Goal: Use online tool/utility: Utilize a website feature to perform a specific function

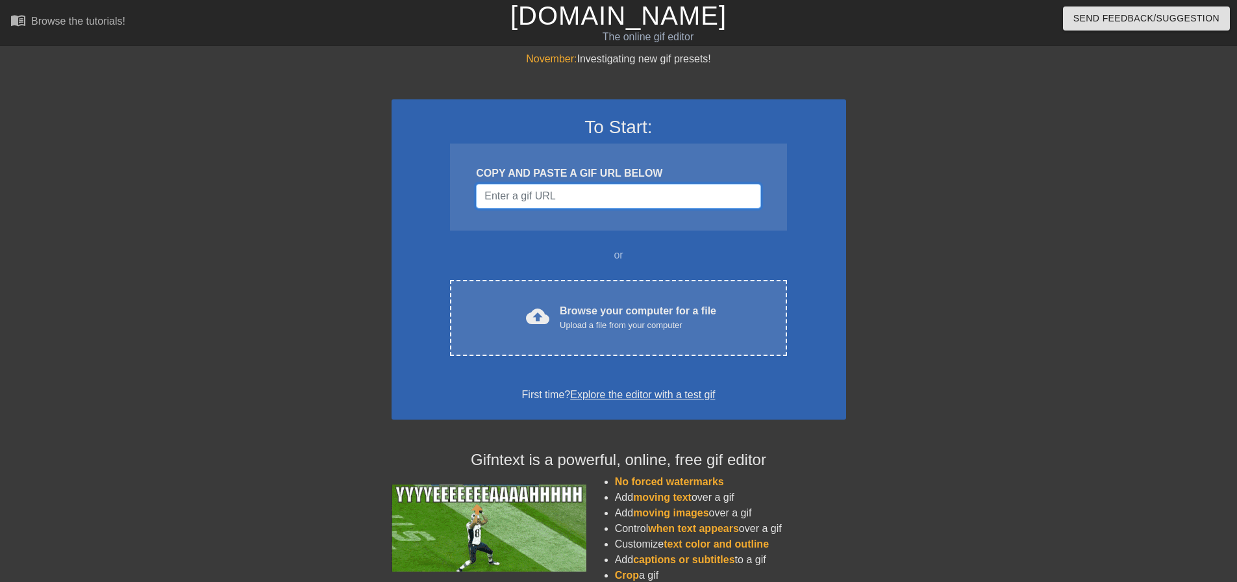
click at [549, 195] on input "Username" at bounding box center [618, 196] width 284 height 25
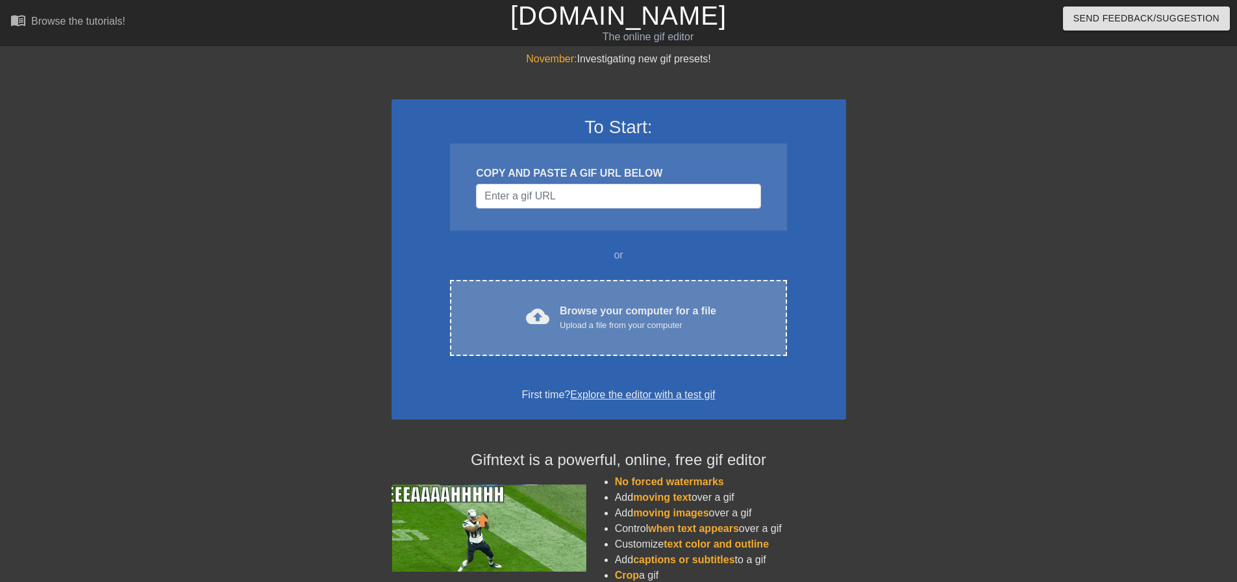
click at [566, 309] on div "Browse your computer for a file Upload a file from your computer" at bounding box center [638, 317] width 156 height 29
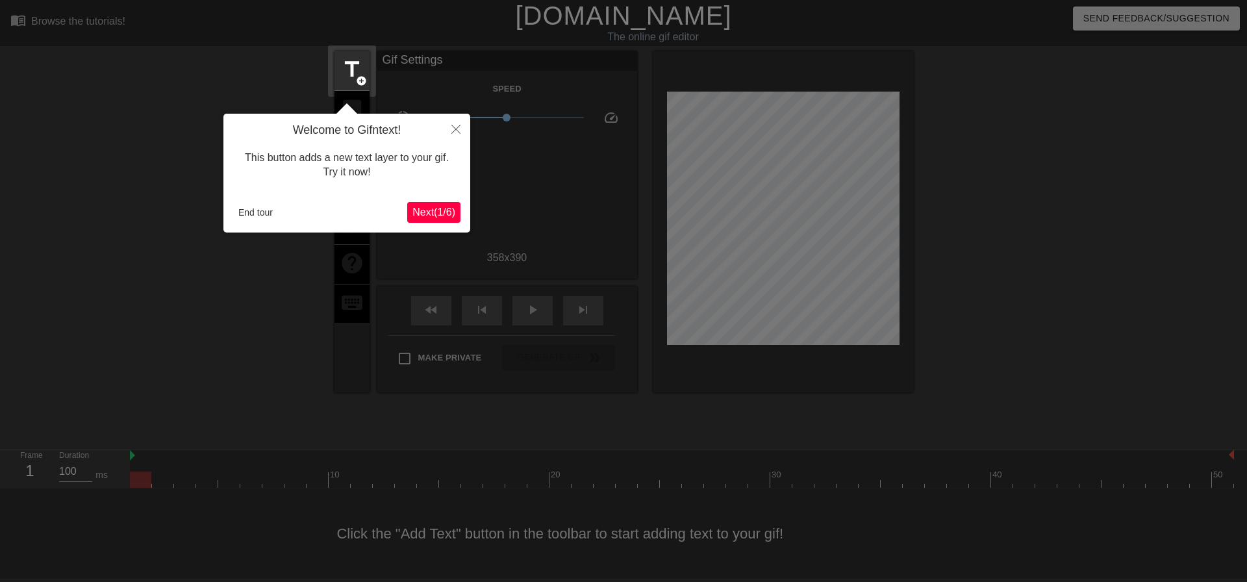
click at [426, 214] on span "Next ( 1 / 6 )" at bounding box center [433, 211] width 43 height 11
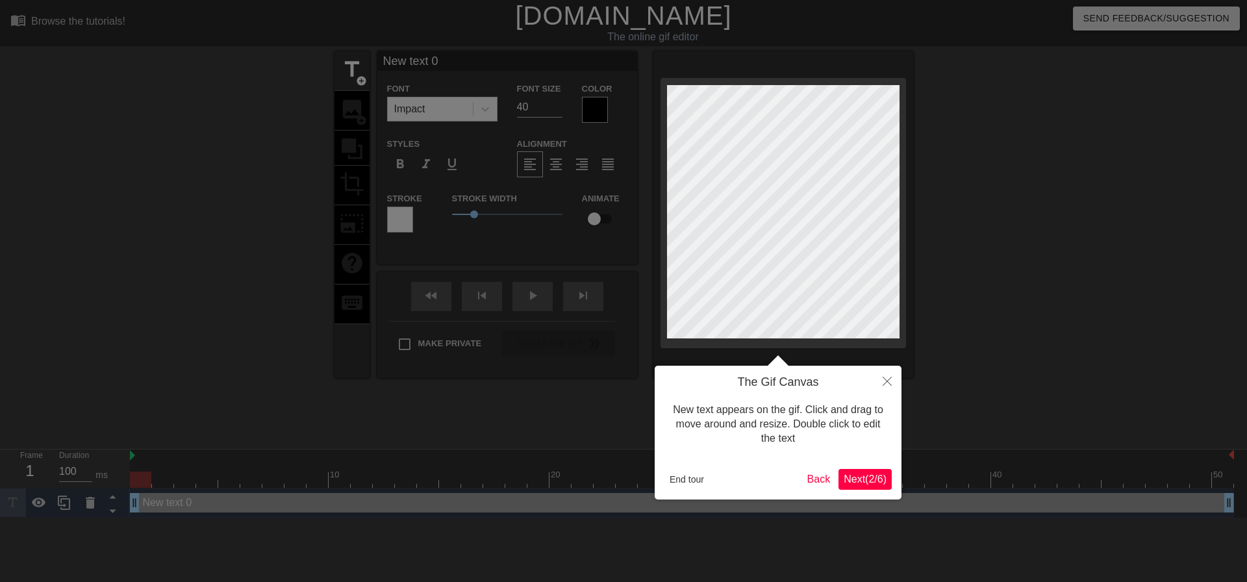
click at [877, 482] on span "Next ( 2 / 6 )" at bounding box center [864, 478] width 43 height 11
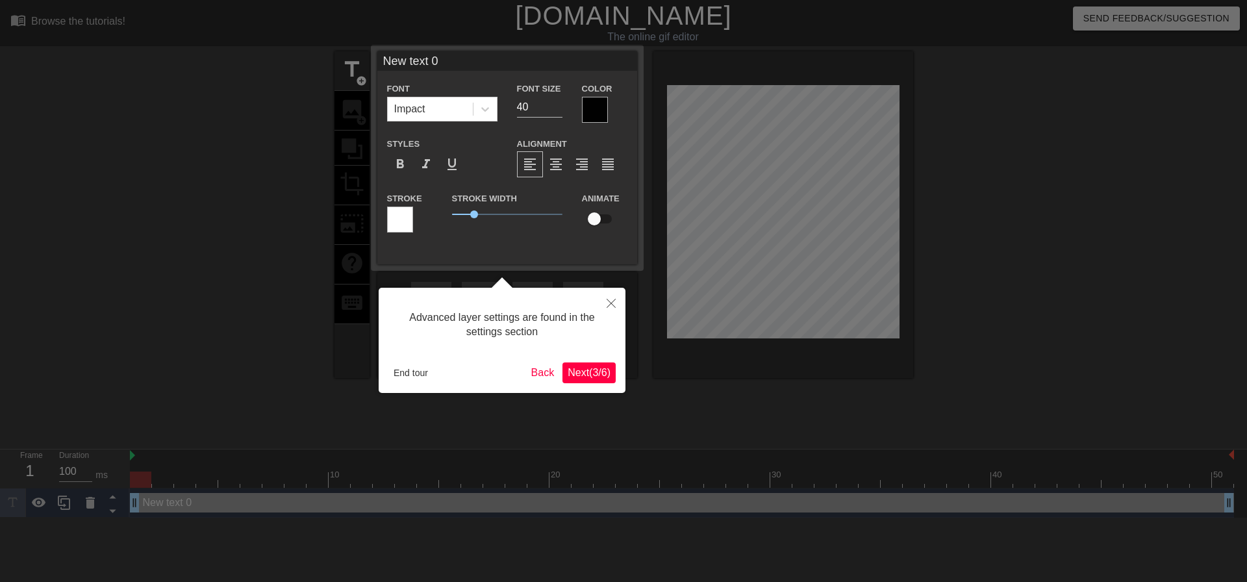
click at [612, 373] on button "Next ( 3 / 6 )" at bounding box center [588, 372] width 53 height 21
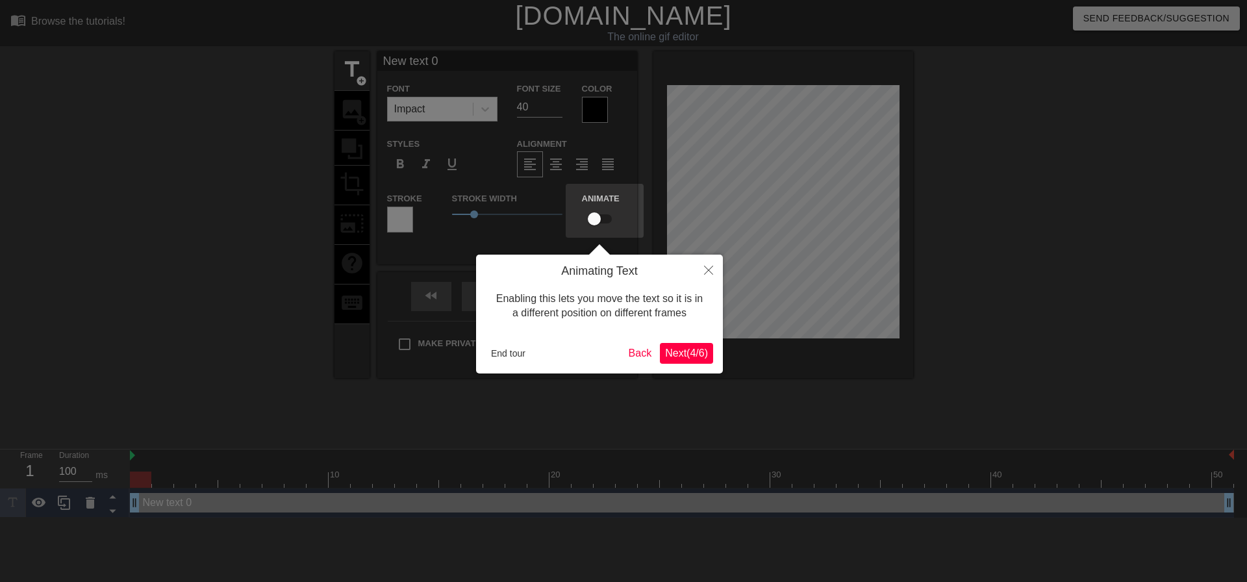
click at [715, 344] on div "Animating Text Enabling this lets you move the text so it is in a different pos…" at bounding box center [599, 314] width 247 height 119
click at [699, 347] on span "Next ( 4 / 6 )" at bounding box center [686, 352] width 43 height 11
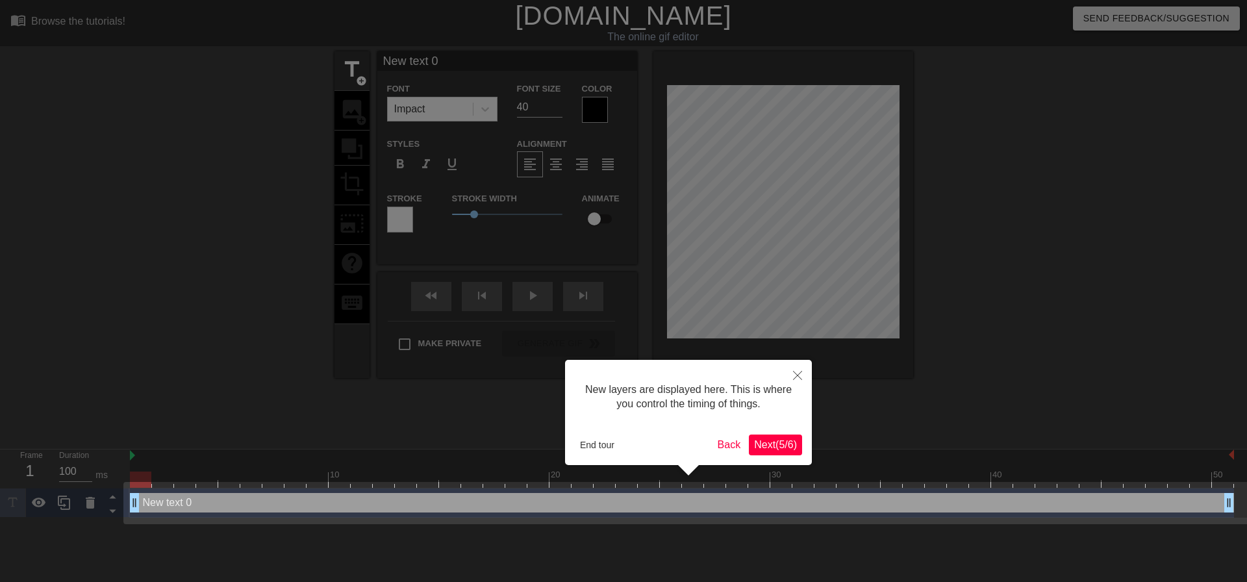
drag, startPoint x: 782, startPoint y: 465, endPoint x: 784, endPoint y: 445, distance: 20.2
click at [784, 464] on div "New layers are displayed here. This is where you control the timing of things. …" at bounding box center [688, 412] width 247 height 105
click at [784, 445] on span "Next ( 5 / 6 )" at bounding box center [775, 444] width 43 height 11
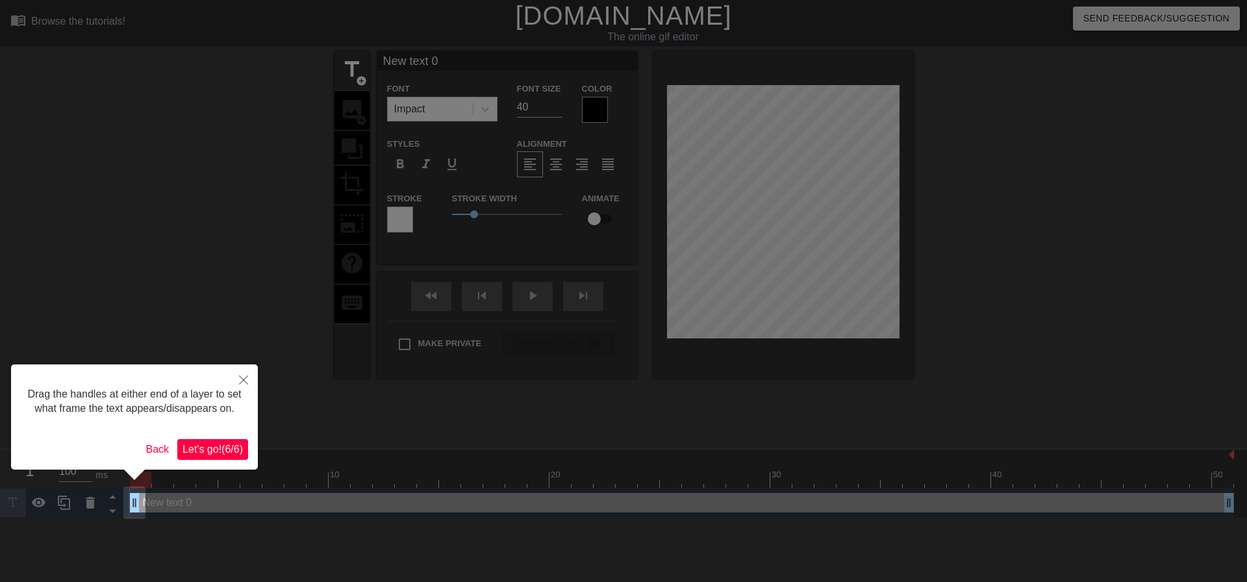
click at [219, 449] on span "Let's go! ( 6 / 6 )" at bounding box center [212, 449] width 60 height 11
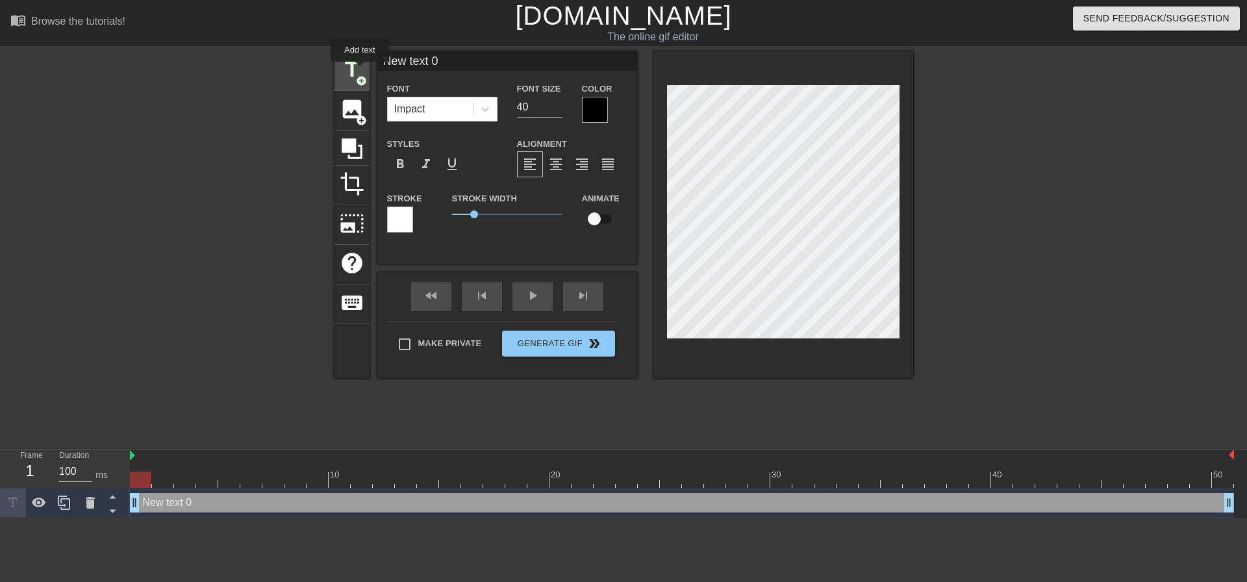
click at [358, 70] on span "title" at bounding box center [352, 69] width 25 height 25
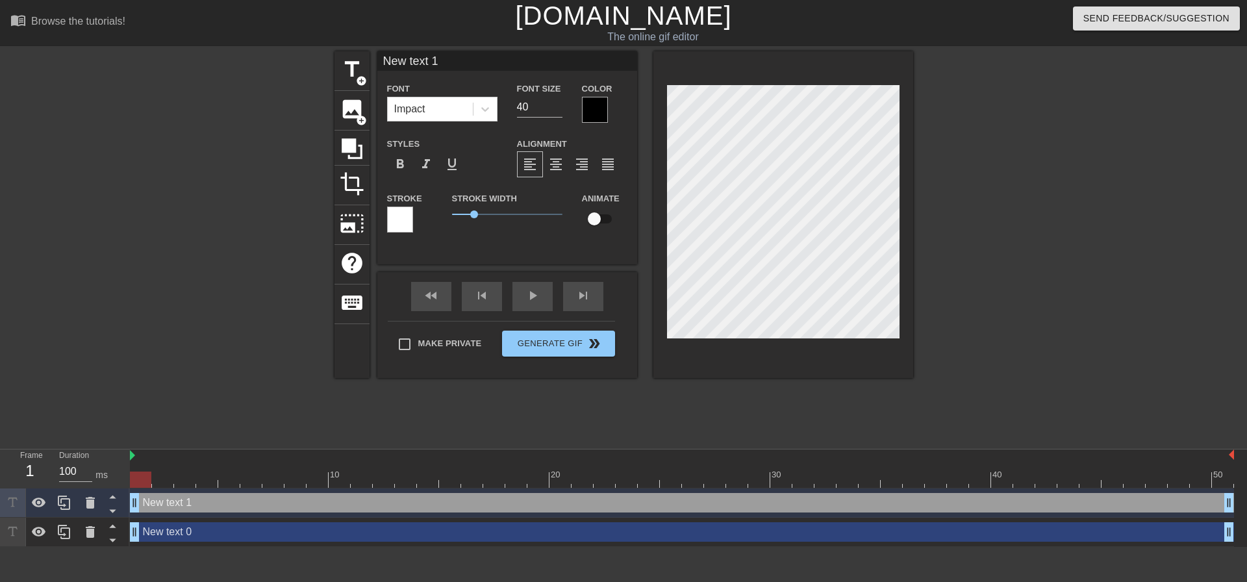
click at [173, 504] on div "New text 1 drag_handle drag_handle" at bounding box center [682, 502] width 1104 height 19
click at [181, 539] on div "New text 0 drag_handle drag_handle" at bounding box center [682, 531] width 1104 height 19
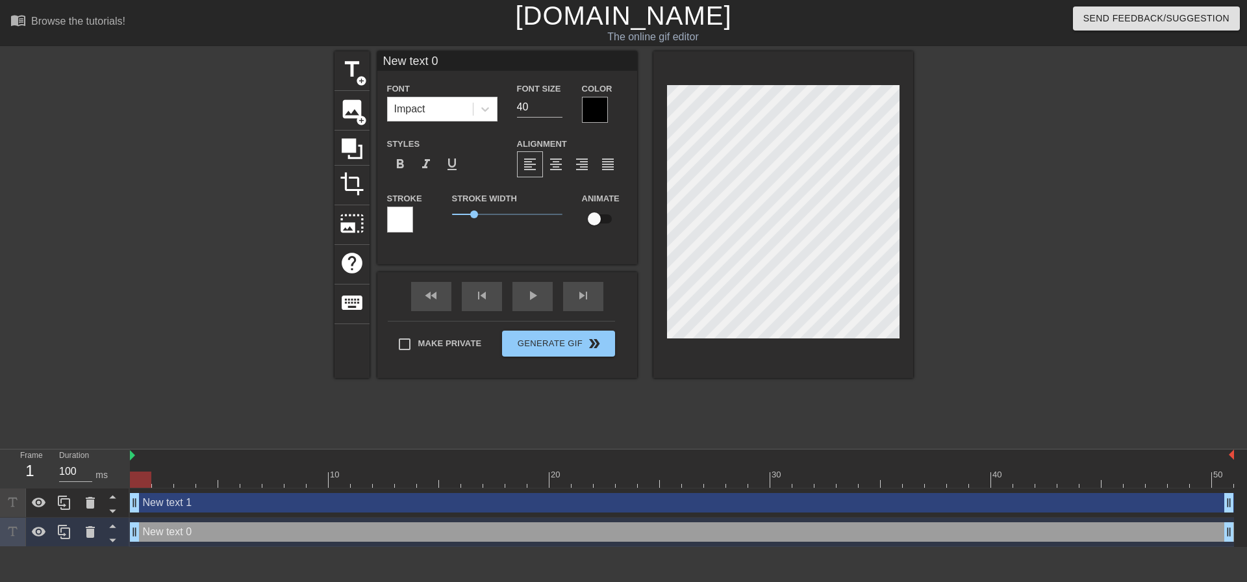
click at [181, 539] on div "New text 0 drag_handle drag_handle" at bounding box center [682, 531] width 1104 height 19
click at [184, 533] on div "New text 0 drag_handle drag_handle" at bounding box center [682, 531] width 1104 height 19
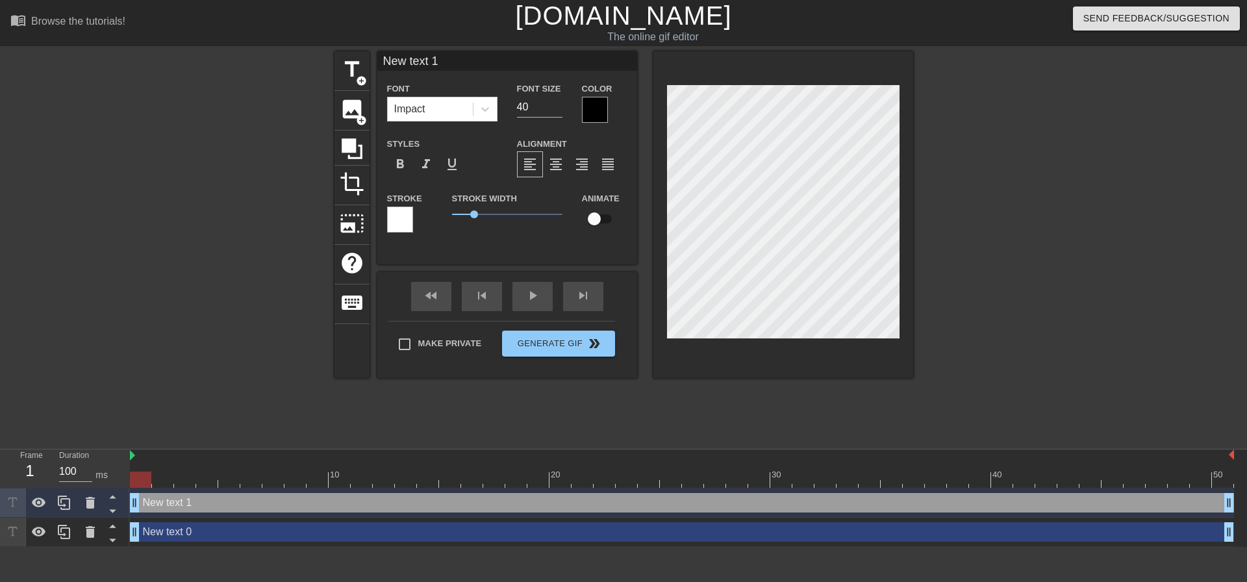
type input "כ"
type textarea "כ"
type input "כ="
type textarea "כ="
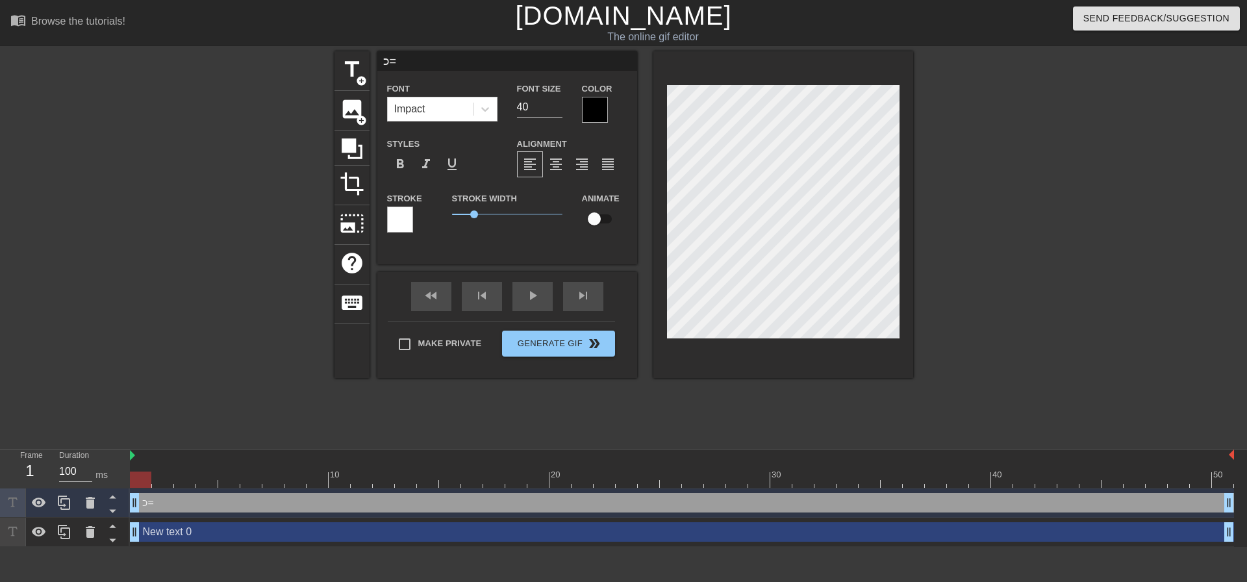
type input "כ"
type textarea "כ"
click at [186, 523] on div "New text 0 drag_handle drag_handle" at bounding box center [682, 531] width 1104 height 19
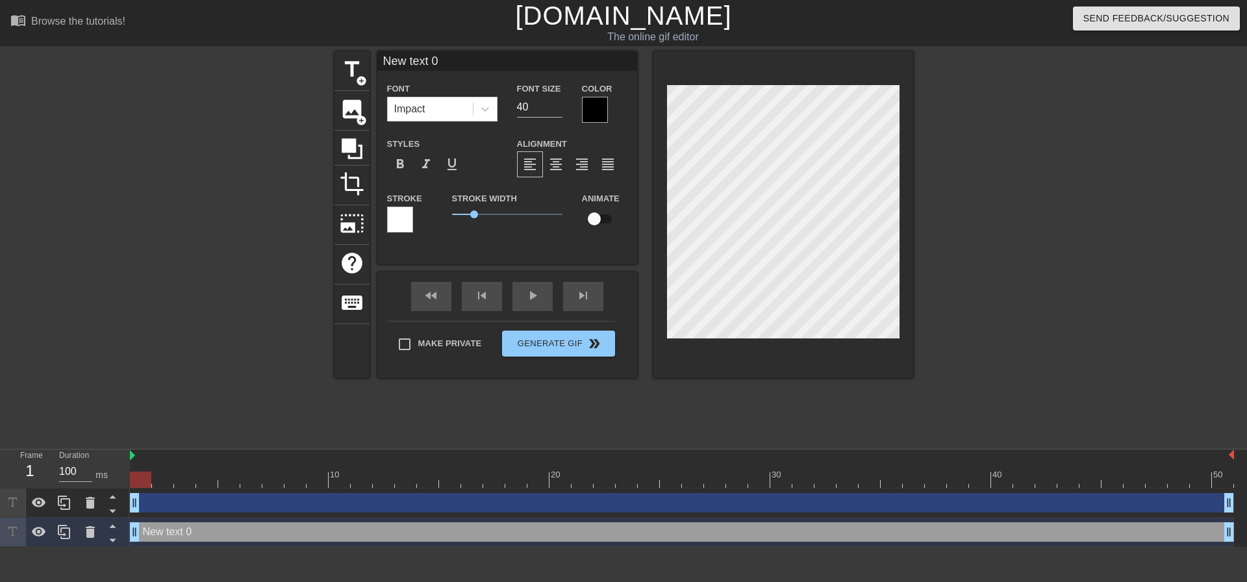
type input "ע"
type textarea "ע"
type input "ח"
type textarea "חב"
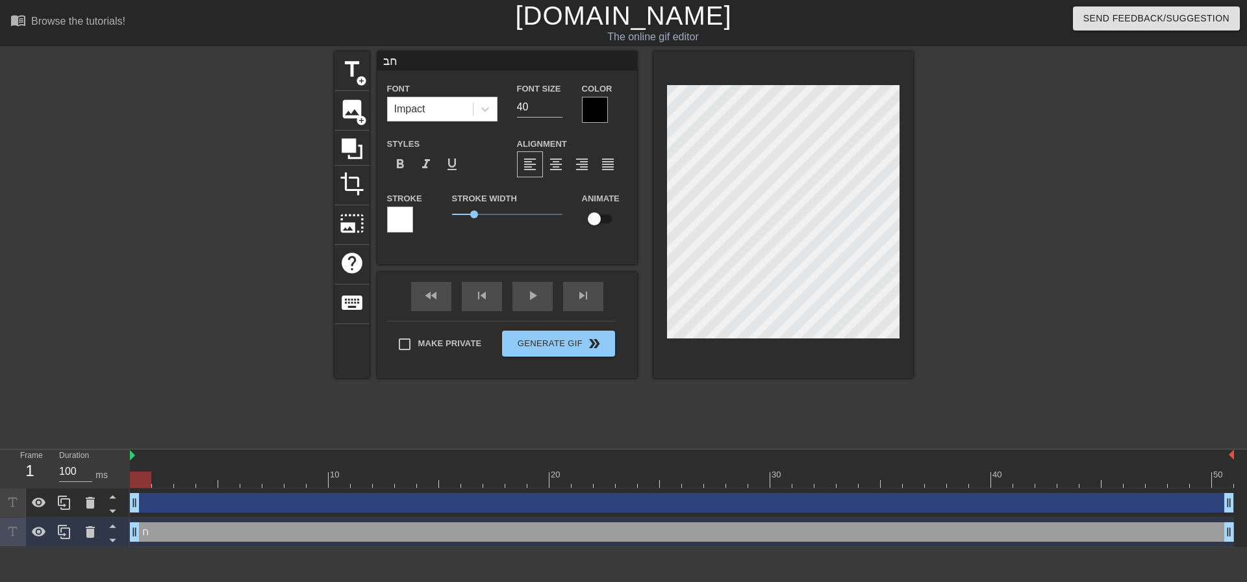
type input "חבר"
type textarea "חבר"
type input "חברי"
type textarea "חברי"
type input "חברים"
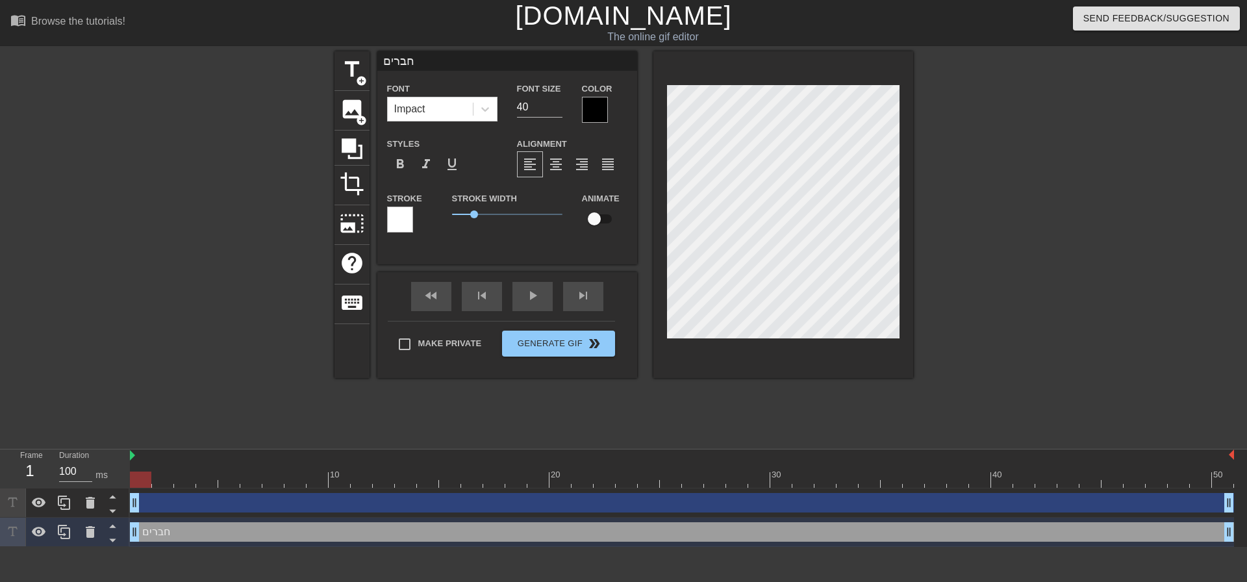
type textarea "חברים"
click at [604, 105] on div at bounding box center [595, 110] width 26 height 26
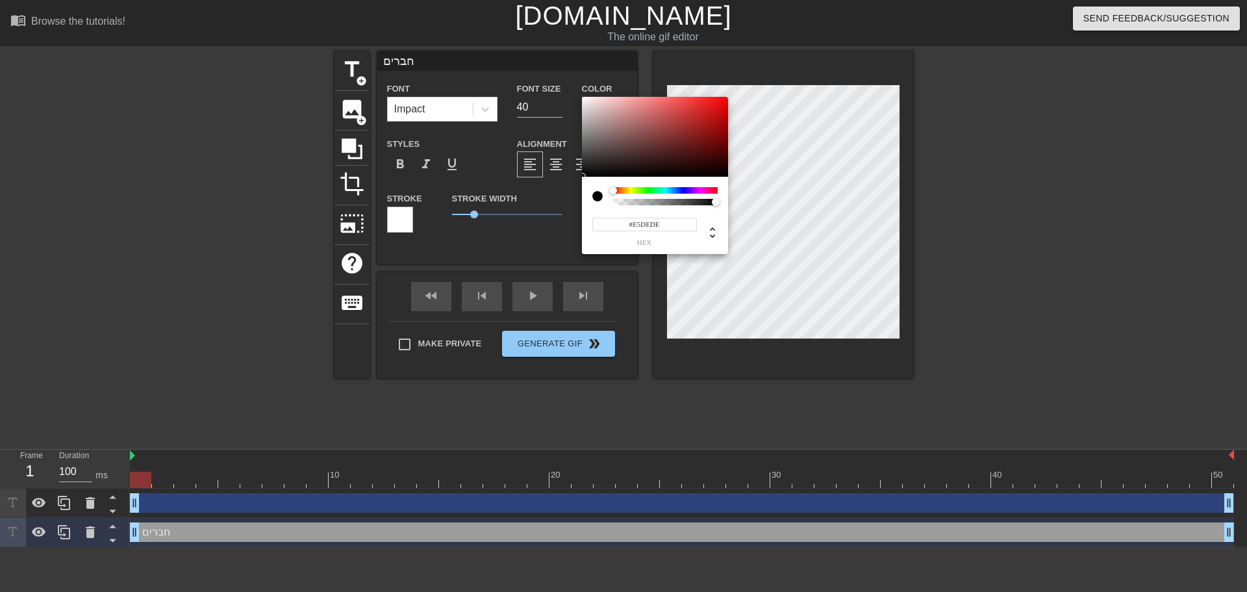
type input "#FFFFFF"
drag, startPoint x: 560, startPoint y: 71, endPoint x: 550, endPoint y: 58, distance: 16.6
click at [551, 59] on div "#FFFFFF hex" at bounding box center [623, 296] width 1247 height 592
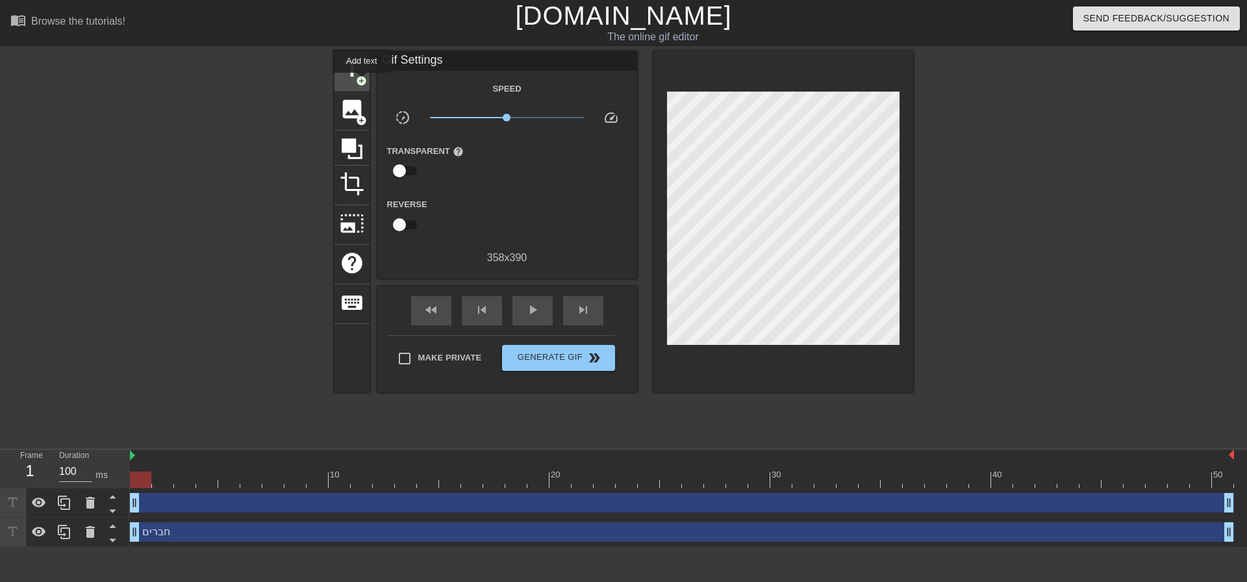
click at [362, 75] on span "add_circle" at bounding box center [361, 80] width 11 height 11
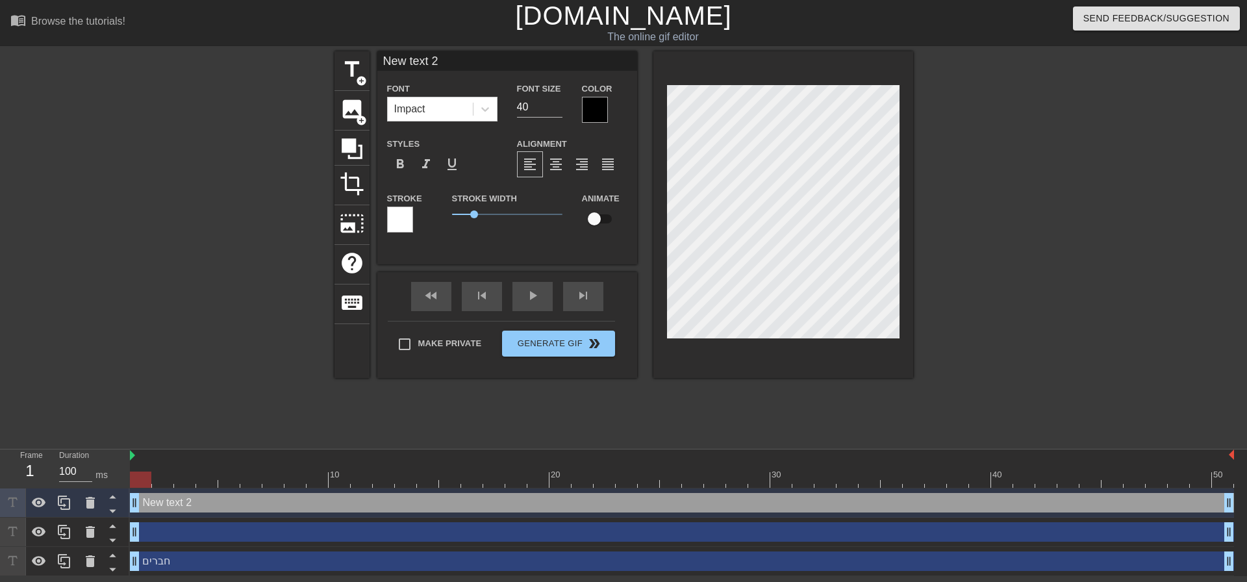
click at [177, 553] on div "חברים drag_handle drag_handle" at bounding box center [682, 560] width 1104 height 19
click at [33, 503] on icon at bounding box center [39, 502] width 14 height 10
click at [34, 529] on icon at bounding box center [39, 532] width 16 height 16
type input "חברים"
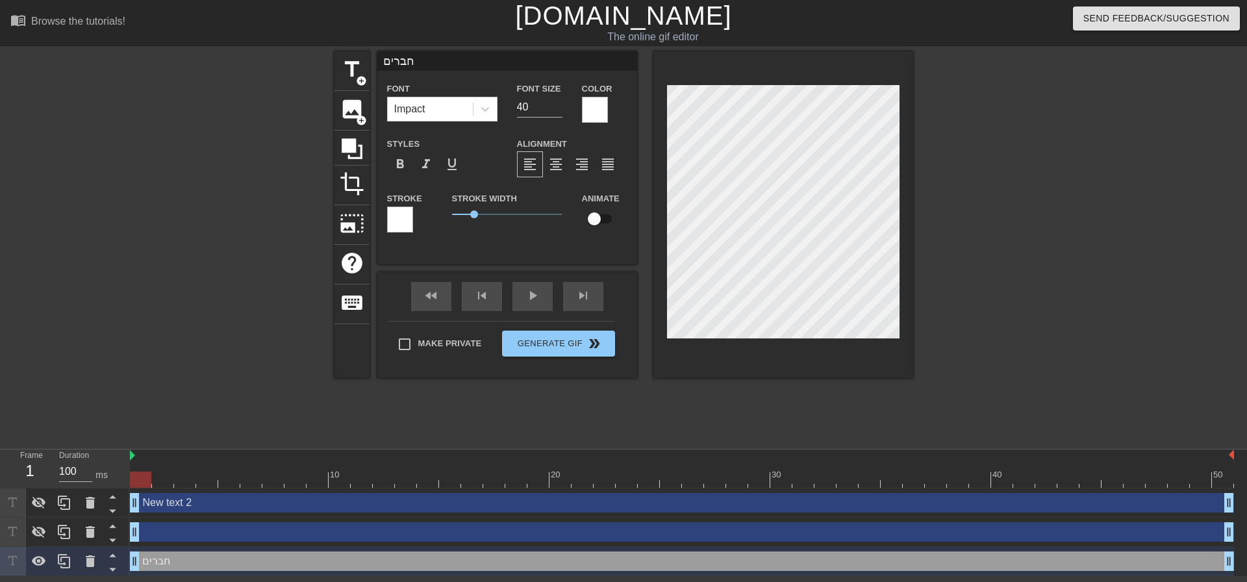
click at [398, 221] on div at bounding box center [400, 219] width 26 height 26
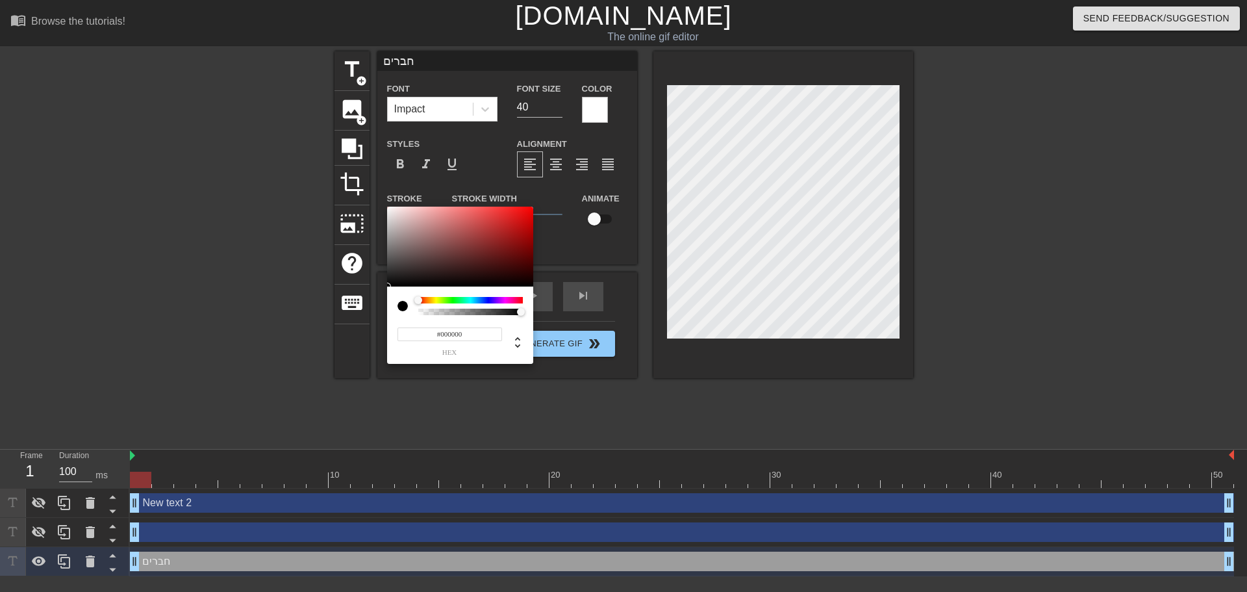
drag, startPoint x: 408, startPoint y: 249, endPoint x: 327, endPoint y: 355, distance: 133.4
click at [328, 356] on div "#000000 hex" at bounding box center [623, 296] width 1247 height 592
type input "#090909"
click at [389, 284] on div at bounding box center [387, 284] width 8 height 8
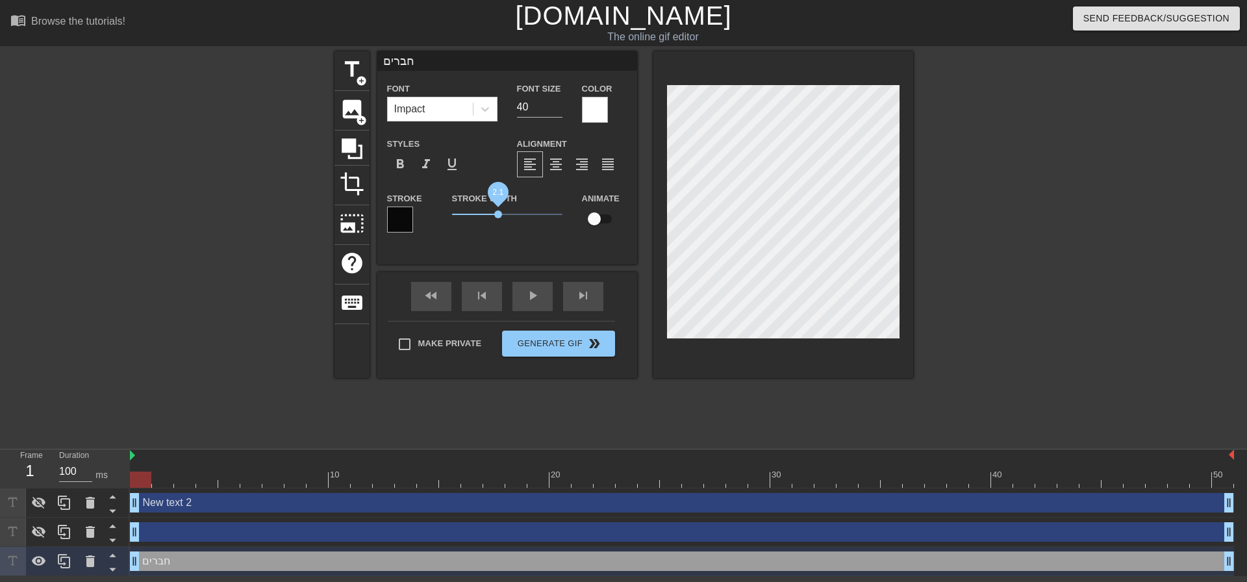
drag, startPoint x: 476, startPoint y: 215, endPoint x: 494, endPoint y: 219, distance: 18.7
click at [495, 219] on span "2.1" at bounding box center [507, 214] width 110 height 16
click at [397, 169] on span "format_bold" at bounding box center [400, 164] width 16 height 16
drag, startPoint x: 495, startPoint y: 214, endPoint x: 484, endPoint y: 213, distance: 10.5
click at [488, 213] on span "1.8" at bounding box center [492, 214] width 8 height 8
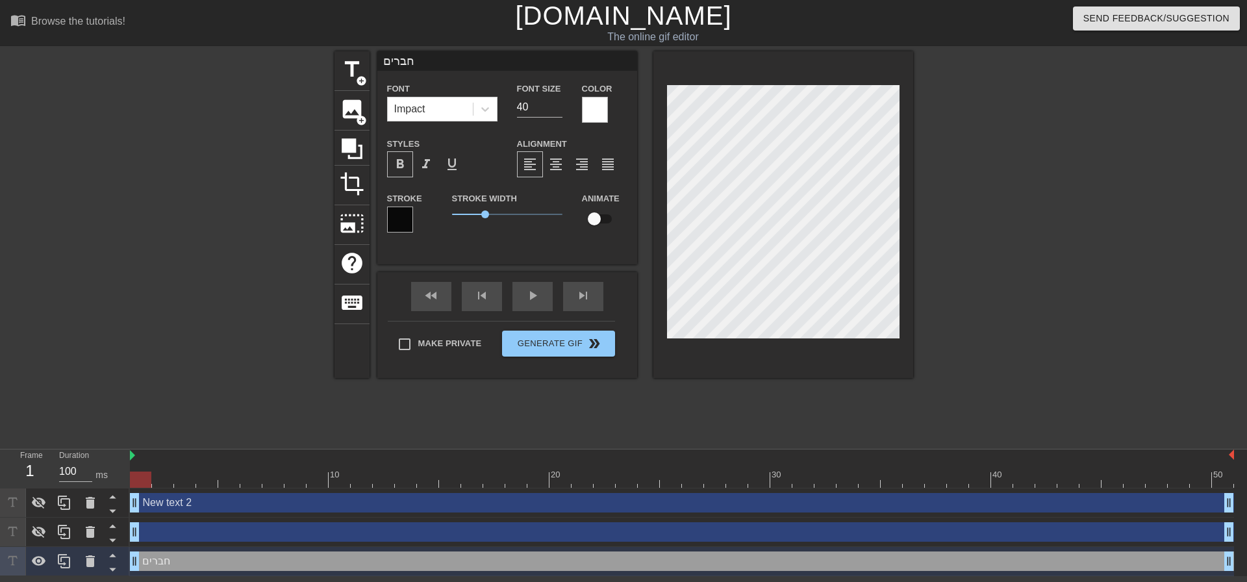
click at [395, 213] on div at bounding box center [400, 219] width 26 height 26
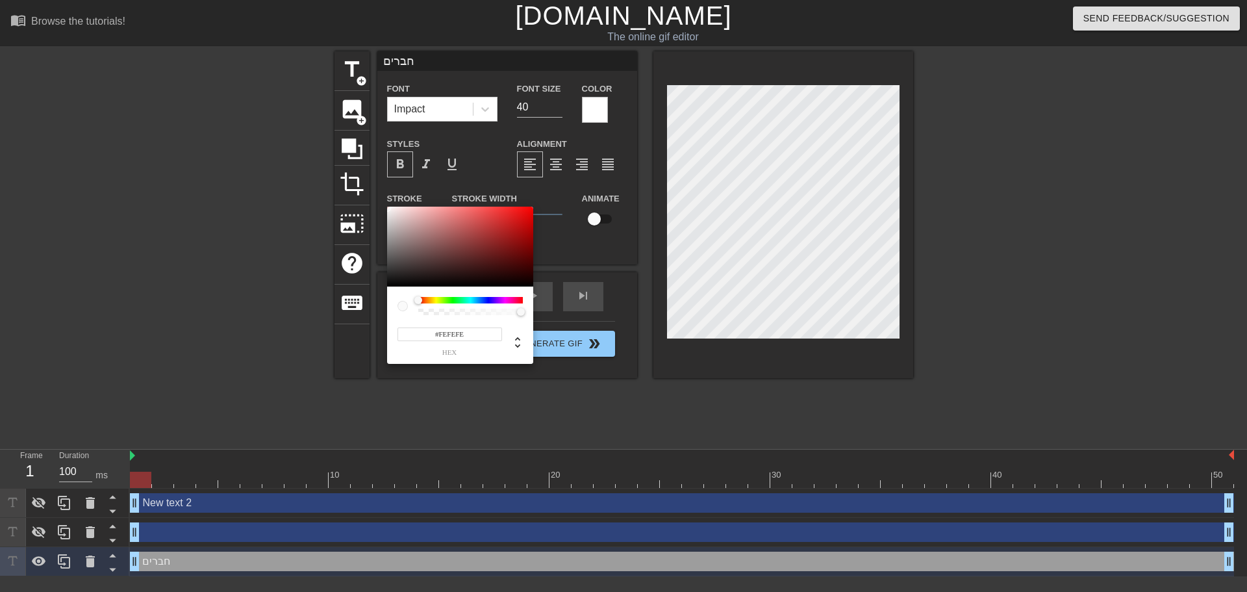
type input "#FFFFFF"
drag, startPoint x: 377, startPoint y: 207, endPoint x: 364, endPoint y: 192, distance: 20.7
click at [368, 200] on div "#FFFFFF hex" at bounding box center [623, 296] width 1247 height 592
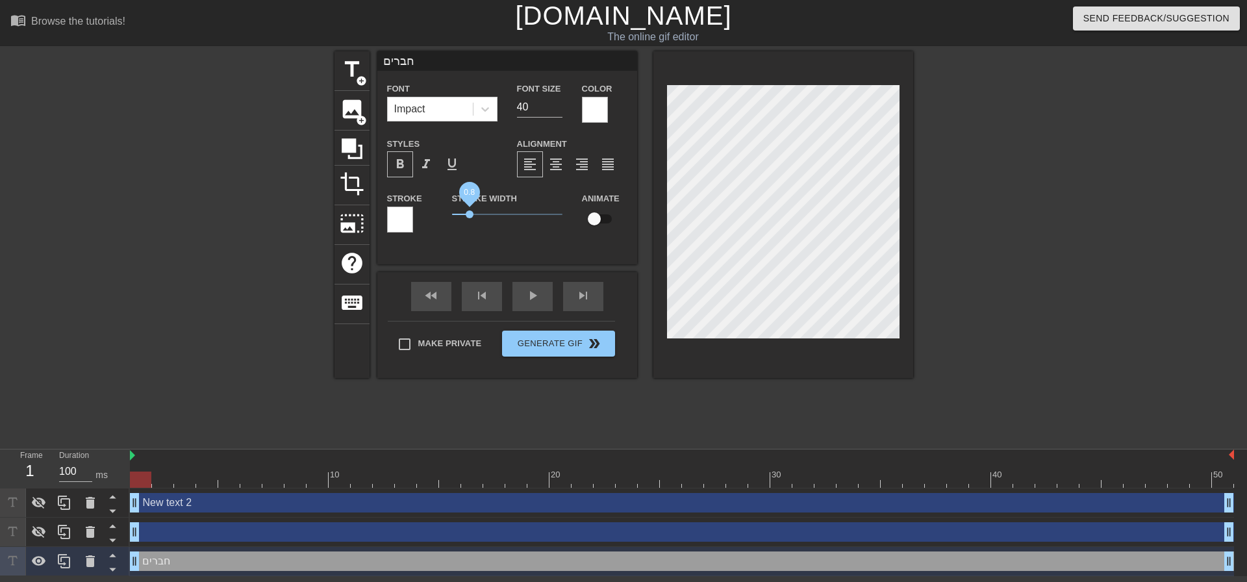
drag, startPoint x: 482, startPoint y: 214, endPoint x: 467, endPoint y: 212, distance: 15.2
click at [467, 212] on span "0.8" at bounding box center [470, 214] width 8 height 8
click at [567, 243] on div "Stroke Width 0.7" at bounding box center [507, 217] width 130 height 54
click at [600, 210] on input "checkbox" at bounding box center [594, 218] width 74 height 25
checkbox input "true"
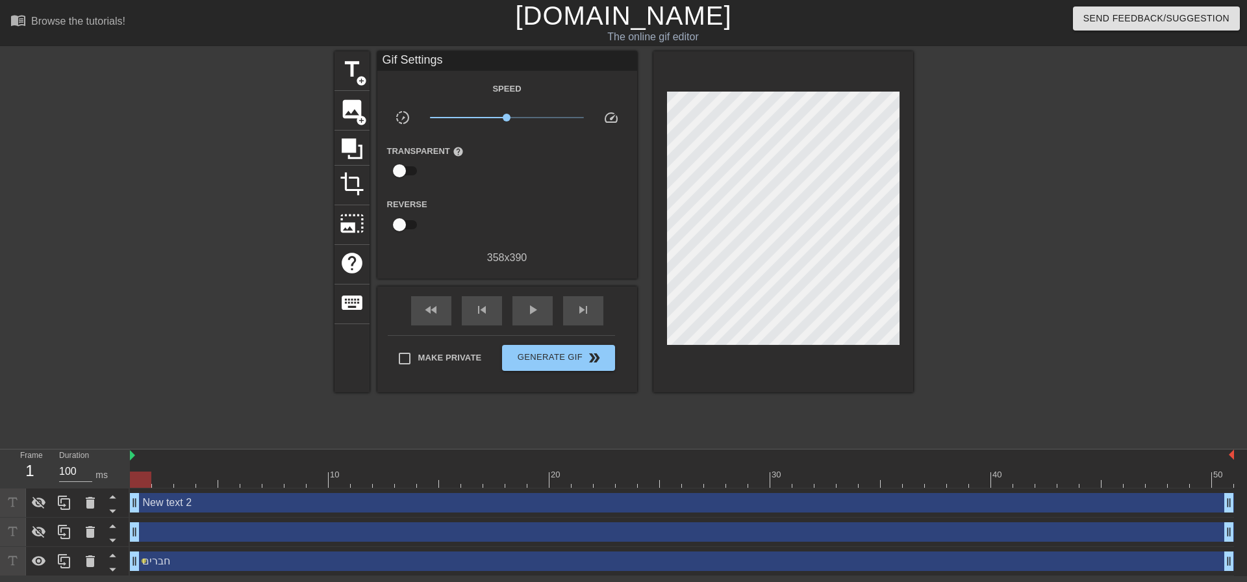
click at [579, 271] on div "Gif Settings Speed slow_motion_video x1.00 speed Transparent help Reverse 358 x…" at bounding box center [507, 221] width 260 height 341
click at [178, 562] on div "חברים drag_handle drag_handle" at bounding box center [682, 560] width 1104 height 19
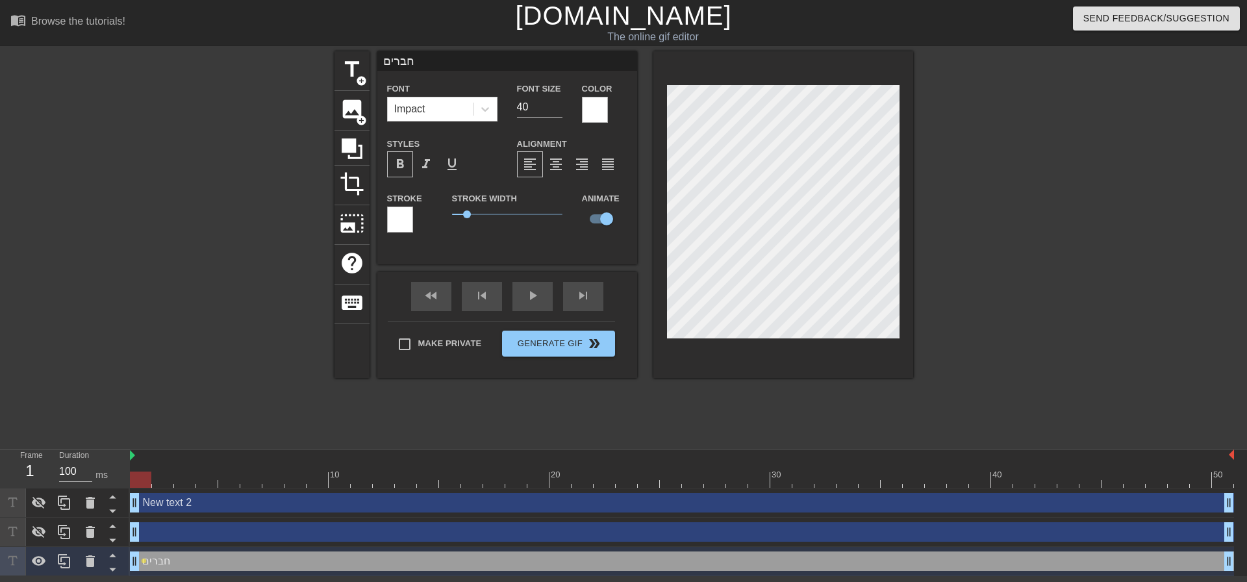
click at [558, 380] on div "title add_circle image add_circle crop photo_size_select_large help keyboard חב…" at bounding box center [623, 246] width 579 height 390
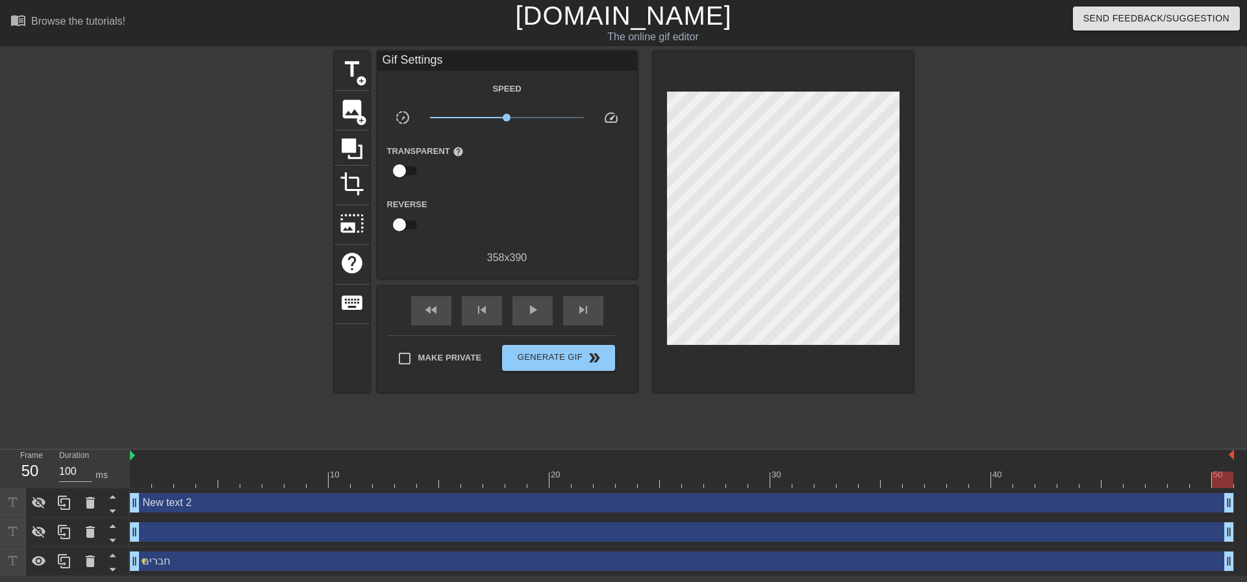
drag, startPoint x: 1228, startPoint y: 566, endPoint x: 1337, endPoint y: 542, distance: 111.6
click at [1236, 542] on html "menu_book Browse the tutorials! [DOMAIN_NAME] The online gif editor Send Feedba…" at bounding box center [623, 288] width 1247 height 576
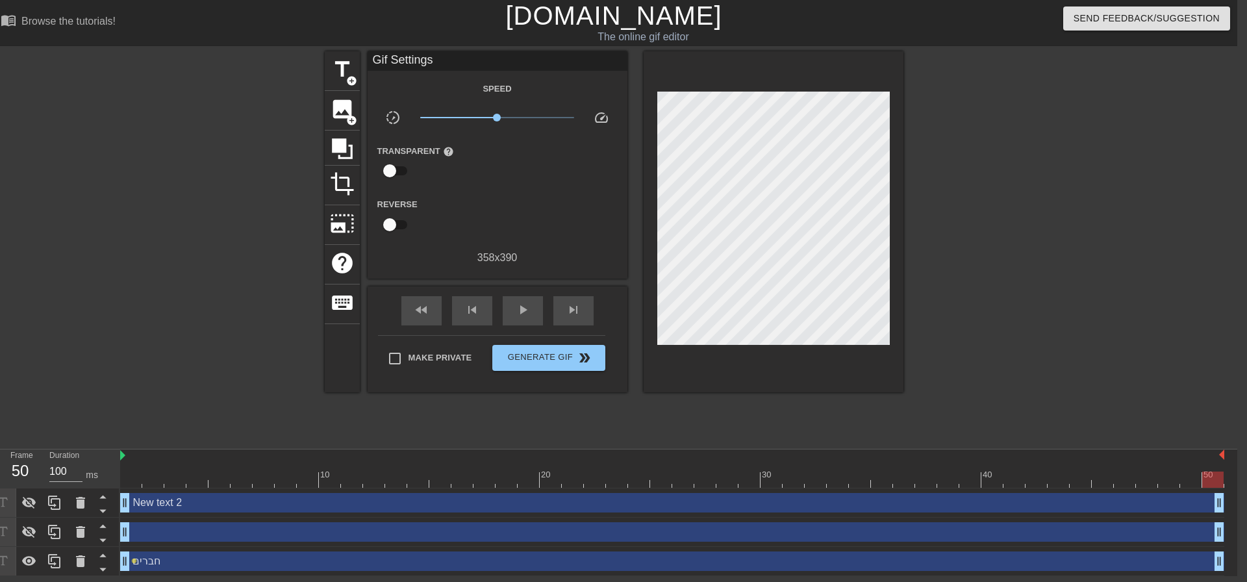
scroll to position [0, 0]
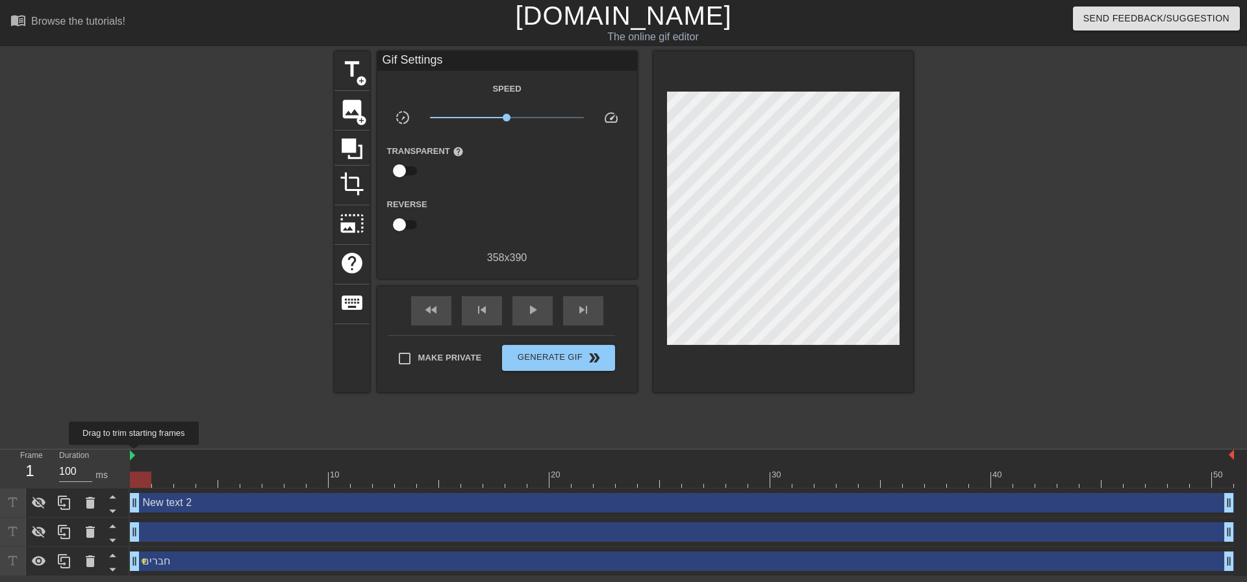
click at [134, 454] on img at bounding box center [132, 455] width 5 height 10
click at [531, 312] on span "play_arrow" at bounding box center [533, 310] width 16 height 16
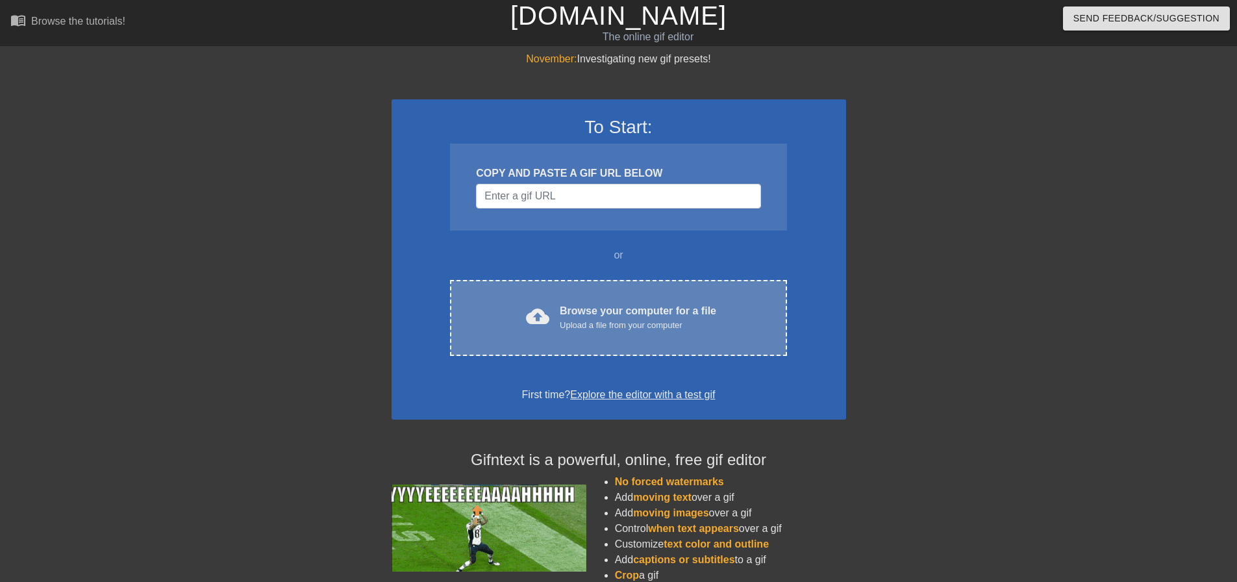
click at [562, 321] on div "Upload a file from your computer" at bounding box center [638, 325] width 156 height 13
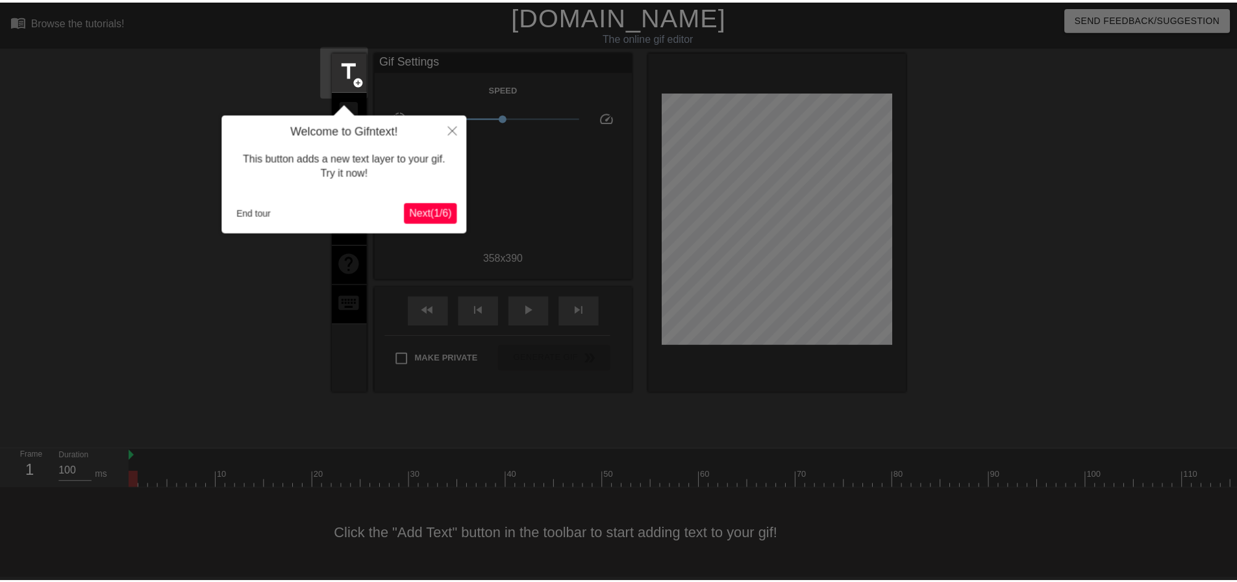
scroll to position [6, 0]
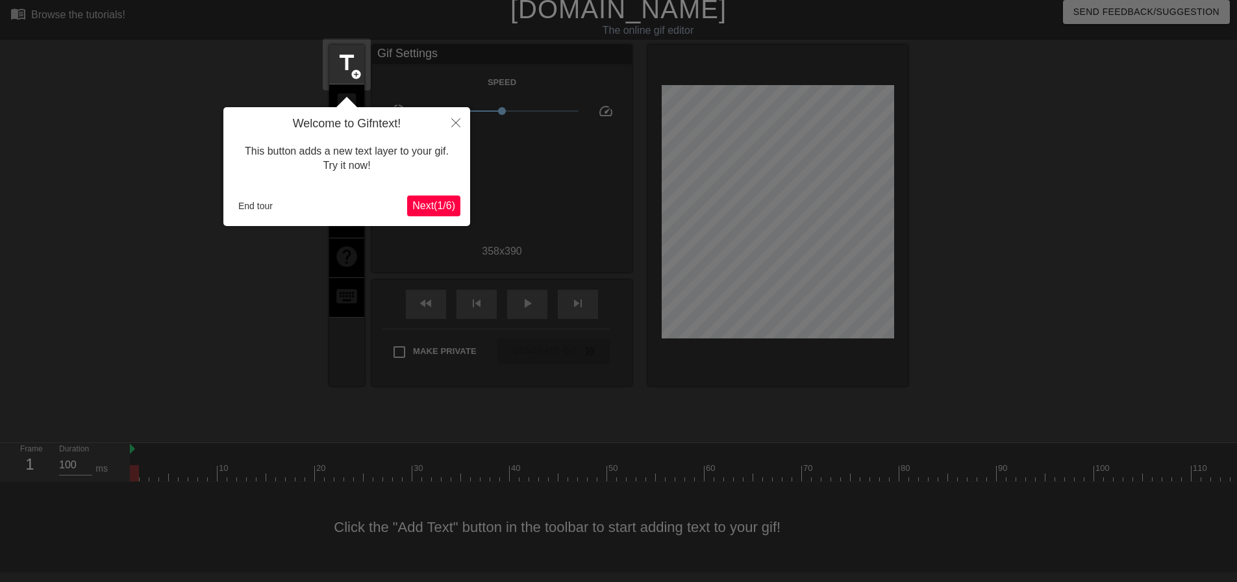
click at [434, 205] on span "Next ( 1 / 6 )" at bounding box center [433, 205] width 43 height 11
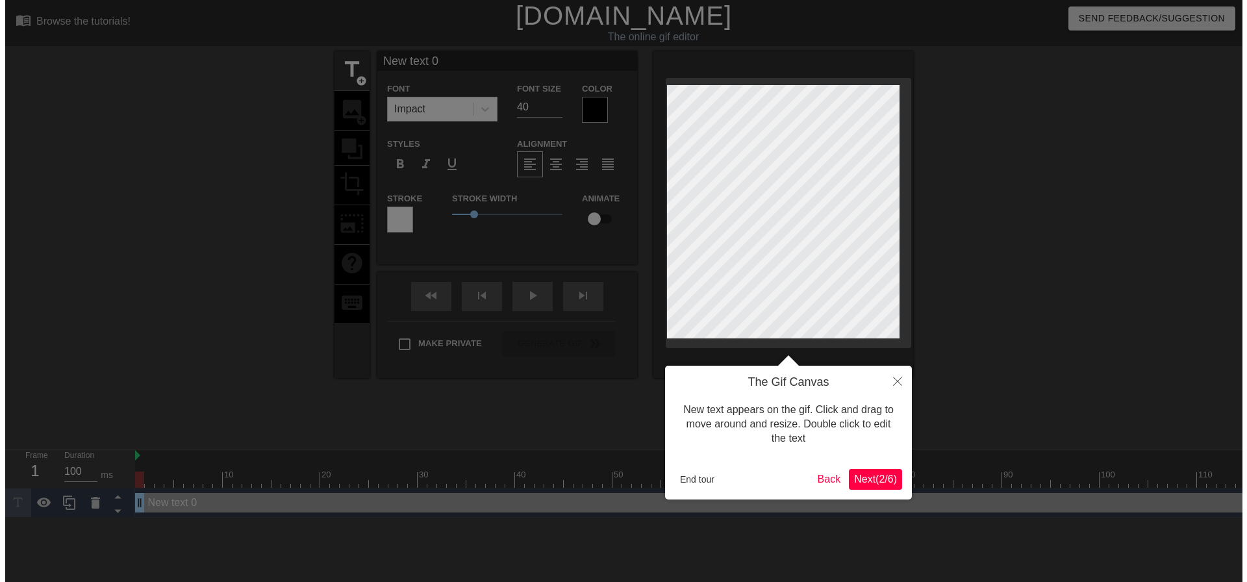
scroll to position [0, 0]
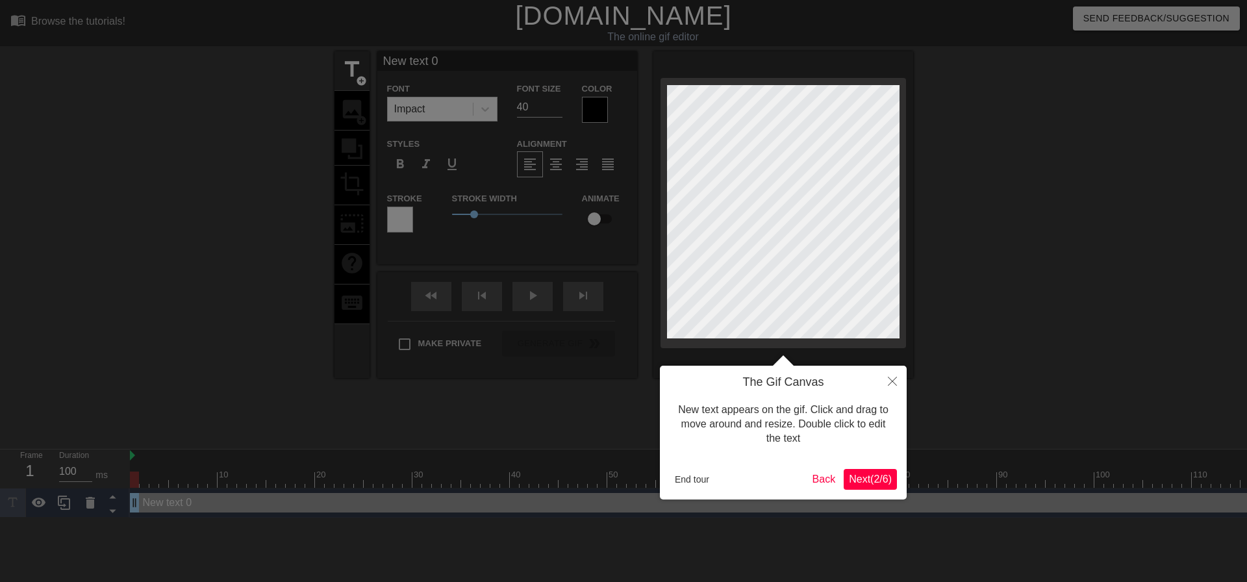
click at [879, 476] on span "Next ( 2 / 6 )" at bounding box center [870, 478] width 43 height 11
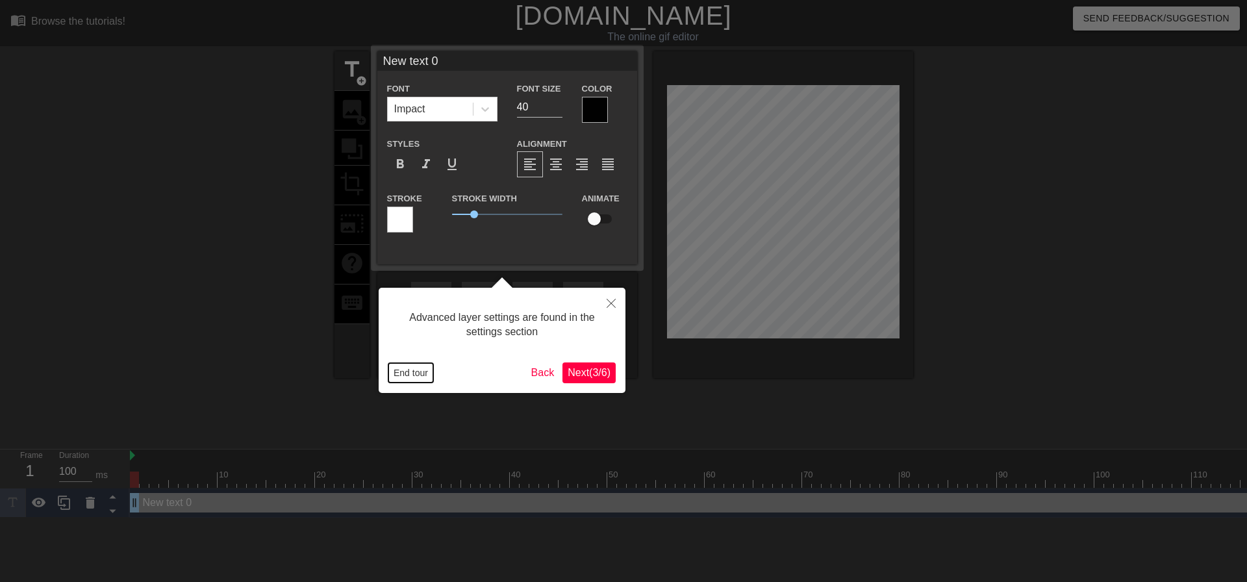
click at [411, 375] on button "End tour" at bounding box center [410, 372] width 45 height 19
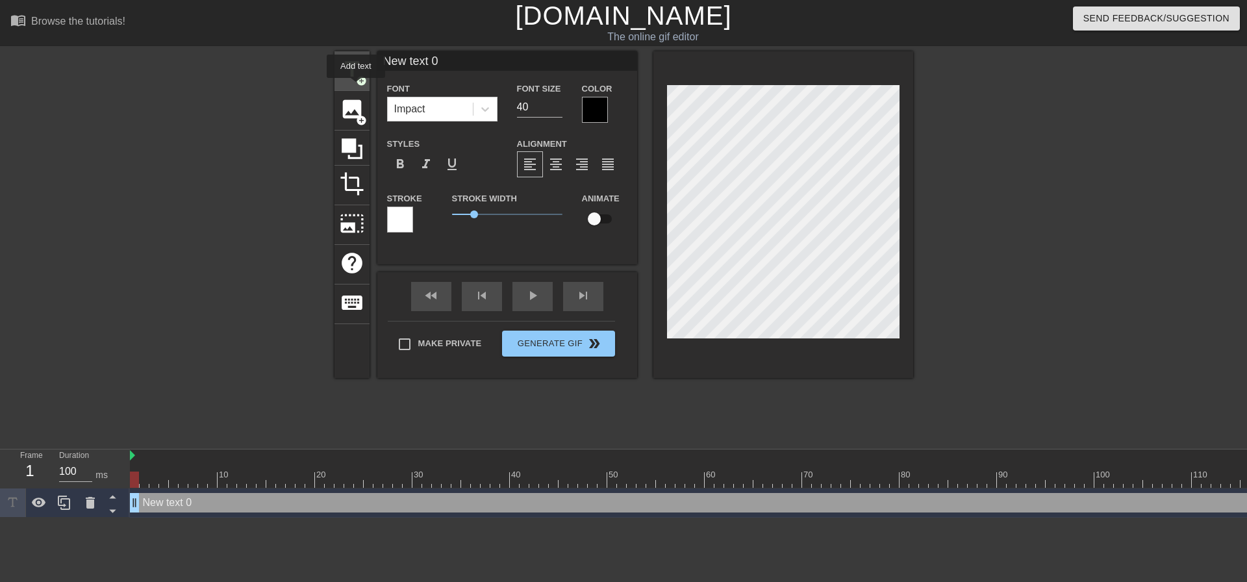
click at [356, 83] on span "add_circle" at bounding box center [361, 80] width 11 height 11
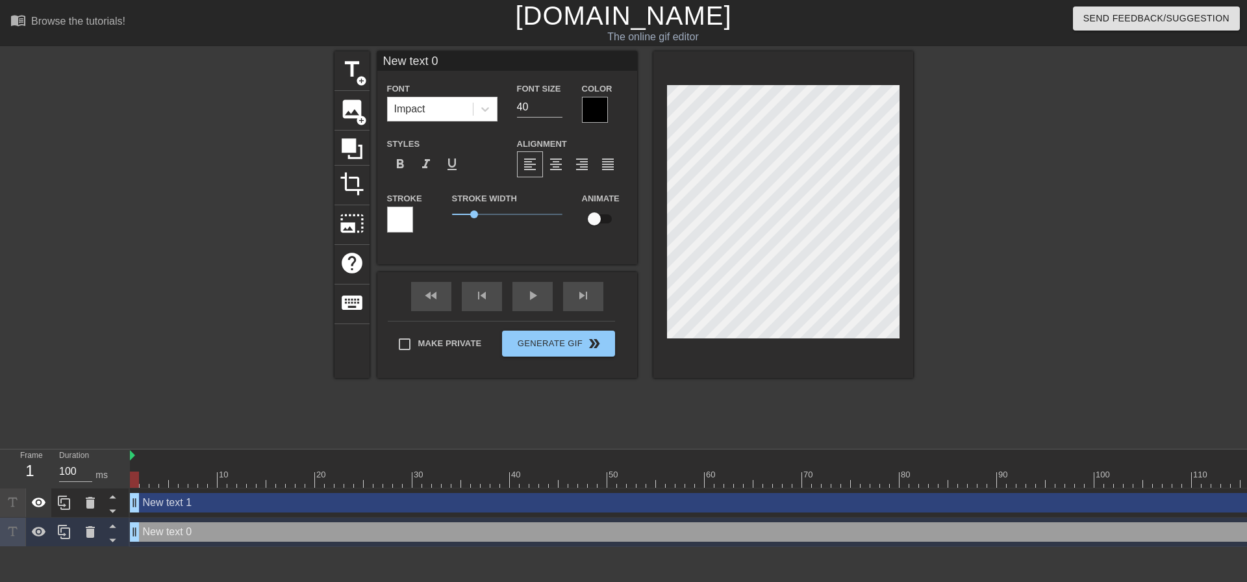
click at [36, 501] on icon at bounding box center [39, 502] width 14 height 10
type input "New 0"
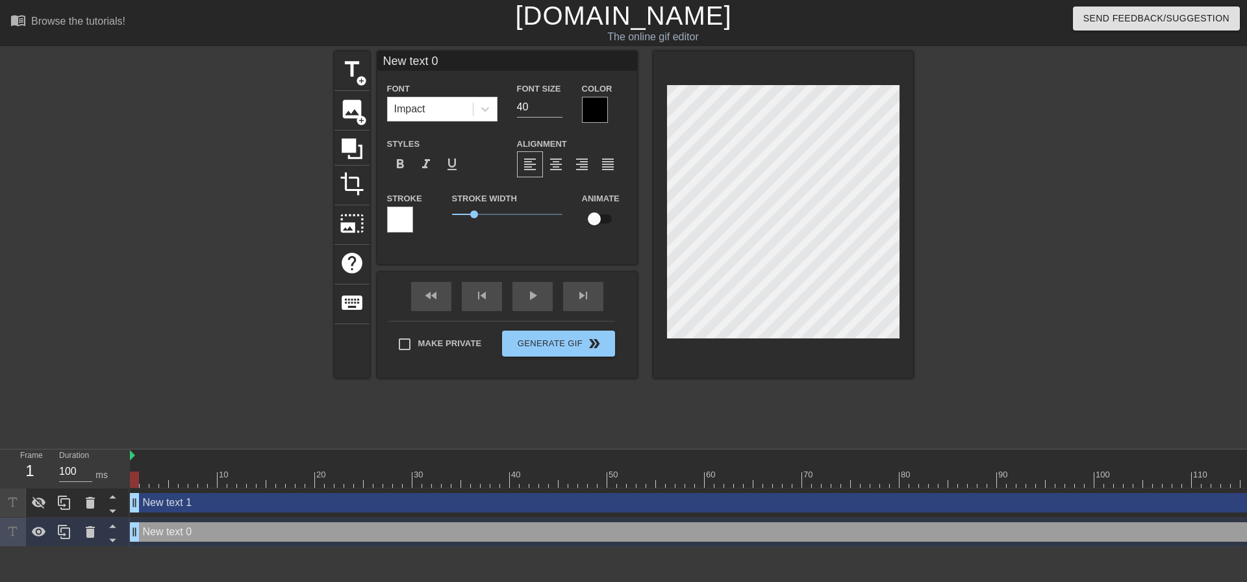
type textarea "New 0"
type input "New 0"
type textarea "New 0"
type input "Ne 0"
type textarea "Ne 0"
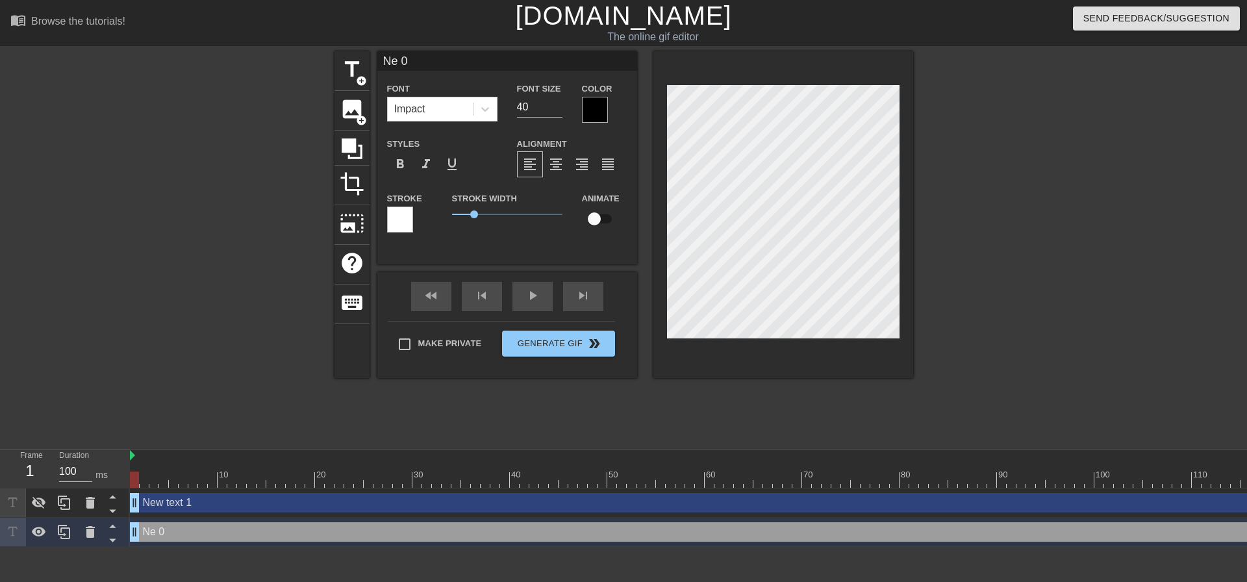
type input "N 0"
type textarea "N 0"
type input "0"
type textarea "0"
type input "\ 0"
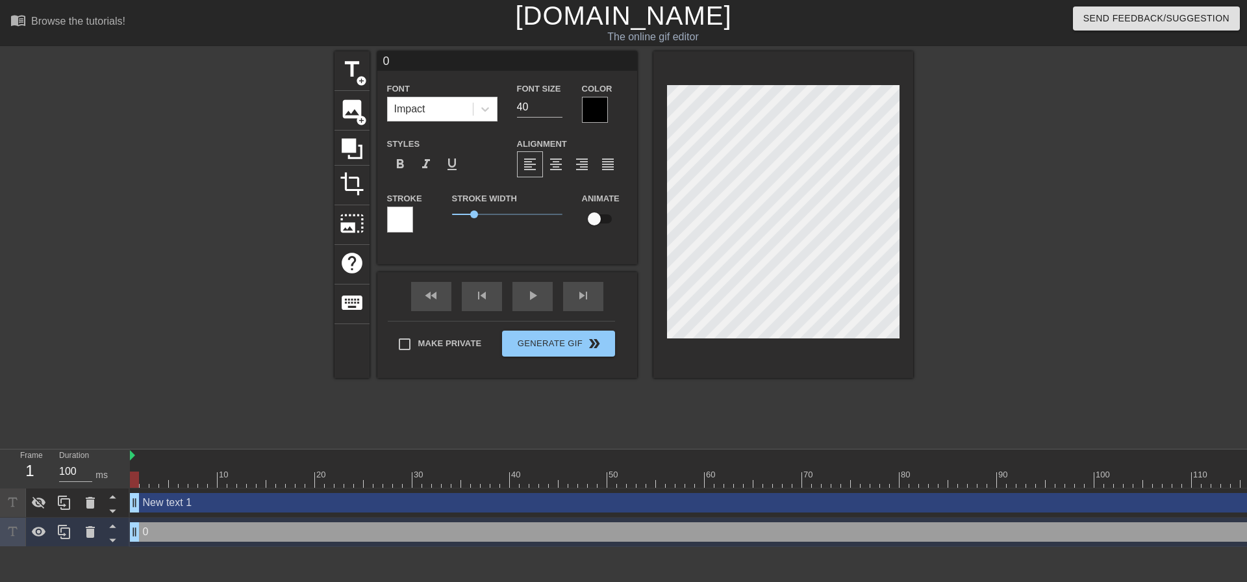
type textarea "\ 0"
type input "\0"
type textarea "\0"
type input "\"
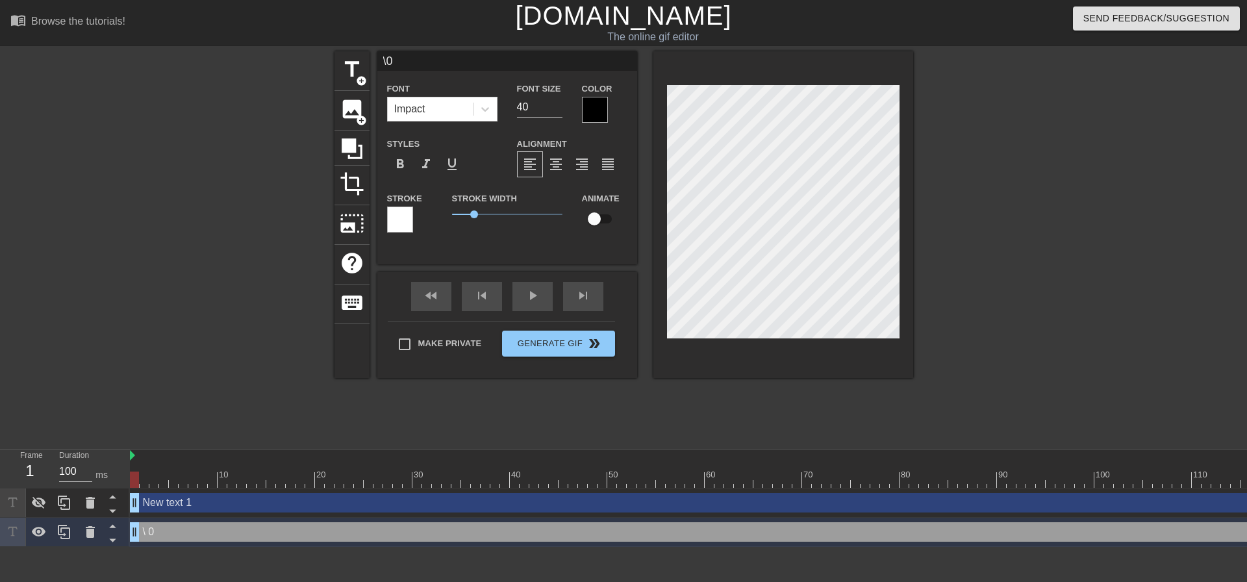
type textarea "\"
type input "ל"
type textarea "ל"
type input "ח"
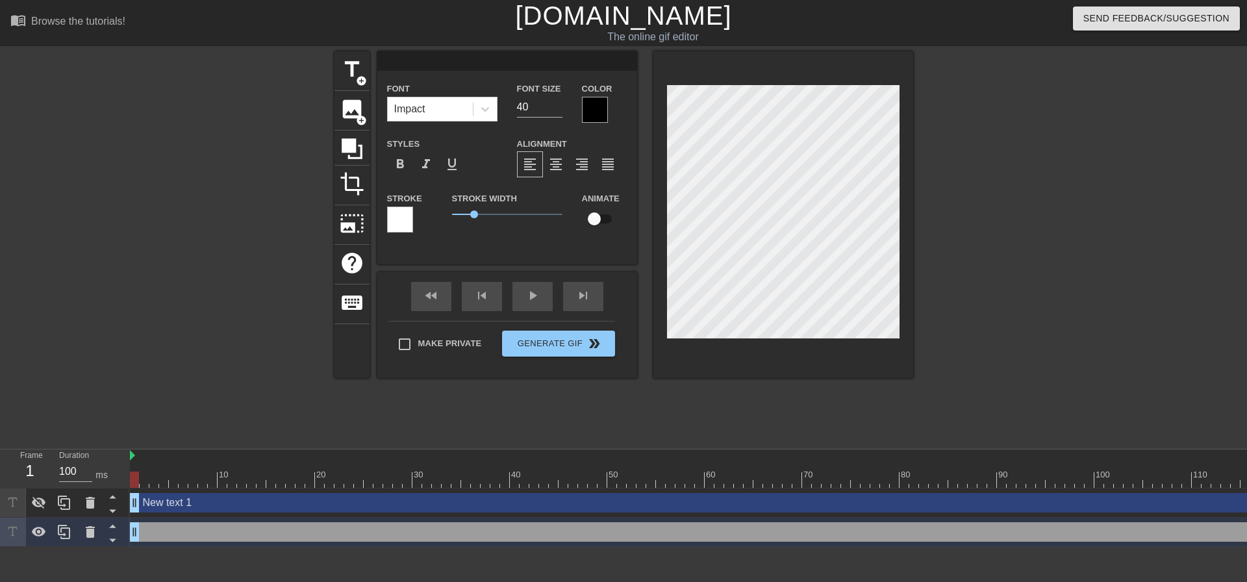
type textarea "ח"
type input "חב"
type textarea "חב"
type input "חבר"
type textarea "חבר"
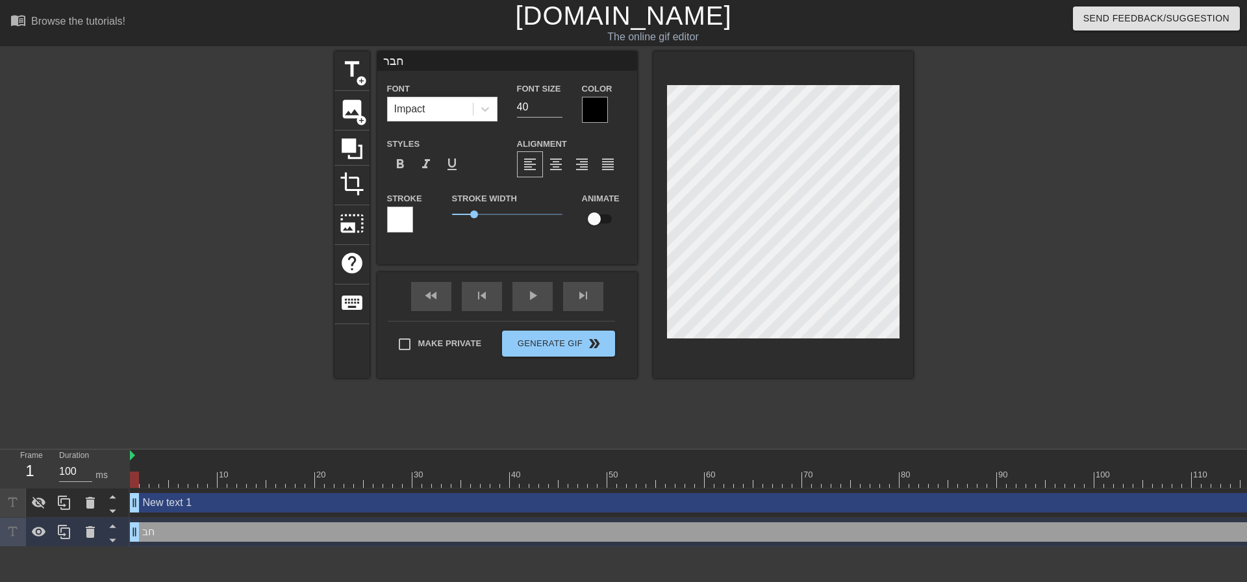
type input "חברי"
type textarea "חברי"
type input "חברים"
type textarea "חברים"
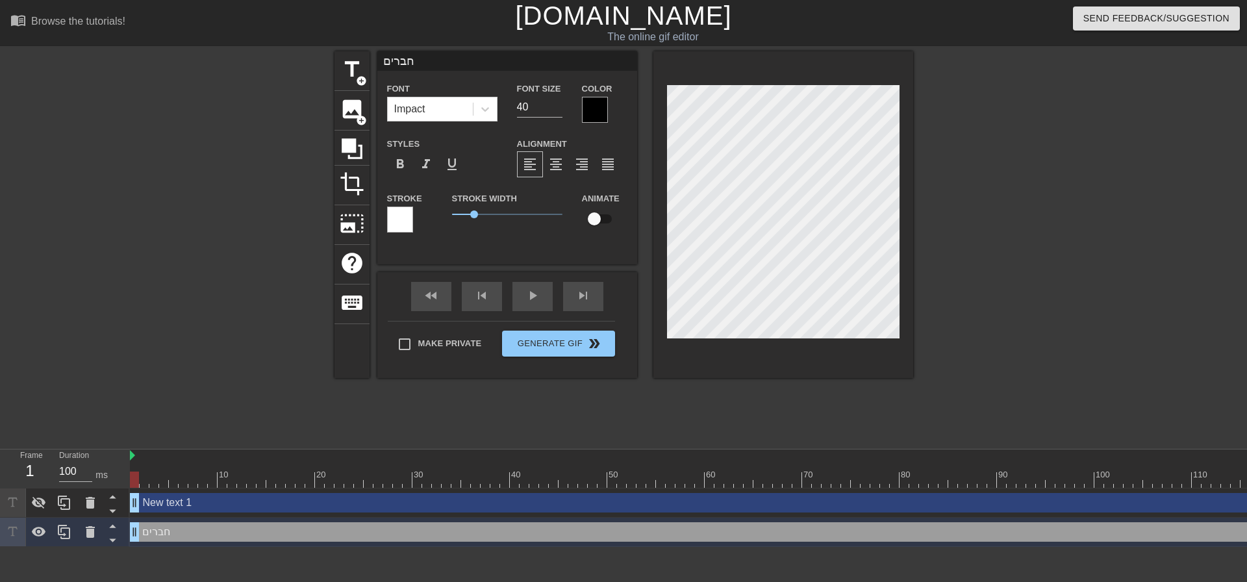
click at [586, 110] on div at bounding box center [595, 110] width 26 height 26
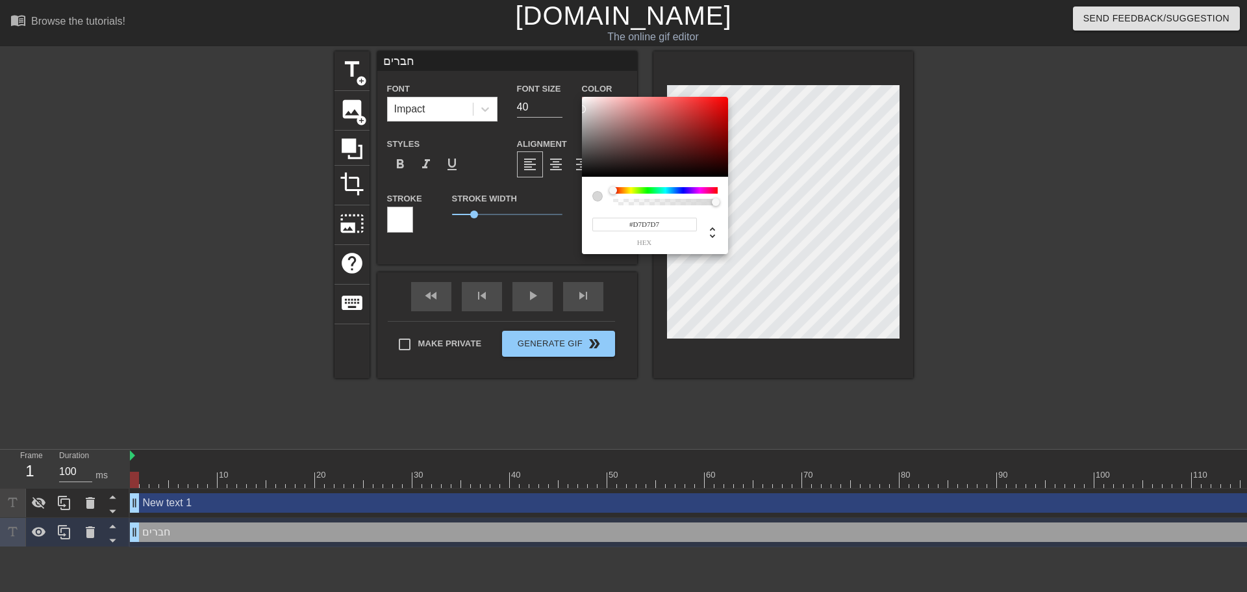
type input "#FFFFFF"
drag, startPoint x: 612, startPoint y: 133, endPoint x: 512, endPoint y: 65, distance: 120.5
click at [508, 53] on div "#FFFFFF hex" at bounding box center [623, 296] width 1247 height 592
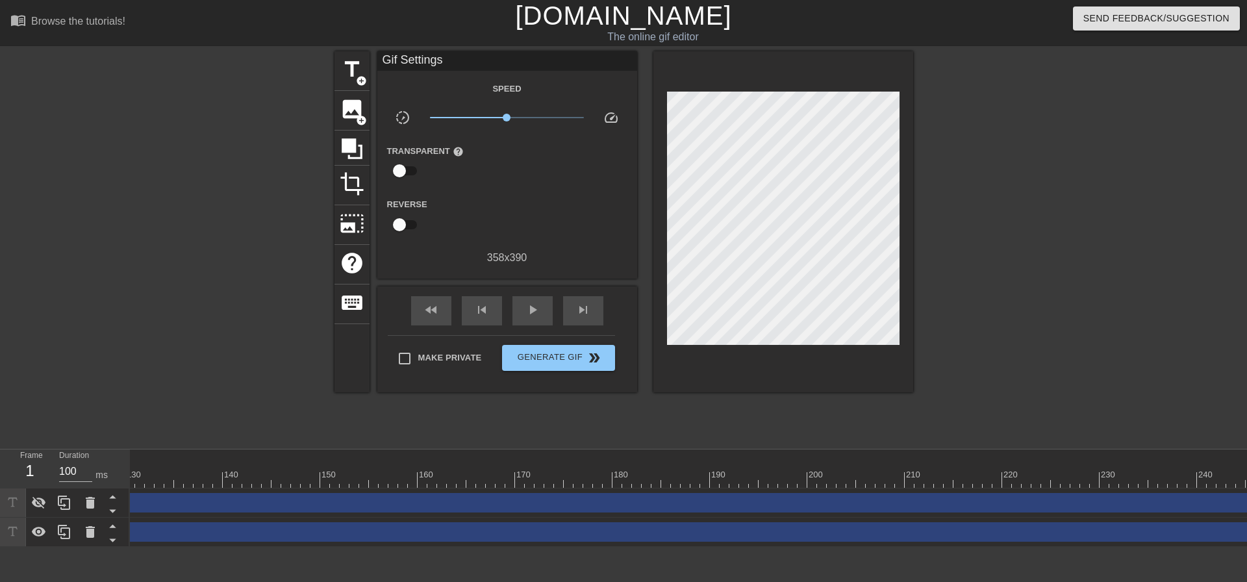
scroll to position [0, 1370]
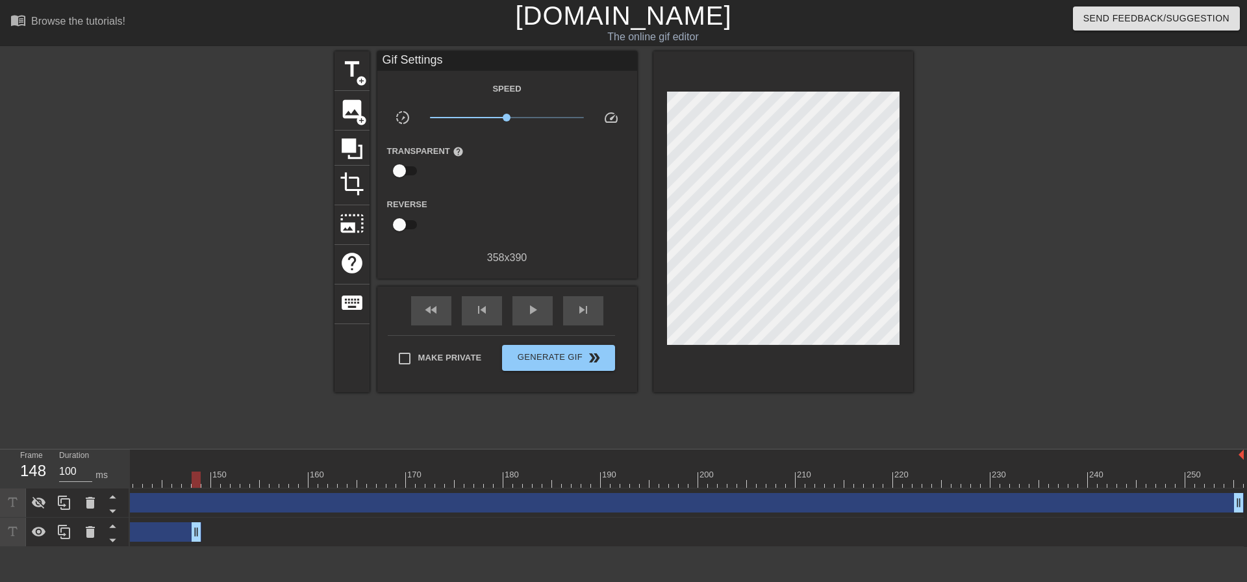
drag, startPoint x: 1238, startPoint y: 531, endPoint x: 195, endPoint y: 537, distance: 1042.9
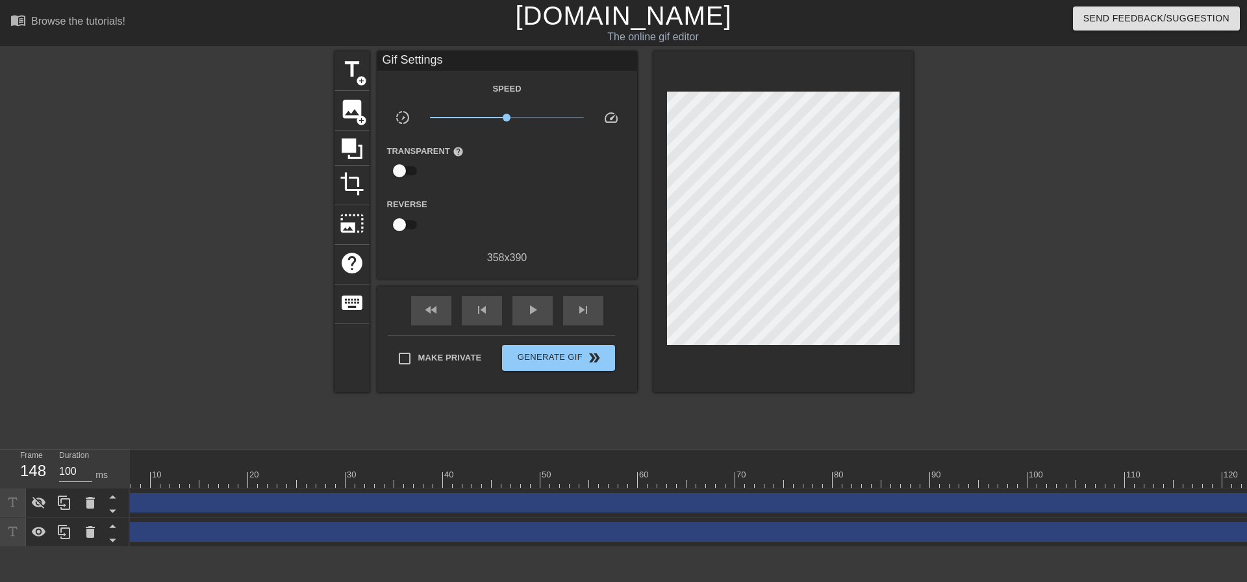
scroll to position [0, 1044]
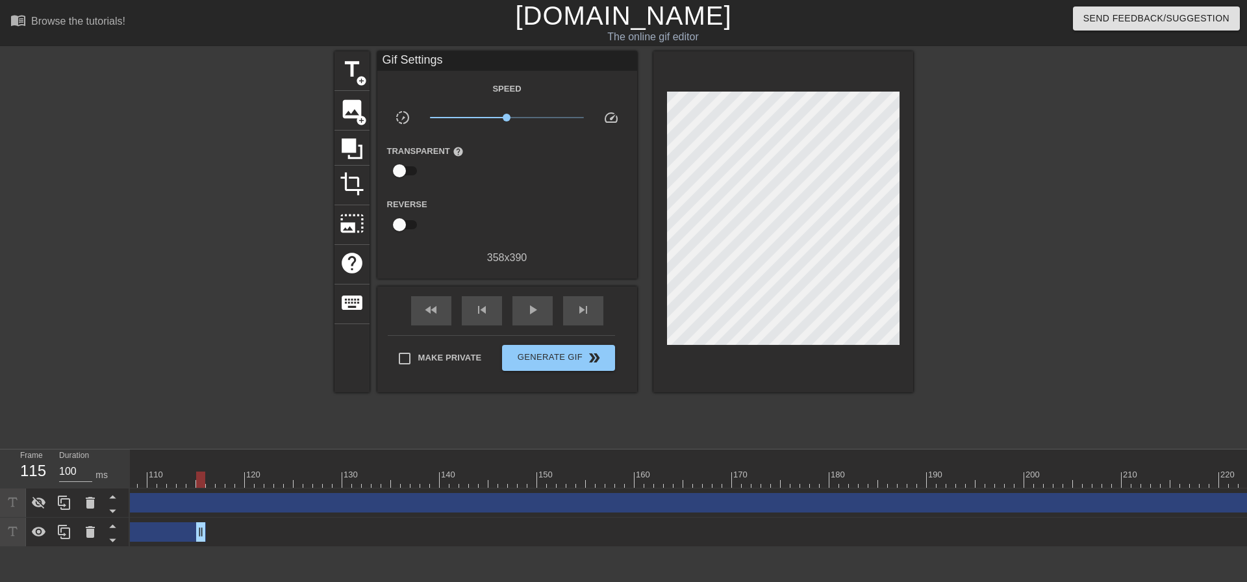
drag, startPoint x: 521, startPoint y: 532, endPoint x: 164, endPoint y: 545, distance: 357.4
click at [164, 545] on div "חברים drag_handle drag_handle" at bounding box center [328, 532] width 2484 height 29
drag, startPoint x: 1138, startPoint y: 536, endPoint x: 286, endPoint y: 523, distance: 852.0
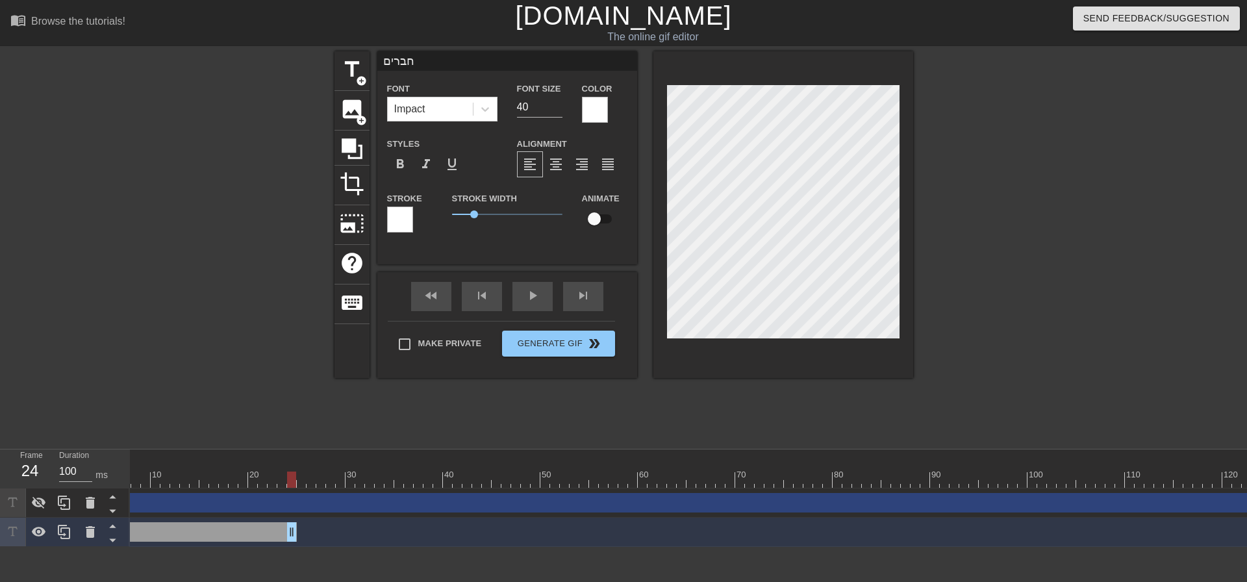
scroll to position [0, 0]
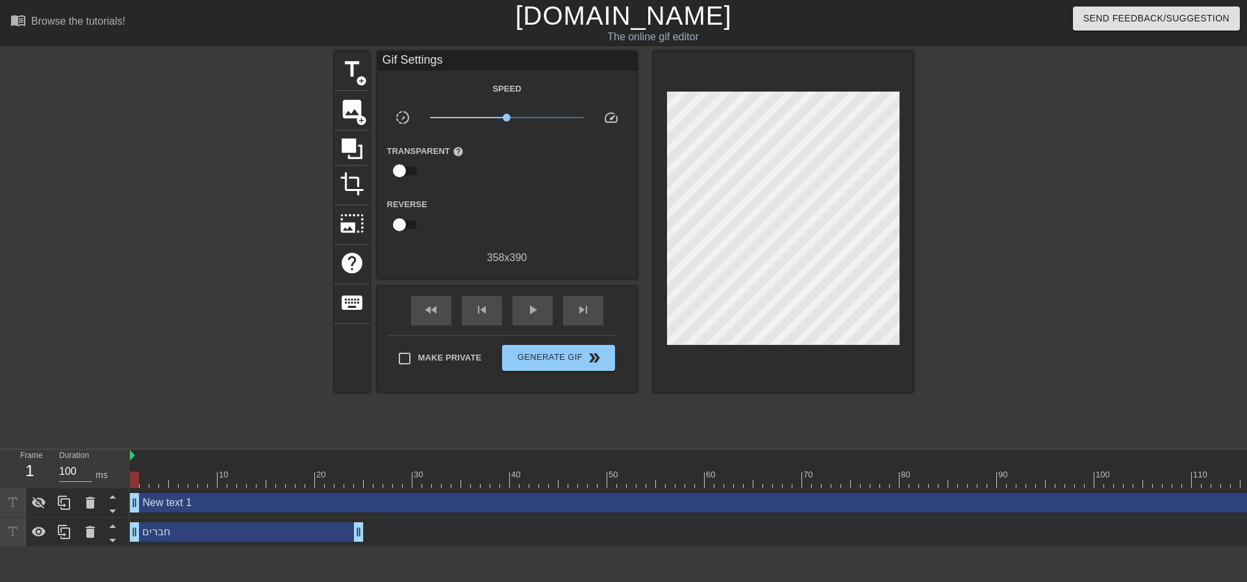
drag, startPoint x: 359, startPoint y: 477, endPoint x: 38, endPoint y: 483, distance: 320.8
click at [38, 483] on div "Frame 1 Duration 100 ms 10 20 30 40 50 60 70 80 90 100 110 120 130 140 150" at bounding box center [623, 497] width 1247 height 97
click at [539, 310] on span "play_arrow" at bounding box center [533, 310] width 16 height 16
click at [529, 312] on span "pause" at bounding box center [533, 310] width 16 height 16
drag, startPoint x: 730, startPoint y: 483, endPoint x: 118, endPoint y: 435, distance: 613.6
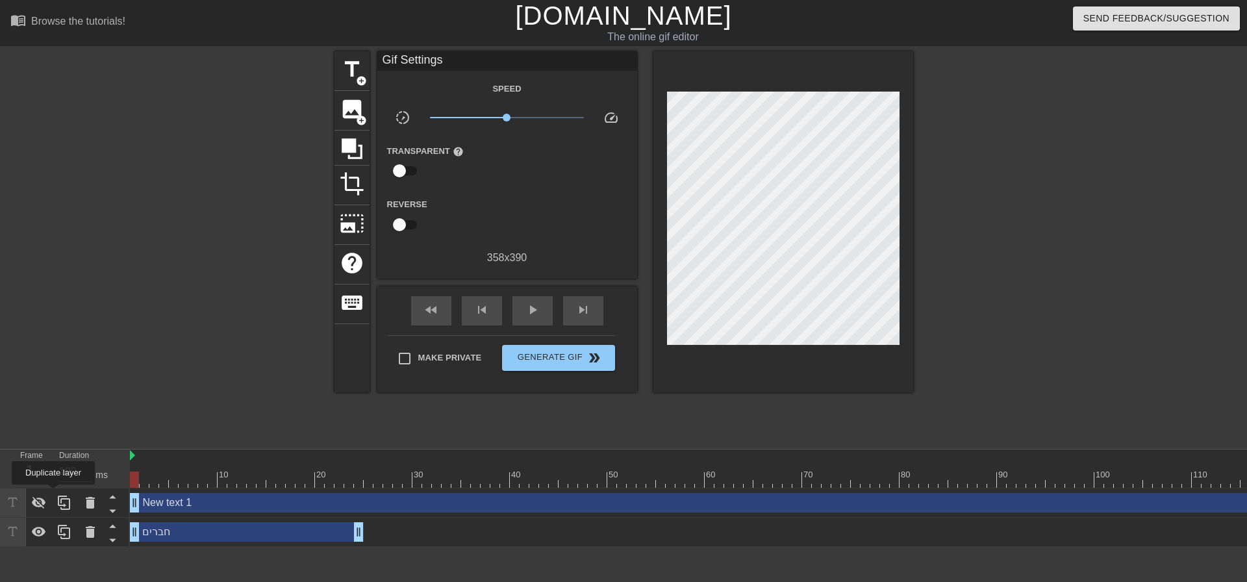
click at [36, 494] on div "Frame 1 Duration 100 ms 10 20 30 40 50 60 70 80 90 100 110 120 130 140 150" at bounding box center [623, 497] width 1247 height 97
click at [533, 308] on span "play_arrow" at bounding box center [533, 310] width 16 height 16
click at [533, 308] on span "pause" at bounding box center [533, 310] width 16 height 16
drag, startPoint x: 230, startPoint y: 479, endPoint x: 44, endPoint y: 484, distance: 185.8
click at [44, 484] on div "Frame 1 Duration 100 ms 10 20 30 40 50 60 70 80 90 100 110 120 130 140 150" at bounding box center [623, 497] width 1247 height 97
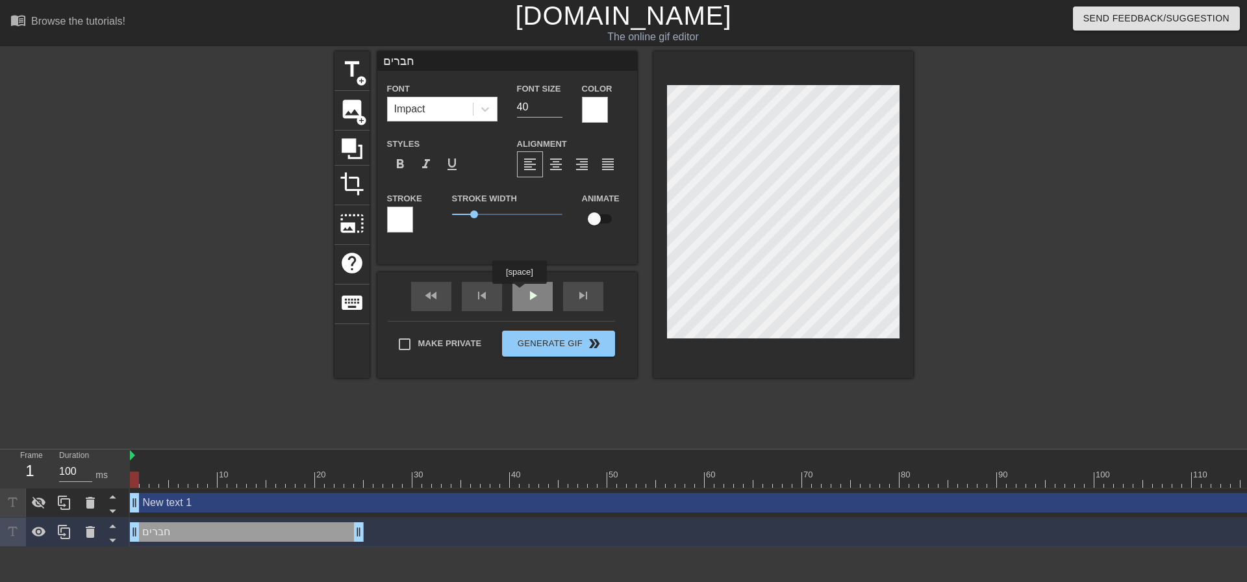
click at [519, 293] on div "fast_rewind skip_previous play_arrow skip_next" at bounding box center [507, 296] width 212 height 49
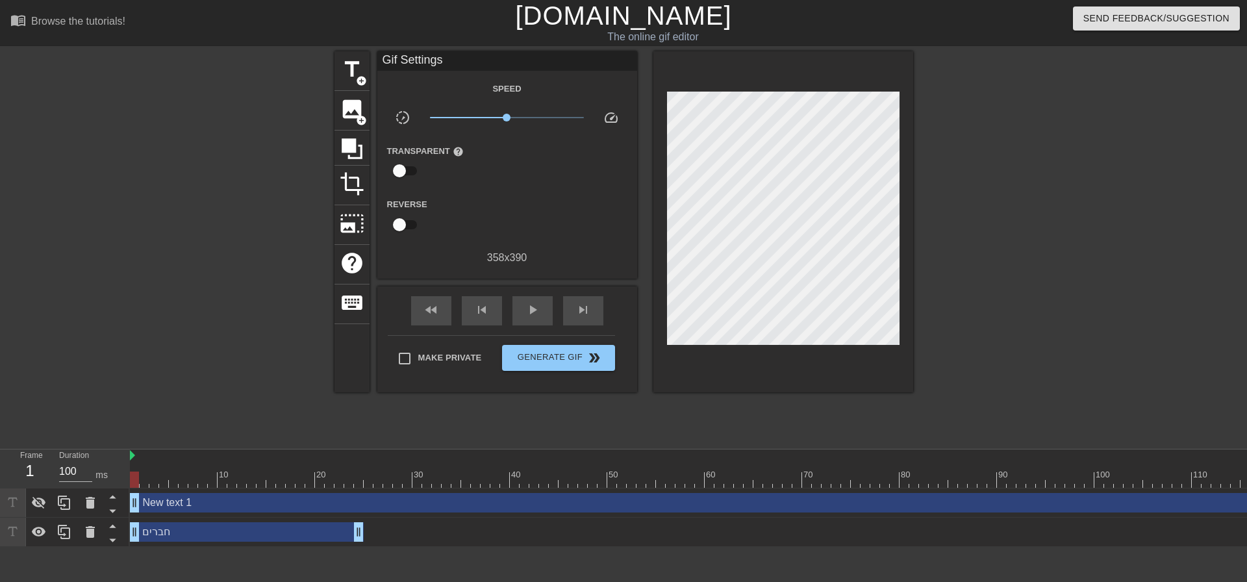
click at [562, 297] on div "fast_rewind skip_previous play_arrow skip_next" at bounding box center [507, 310] width 212 height 49
click at [519, 310] on div "play_arrow" at bounding box center [532, 310] width 40 height 29
click at [526, 308] on span "pause" at bounding box center [533, 310] width 16 height 16
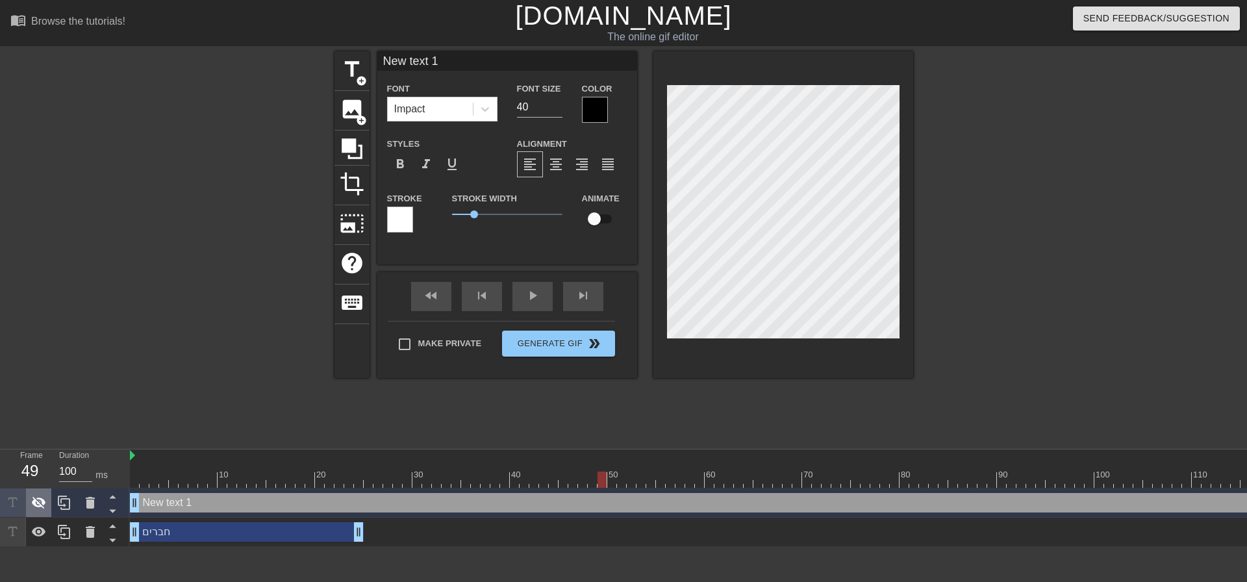
click at [37, 504] on icon at bounding box center [39, 503] width 14 height 12
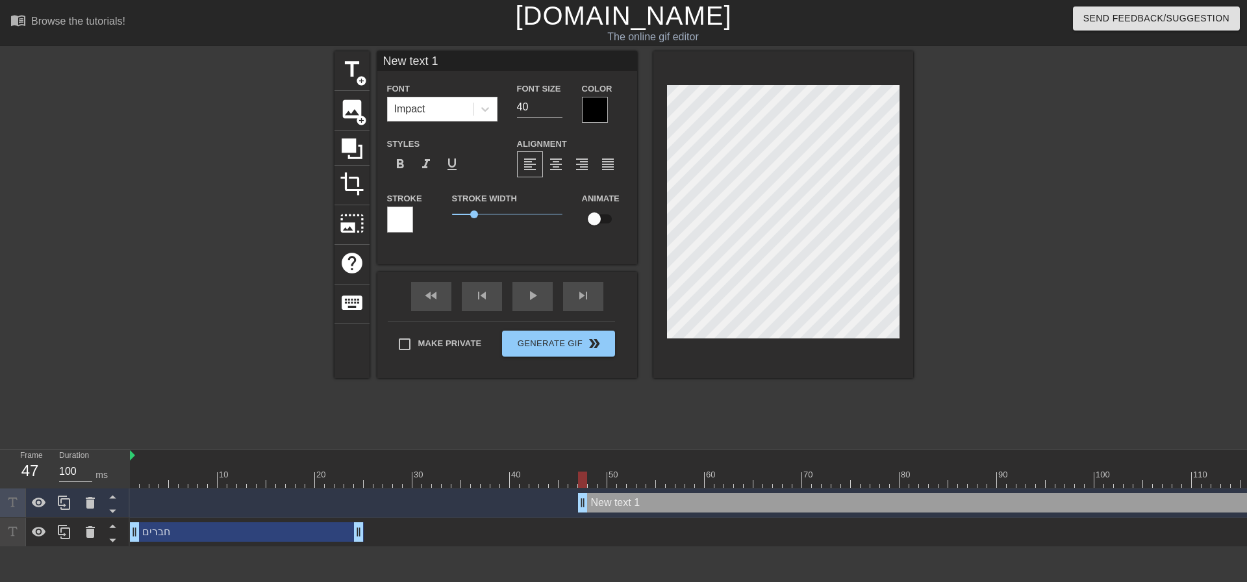
drag, startPoint x: 135, startPoint y: 501, endPoint x: 583, endPoint y: 539, distance: 449.7
click at [583, 539] on div "New text 1 drag_handle drag_handle חברים drag_handle drag_handle" at bounding box center [688, 517] width 1117 height 58
type input "ל"
type textarea "ל"
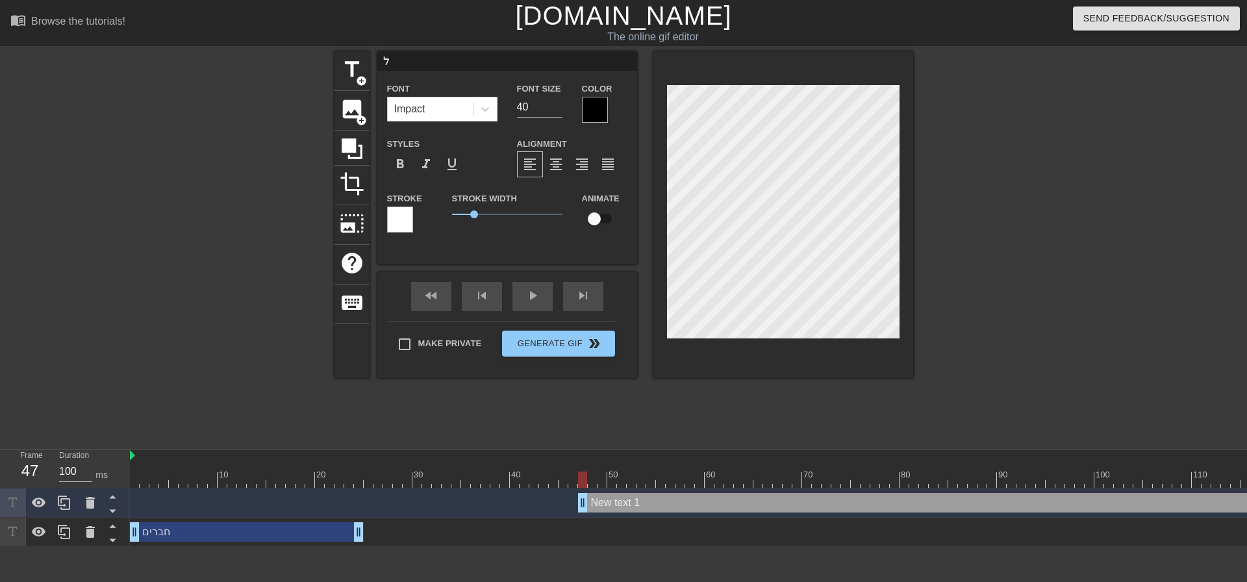
type input "לי"
type textarea "לי"
type input "לימ"
type textarea "לימ"
type input "לימו"
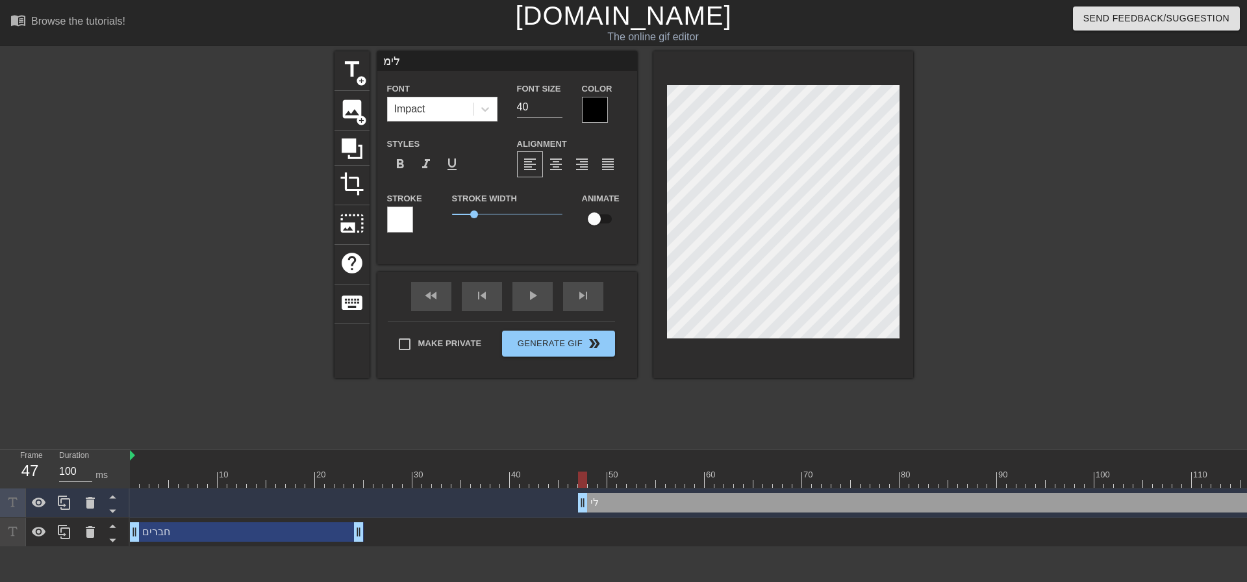
type textarea "לימו"
type input "לימוט"
type textarea "לימוט"
type input "לימו"
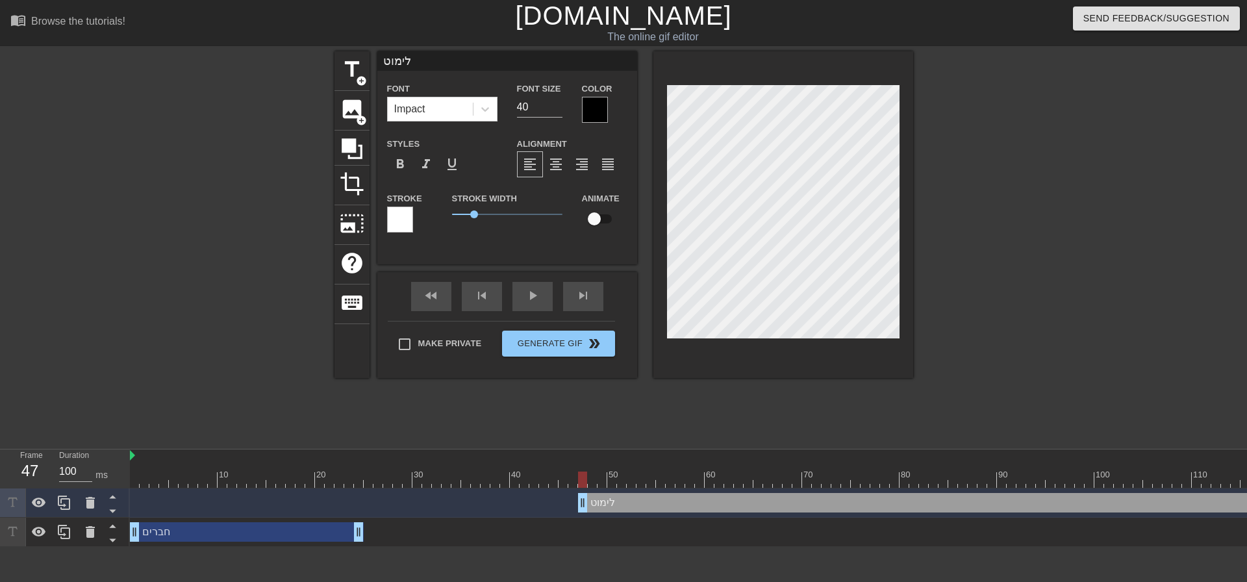
type textarea "לימו"
type input "לימוד"
type textarea "לימוד"
type input "לימודי"
type textarea "לימודי"
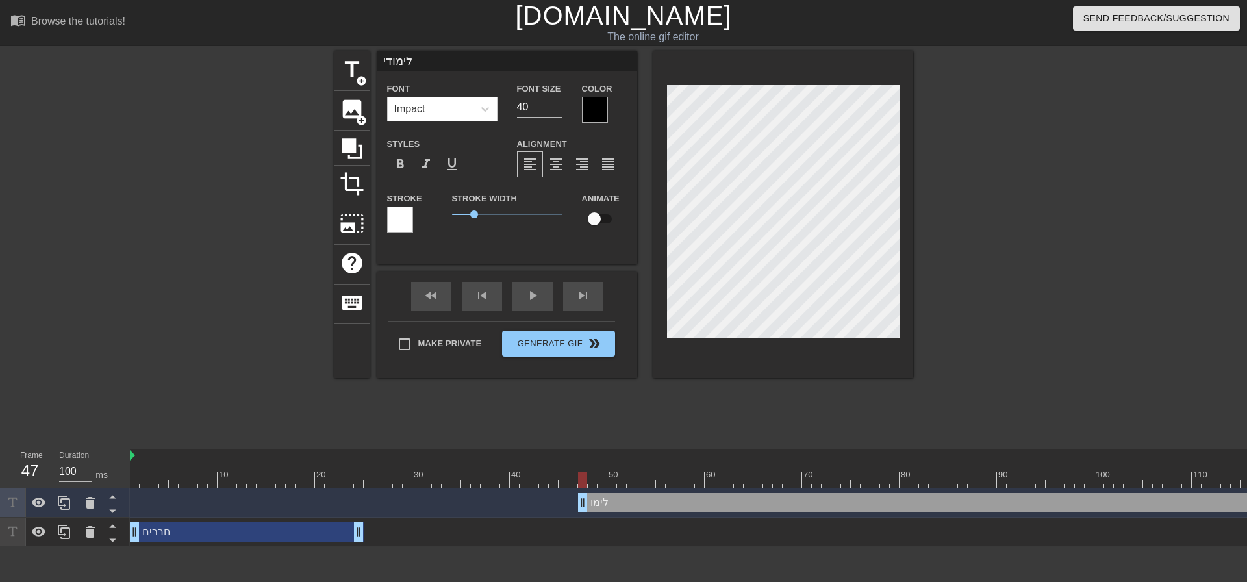
type input "לימודים"
type textarea "לימודים"
type input "לימודים"
type textarea "לימודים"
type input "לימודים ב"
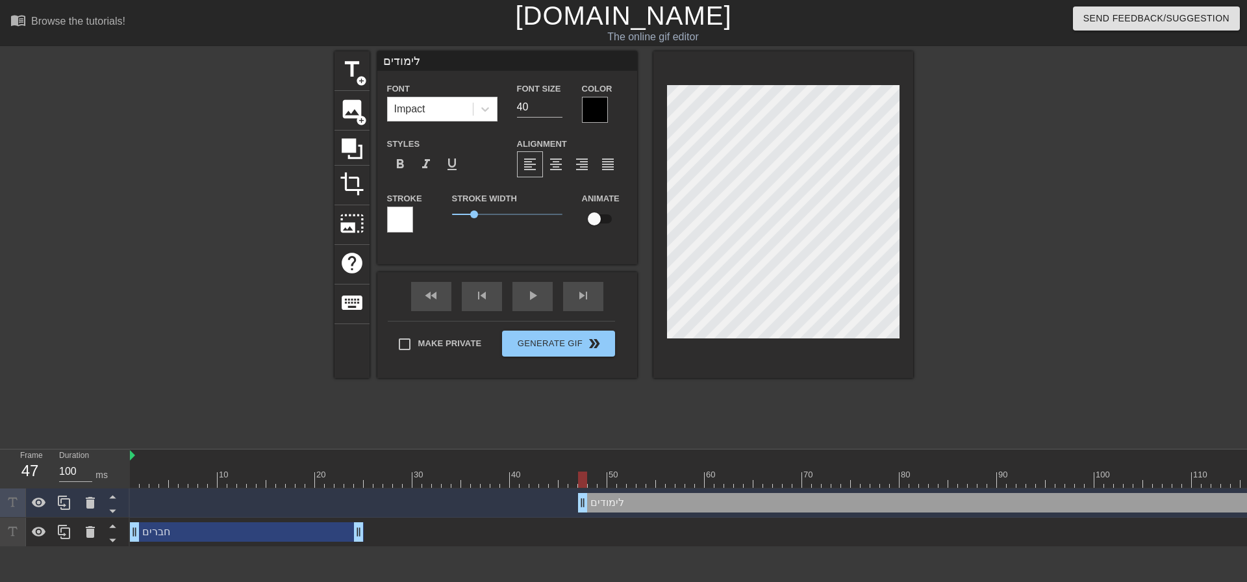
type textarea "לימודים ב"
type input "לימודים בכ"
type textarea "לימודים בכ"
type input "לימודים בכי"
type textarea "לימודים בכי"
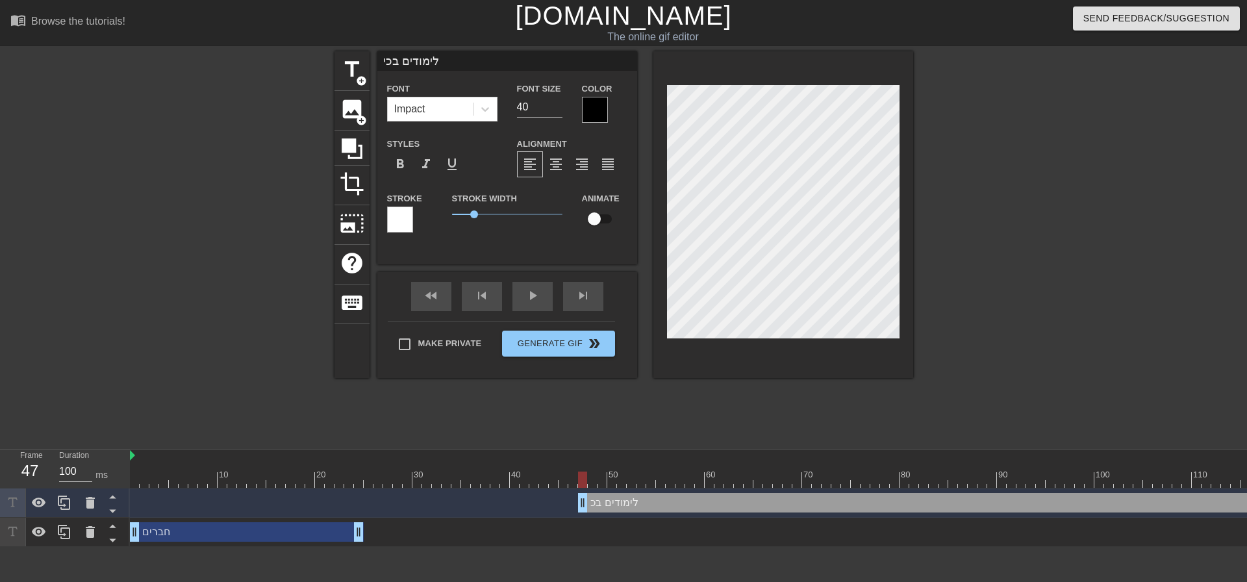
type input "לימודים בכיף"
type textarea "לימודים בכיף"
click at [585, 115] on div at bounding box center [595, 110] width 26 height 26
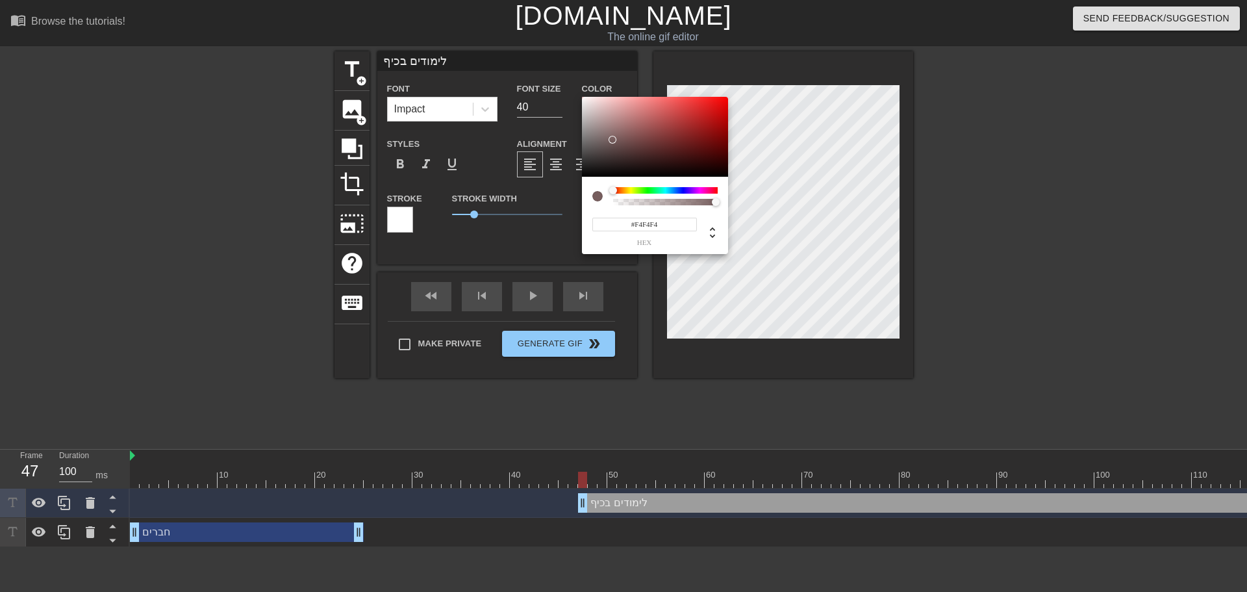
type input "#FFFFFF"
drag, startPoint x: 600, startPoint y: 129, endPoint x: 543, endPoint y: 73, distance: 80.4
click at [543, 73] on div "#FFFFFF hex" at bounding box center [623, 296] width 1247 height 592
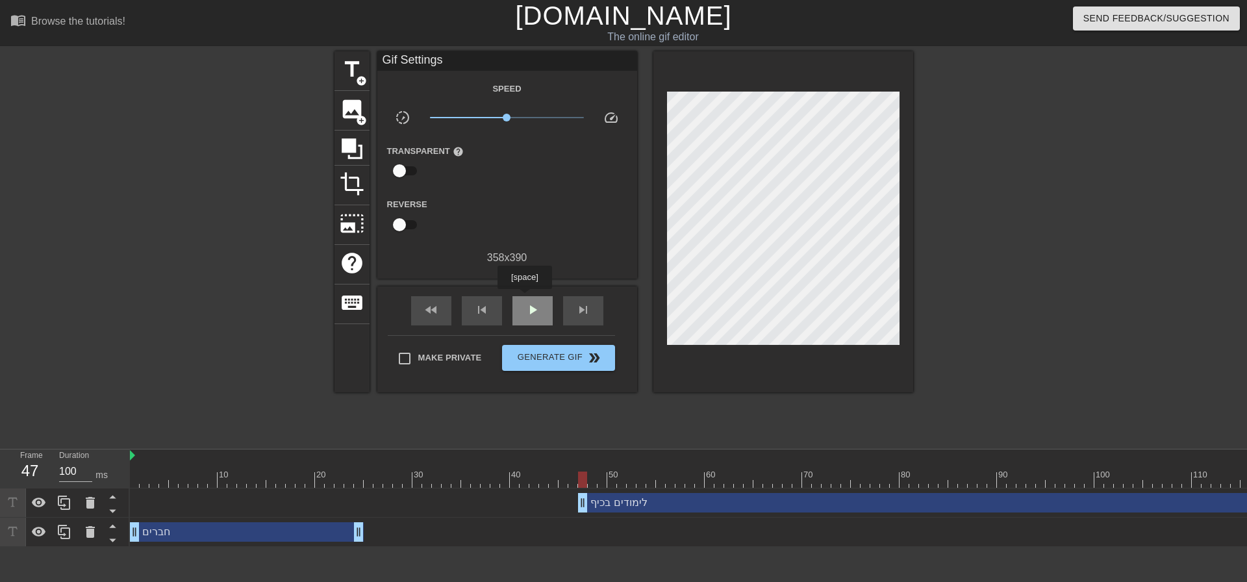
click at [524, 298] on div "play_arrow" at bounding box center [532, 310] width 40 height 29
click at [524, 298] on div "pause" at bounding box center [532, 310] width 40 height 29
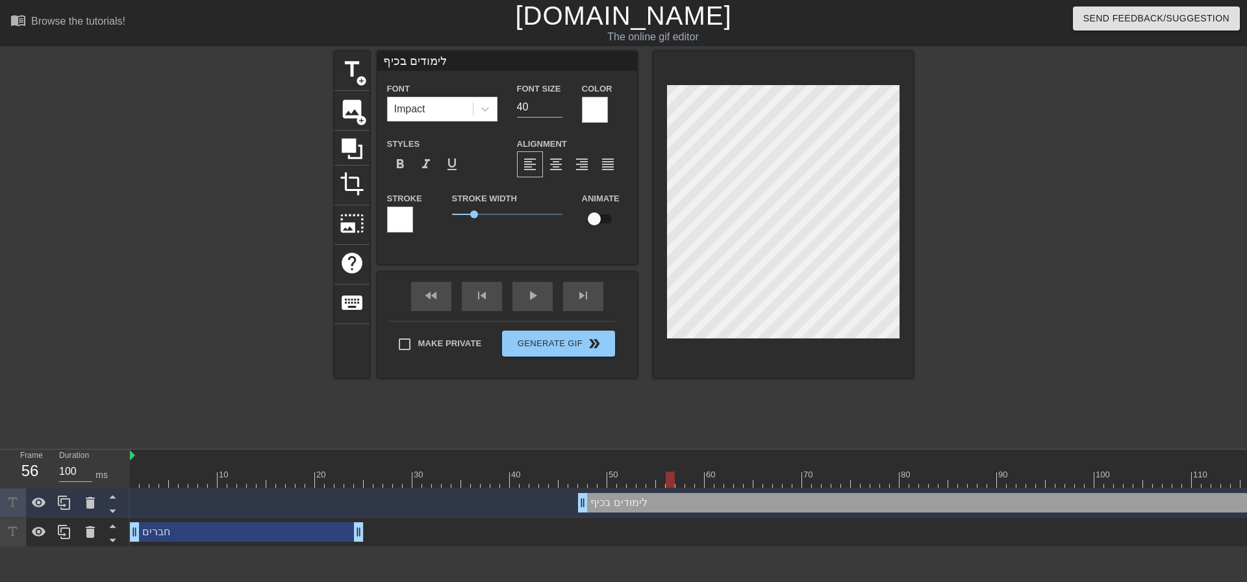
scroll to position [0, 10]
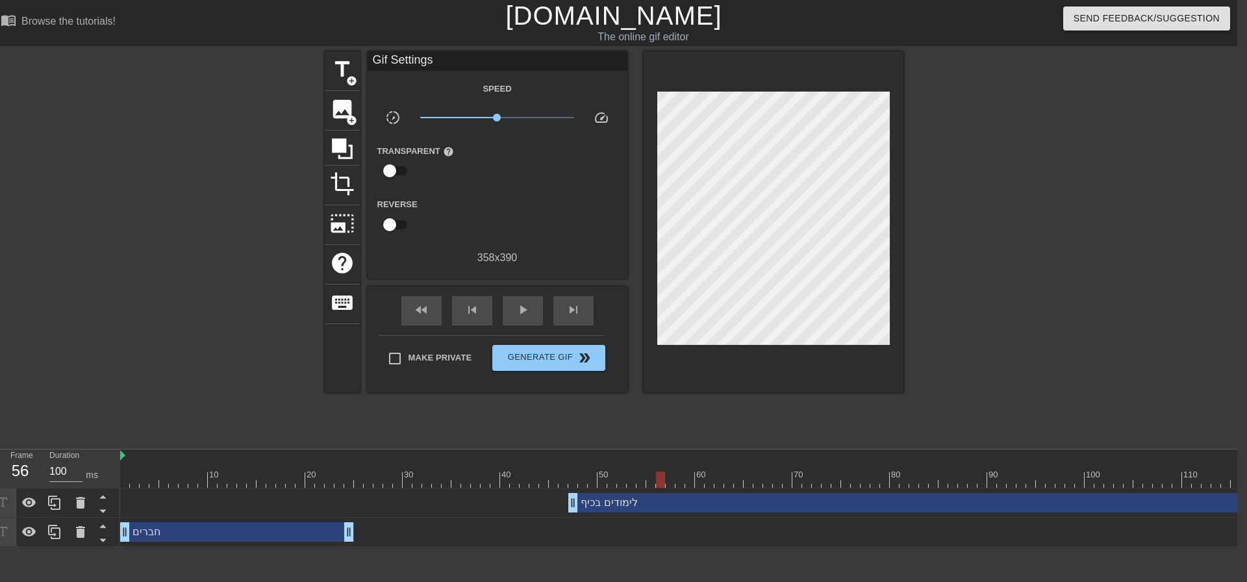
click at [742, 547] on div "10 20 30 40 50 60 70 80 90 100 110 120 130 140 150 160" at bounding box center [678, 497] width 1117 height 97
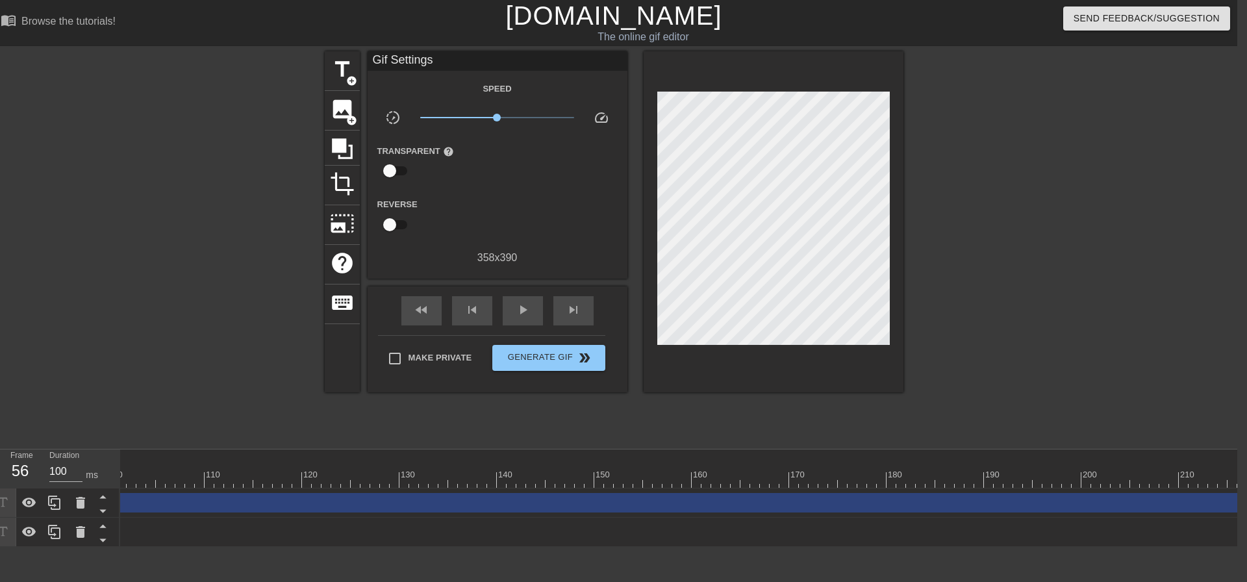
drag, startPoint x: 1002, startPoint y: 545, endPoint x: 1100, endPoint y: 544, distance: 98.1
click at [1101, 541] on div "חברים drag_handle drag_handle" at bounding box center [385, 532] width 2484 height 29
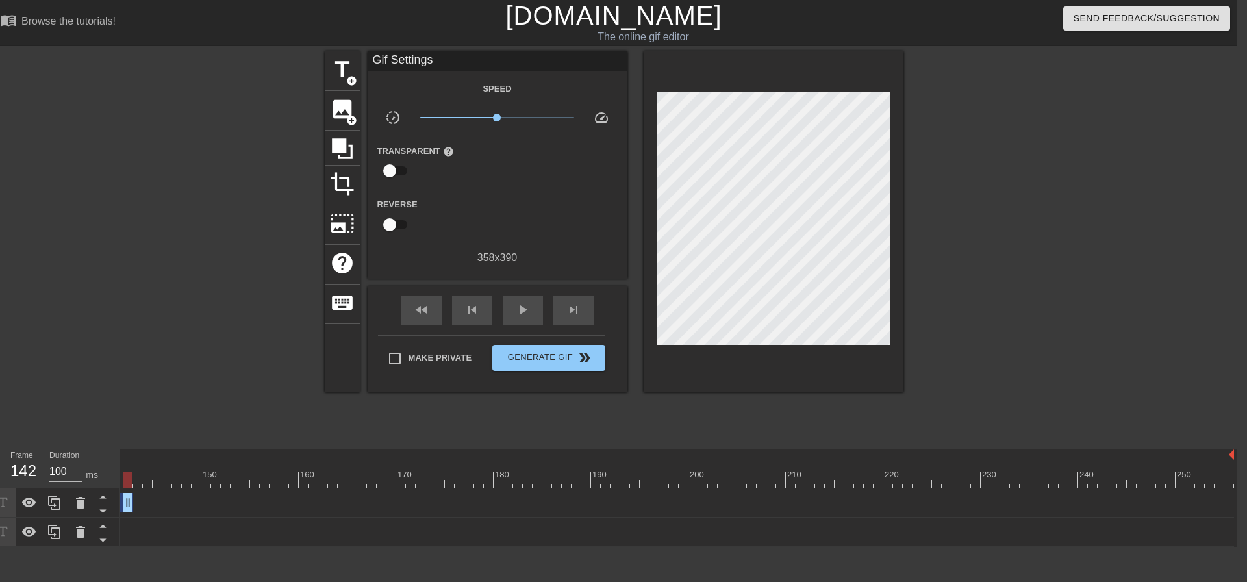
drag, startPoint x: 1226, startPoint y: 505, endPoint x: 128, endPoint y: 547, distance: 1098.9
click at [128, 547] on div "10 20 30 40 50 60 70 80 90 100 110 120 130 140 150 160" at bounding box center [678, 497] width 1117 height 97
drag, startPoint x: 1104, startPoint y: 502, endPoint x: 304, endPoint y: 510, distance: 800.0
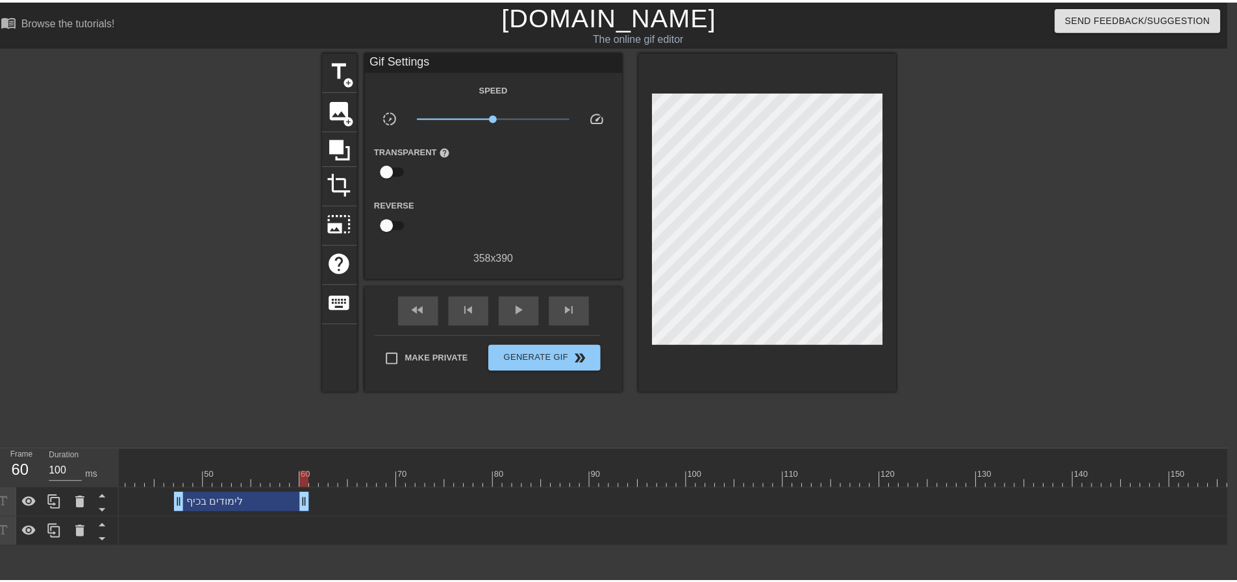
scroll to position [0, 0]
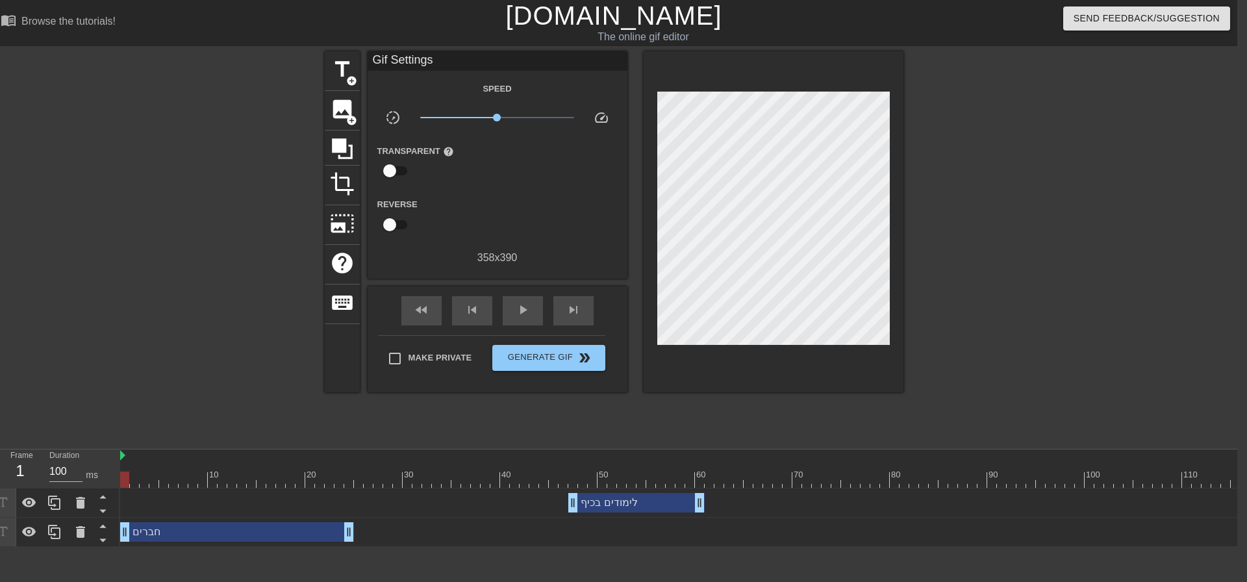
drag, startPoint x: 703, startPoint y: 477, endPoint x: 0, endPoint y: 488, distance: 702.7
click at [0, 488] on div "Frame 1 Duration 100 ms 10 20 30 40 50 60 70 80 90 100 110 120 130 140 150" at bounding box center [613, 497] width 1247 height 97
click at [531, 314] on div "play_arrow" at bounding box center [523, 310] width 40 height 29
click at [519, 305] on span "pause" at bounding box center [523, 310] width 16 height 16
drag, startPoint x: 699, startPoint y: 506, endPoint x: 673, endPoint y: 503, distance: 26.8
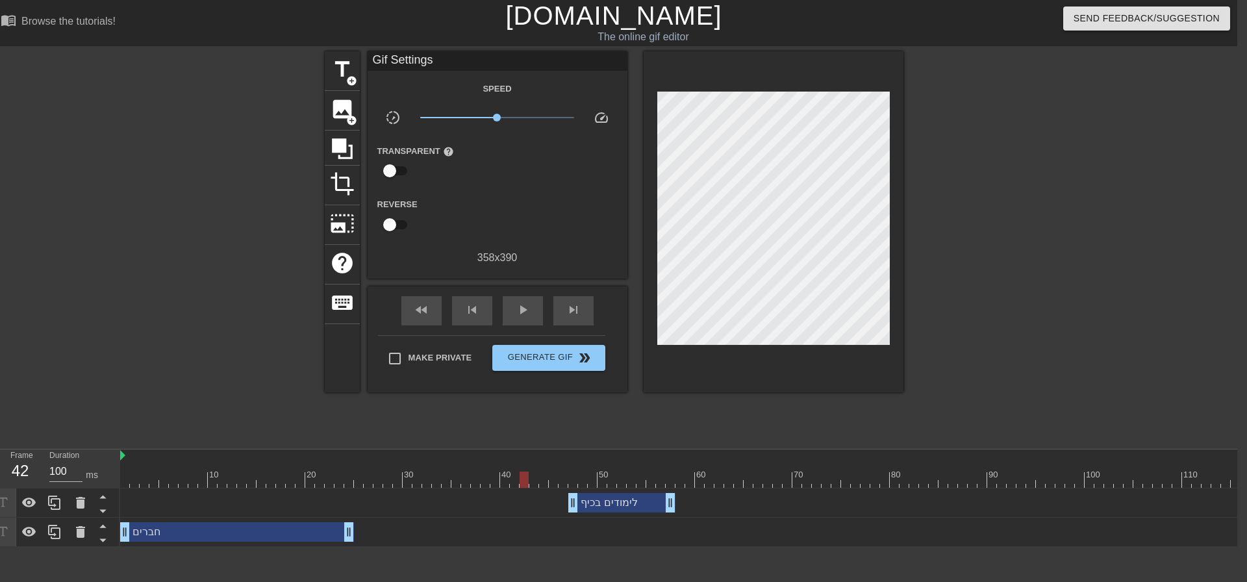
drag, startPoint x: 670, startPoint y: 475, endPoint x: 527, endPoint y: 475, distance: 142.9
click at [527, 475] on div at bounding box center [523, 479] width 9 height 16
click at [528, 307] on span "play_arrow" at bounding box center [523, 310] width 16 height 16
click at [530, 310] on span "pause" at bounding box center [523, 310] width 16 height 16
click at [518, 308] on span "play_arrow" at bounding box center [523, 310] width 16 height 16
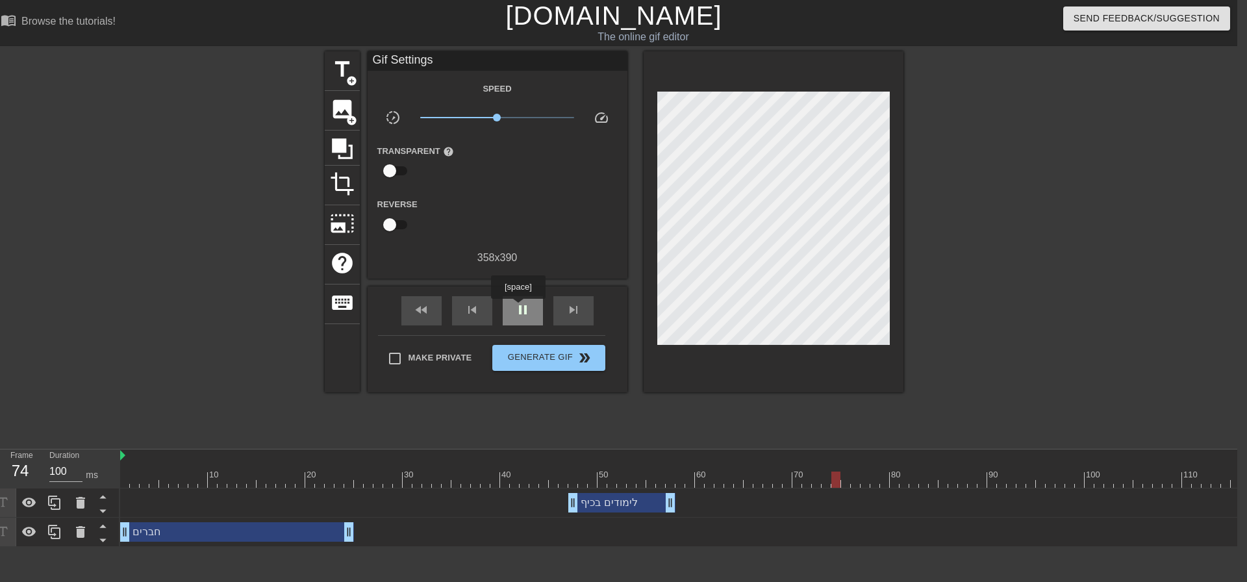
click at [518, 308] on span "pause" at bounding box center [523, 310] width 16 height 16
click at [518, 308] on span "play_arrow" at bounding box center [523, 310] width 16 height 16
click at [518, 308] on span "pause" at bounding box center [523, 310] width 16 height 16
click at [518, 308] on span "play_arrow" at bounding box center [523, 310] width 16 height 16
click at [518, 308] on span "pause" at bounding box center [523, 310] width 16 height 16
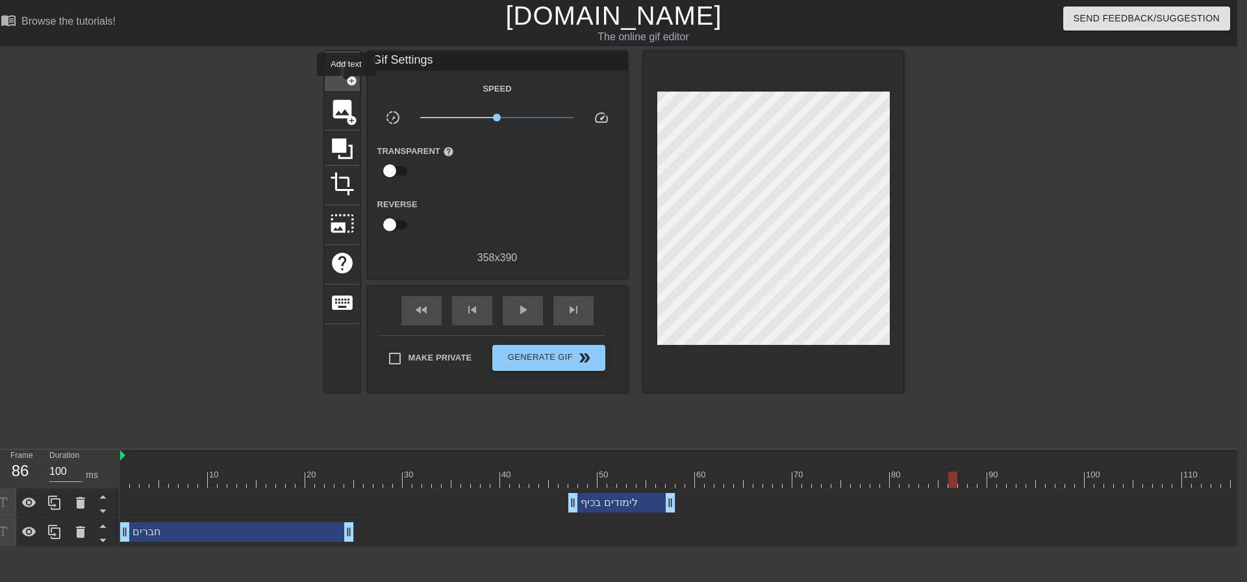
click at [346, 85] on span "add_circle" at bounding box center [351, 80] width 11 height 11
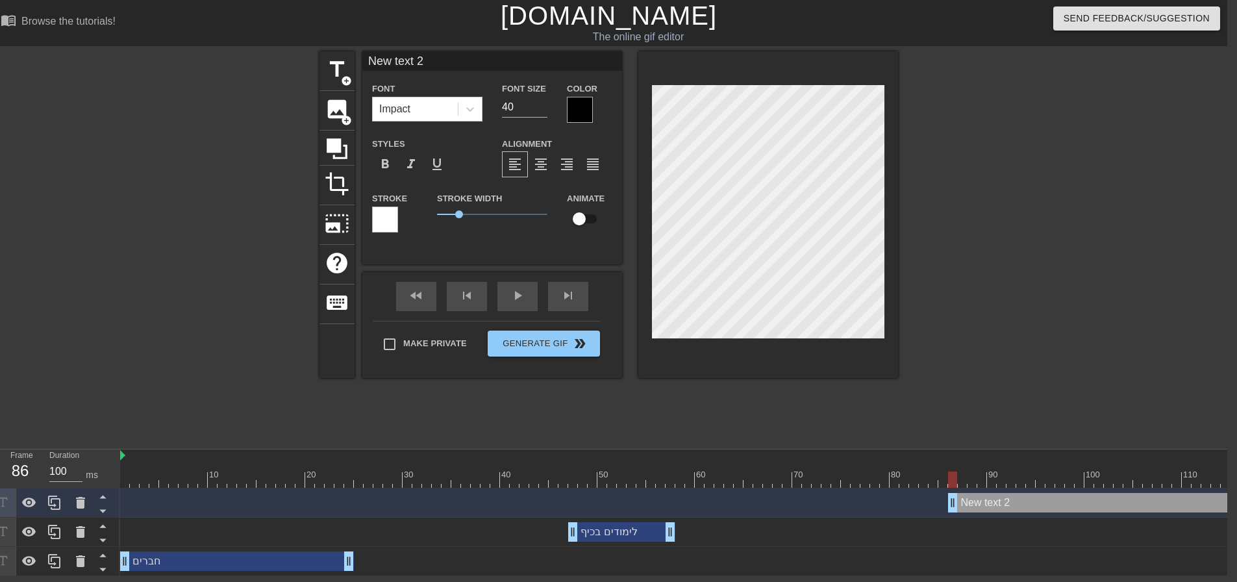
type input "א"
type textarea "א"
type input "או"
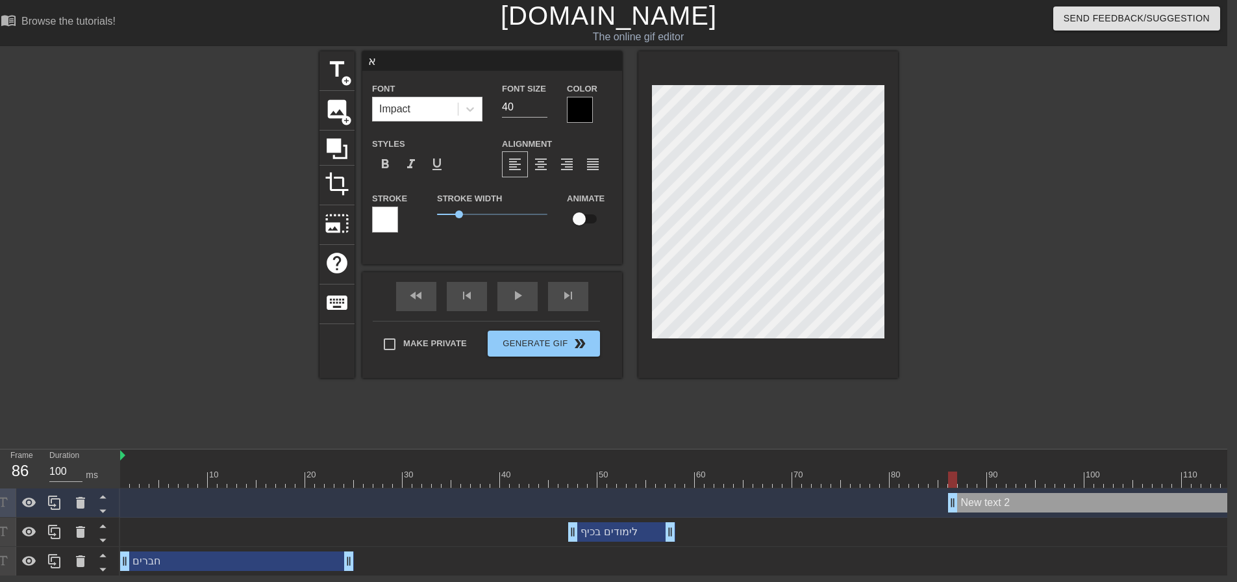
type textarea "או"
type input "אוו"
type textarea "אוו"
type input "אווי"
type textarea "אווי"
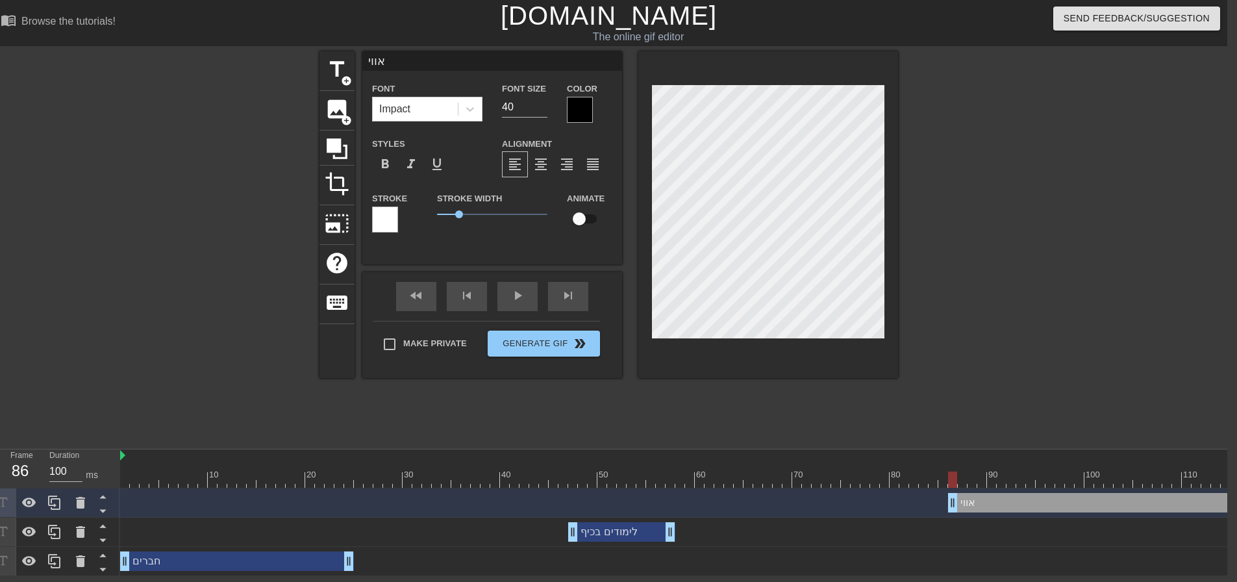
type input "אוויר"
type textarea "אוויר"
type input "אוויר"
type textarea "אוויר"
type input "אוויר נ"
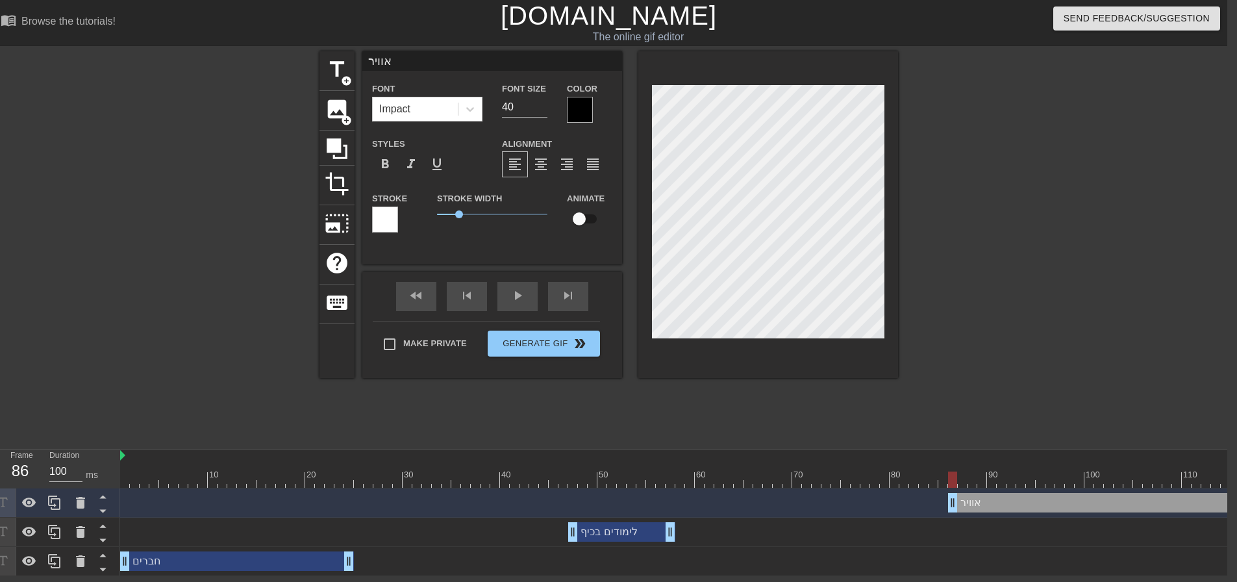
type textarea "אוויר נ"
type input "אוויר נק"
type textarea "אוויר נק"
type input "אוויר נקי"
type textarea "אוויר נקי"
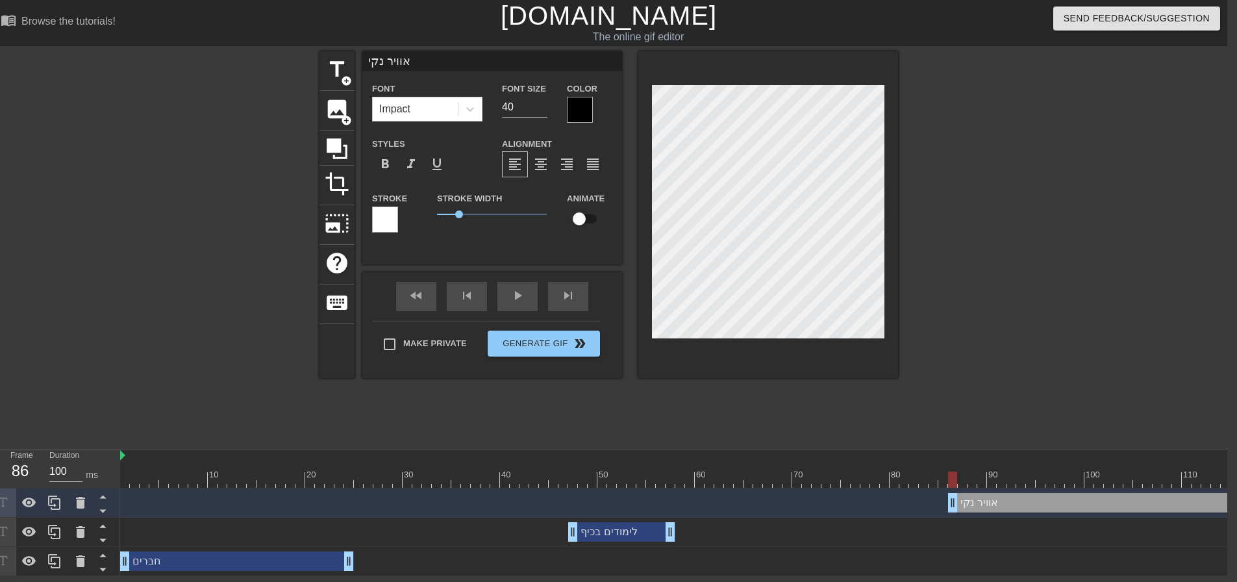
click at [577, 104] on div at bounding box center [580, 110] width 26 height 26
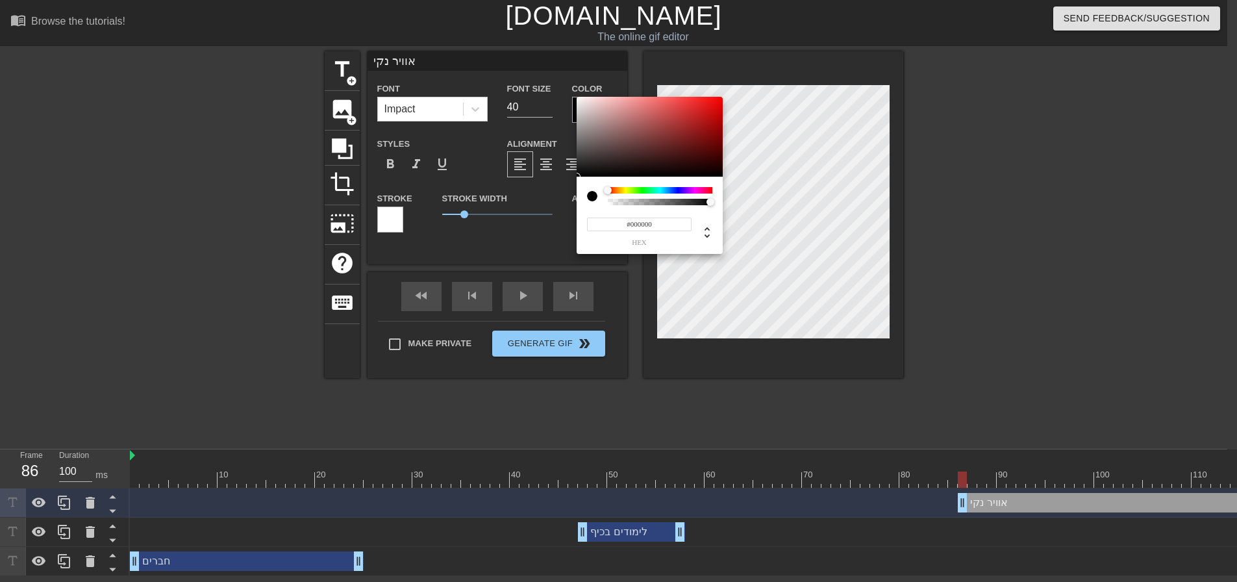
scroll to position [0, 0]
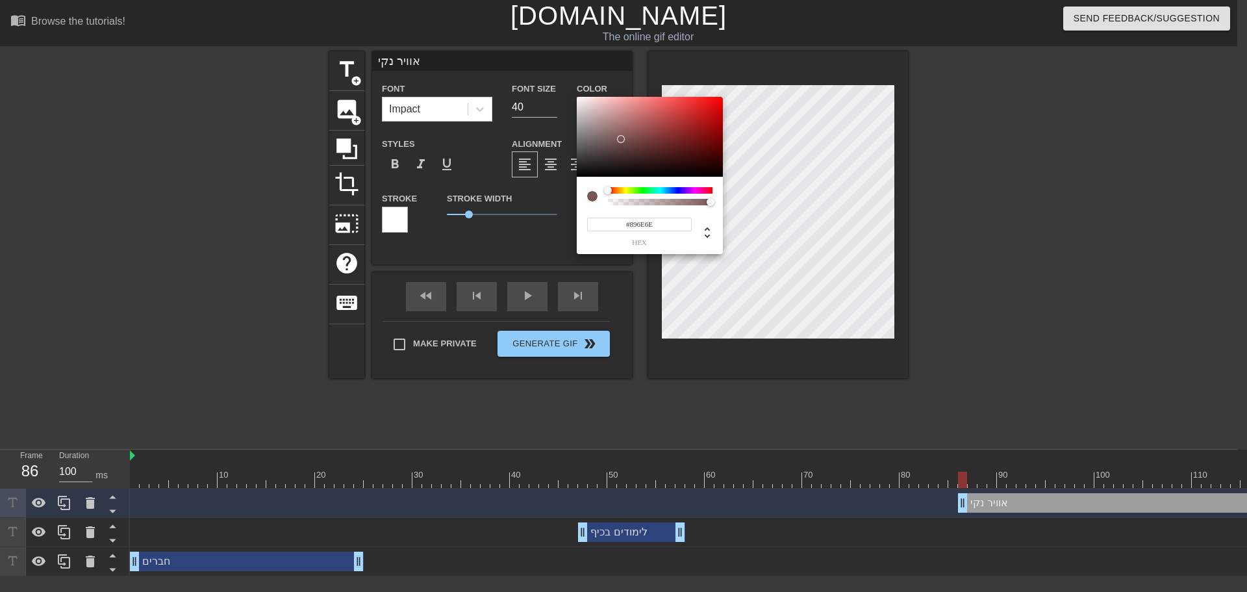
type input "#FFFFFF"
drag, startPoint x: 615, startPoint y: 137, endPoint x: 439, endPoint y: 30, distance: 206.0
click at [439, 30] on div "#FFFFFF hex" at bounding box center [623, 296] width 1247 height 592
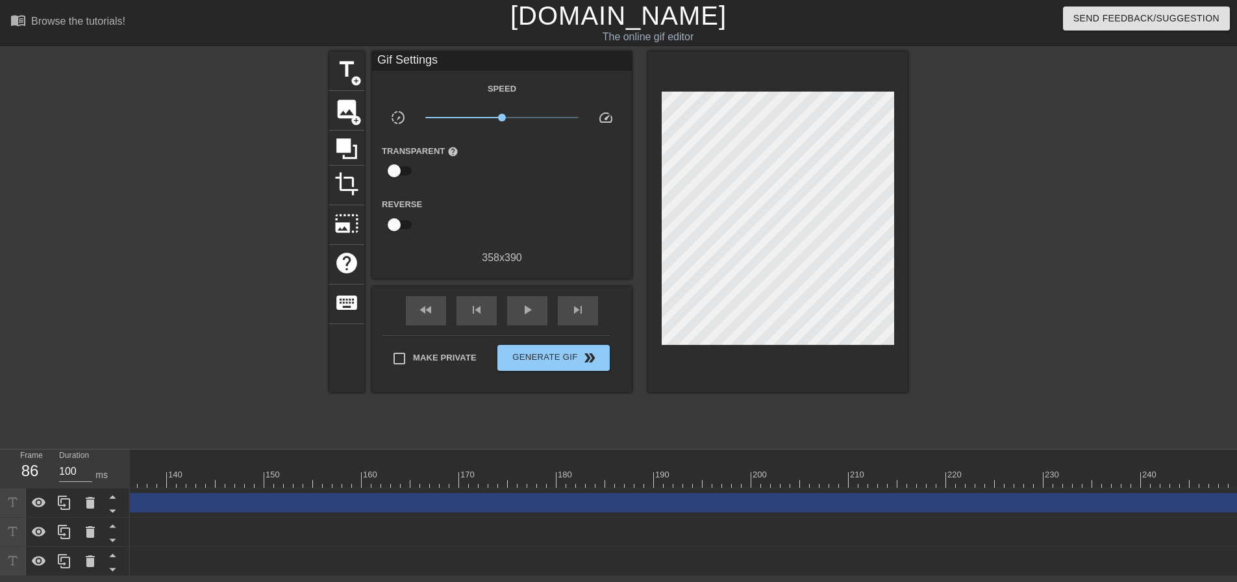
scroll to position [0, 1370]
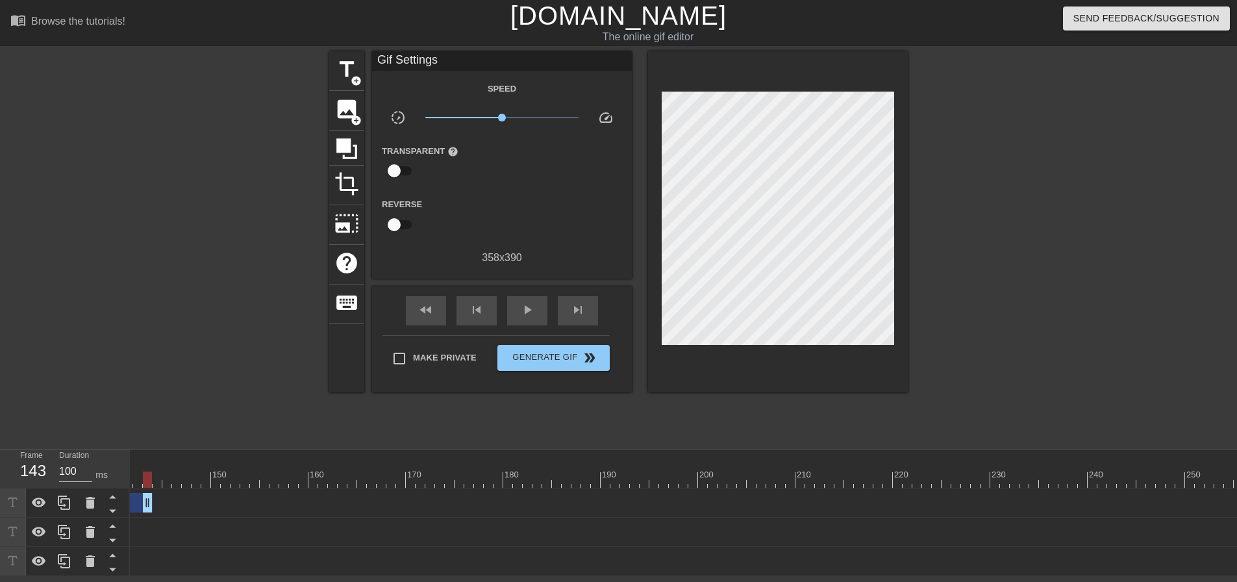
drag, startPoint x: 1236, startPoint y: 505, endPoint x: 145, endPoint y: 527, distance: 1091.1
click at [243, 575] on div "חברים drag_handle drag_handle" at bounding box center [2, 561] width 2484 height 29
drag, startPoint x: 1125, startPoint y: 505, endPoint x: 644, endPoint y: 503, distance: 481.2
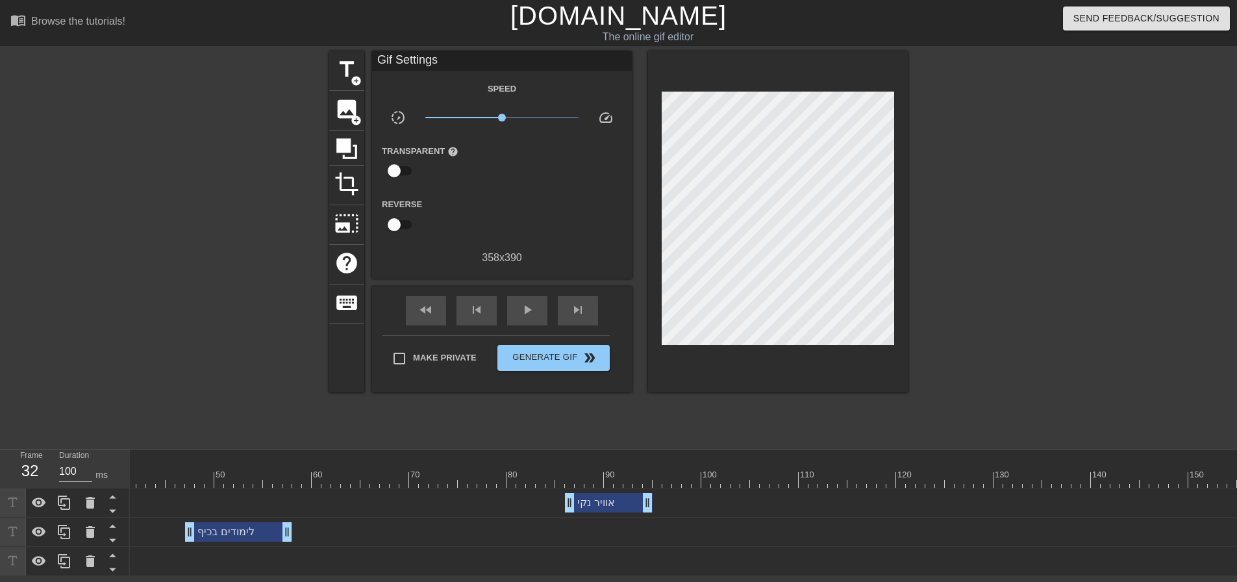
drag, startPoint x: 651, startPoint y: 477, endPoint x: 1, endPoint y: 495, distance: 650.9
click at [2, 496] on div "Frame 32 Duration 100 ms 10 20 30 40 50 60 70 80 90 100 110 120 130 140 150" at bounding box center [618, 512] width 1237 height 127
click at [540, 310] on div "play_arrow" at bounding box center [527, 310] width 40 height 29
click at [632, 576] on html "menu_book Browse the tutorials! Gifntext.com The online gif editor Send Feedbac…" at bounding box center [618, 288] width 1237 height 576
drag, startPoint x: 612, startPoint y: 590, endPoint x: 525, endPoint y: 582, distance: 87.3
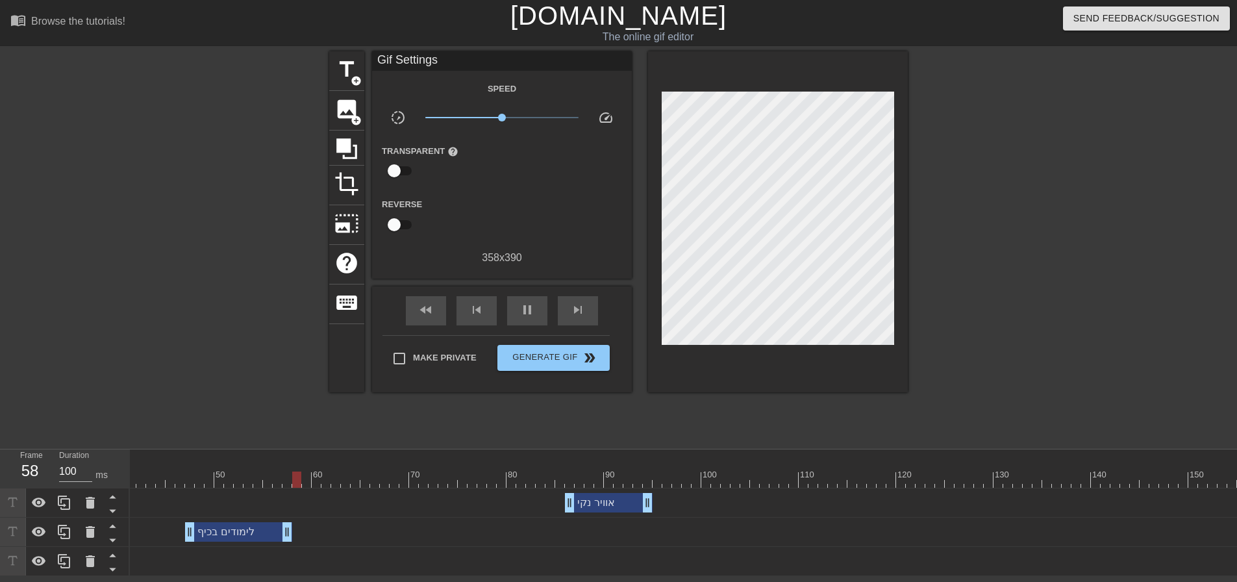
click at [516, 576] on html "menu_book Browse the tutorials! Gifntext.com The online gif editor Send Feedbac…" at bounding box center [618, 288] width 1237 height 576
click at [525, 576] on html "menu_book Browse the tutorials! Gifntext.com The online gif editor Send Feedbac…" at bounding box center [618, 288] width 1237 height 576
drag, startPoint x: 523, startPoint y: 582, endPoint x: 314, endPoint y: 579, distance: 209.8
click at [315, 576] on html "menu_book Browse the tutorials! Gifntext.com The online gif editor Send Feedbac…" at bounding box center [618, 288] width 1237 height 576
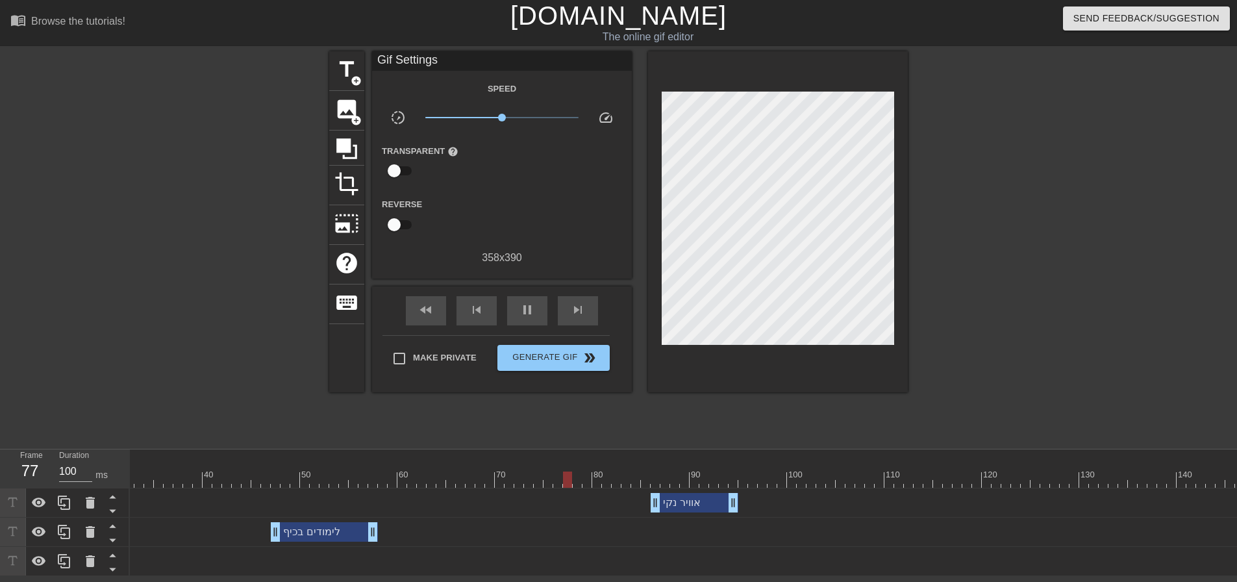
scroll to position [0, 0]
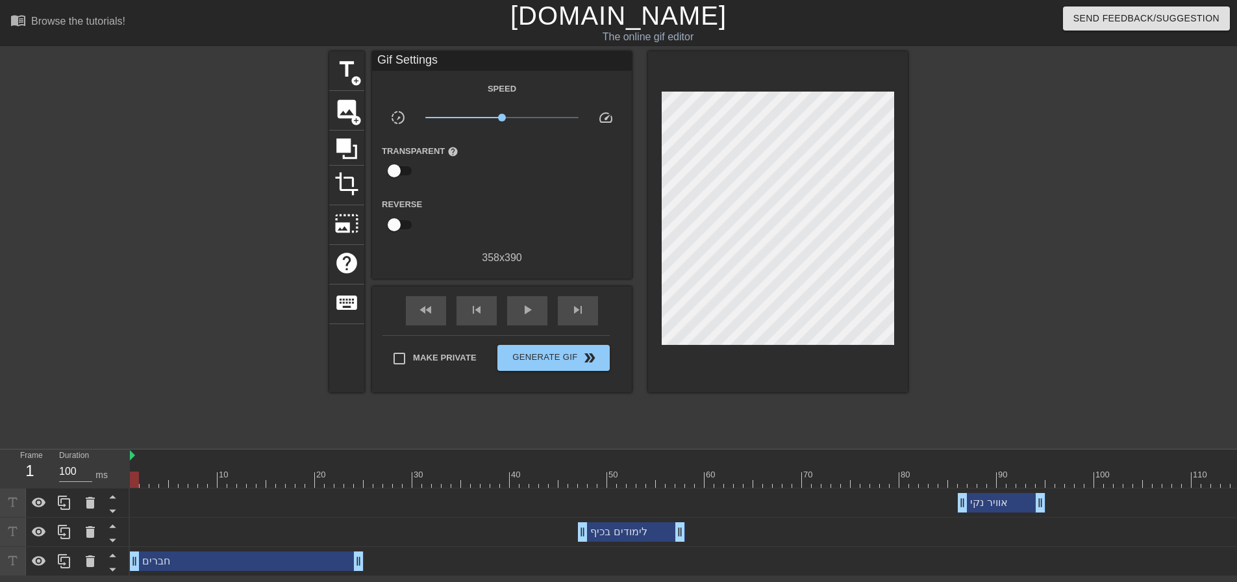
click at [528, 305] on span "play_arrow" at bounding box center [527, 310] width 16 height 16
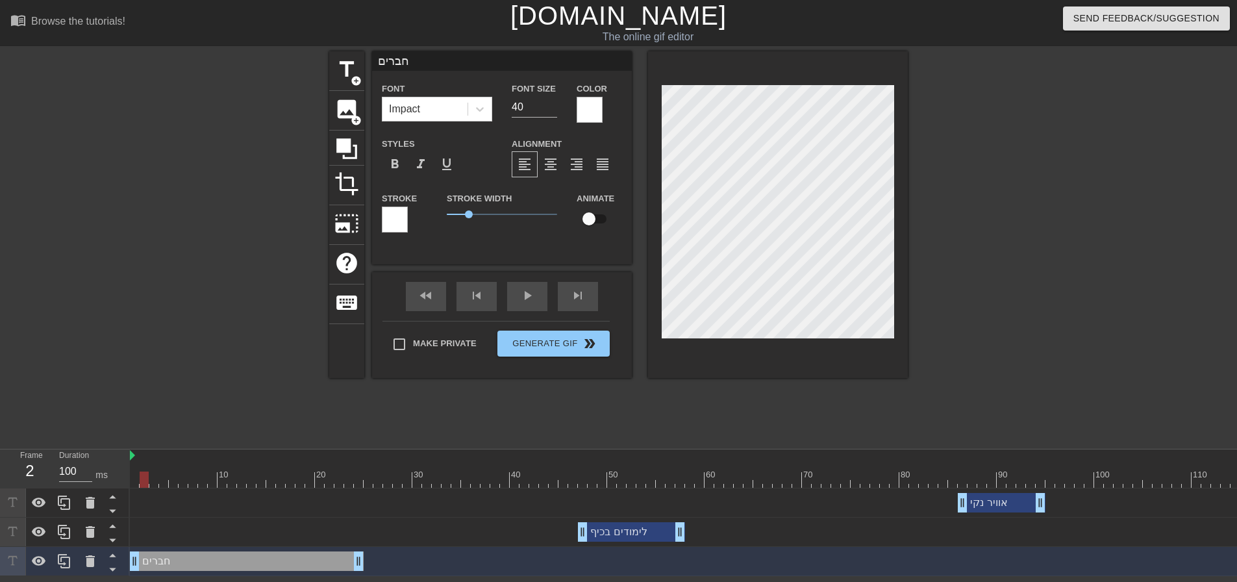
drag, startPoint x: 139, startPoint y: 482, endPoint x: 90, endPoint y: 491, distance: 50.1
click at [90, 492] on div "Frame 1 Duration 100 ms 10 20 30 40 50 60 70 80 90 100 110 120 130 140 150" at bounding box center [618, 512] width 1237 height 127
click at [531, 294] on div "fast_rewind skip_previous play_arrow skip_next" at bounding box center [502, 296] width 212 height 49
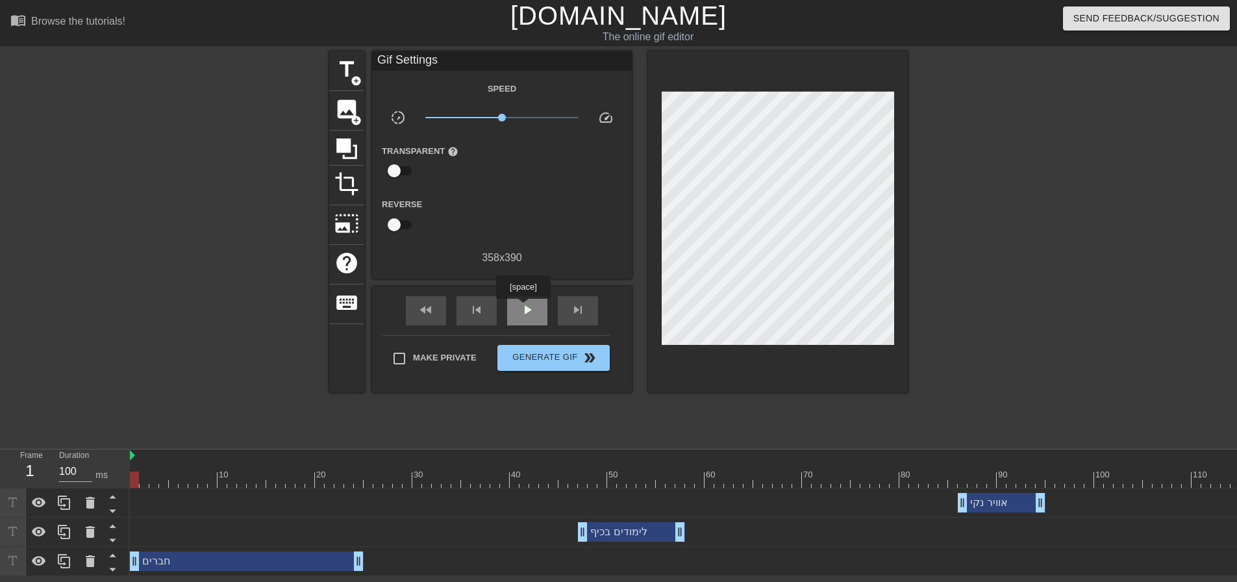
drag, startPoint x: 523, startPoint y: 308, endPoint x: 531, endPoint y: 307, distance: 7.8
click at [523, 308] on span "play_arrow" at bounding box center [527, 310] width 16 height 16
click at [518, 306] on div "pause" at bounding box center [527, 310] width 40 height 29
click at [635, 536] on div "לימודים בכיף drag_handle drag_handle" at bounding box center [631, 531] width 107 height 19
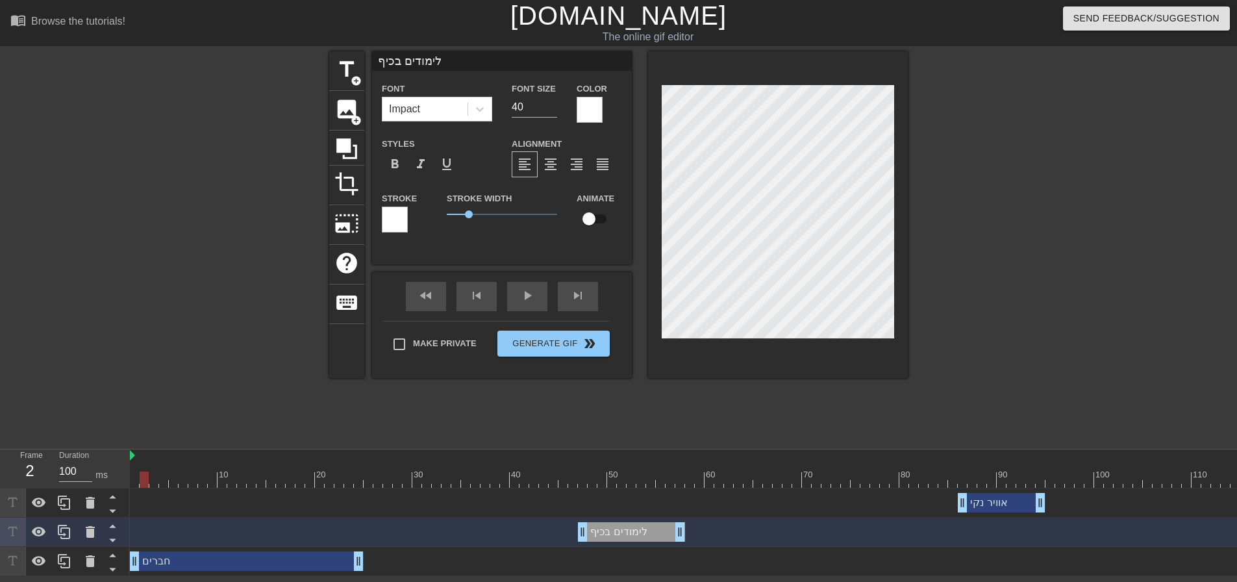
click at [539, 302] on div "play_arrow" at bounding box center [527, 296] width 40 height 29
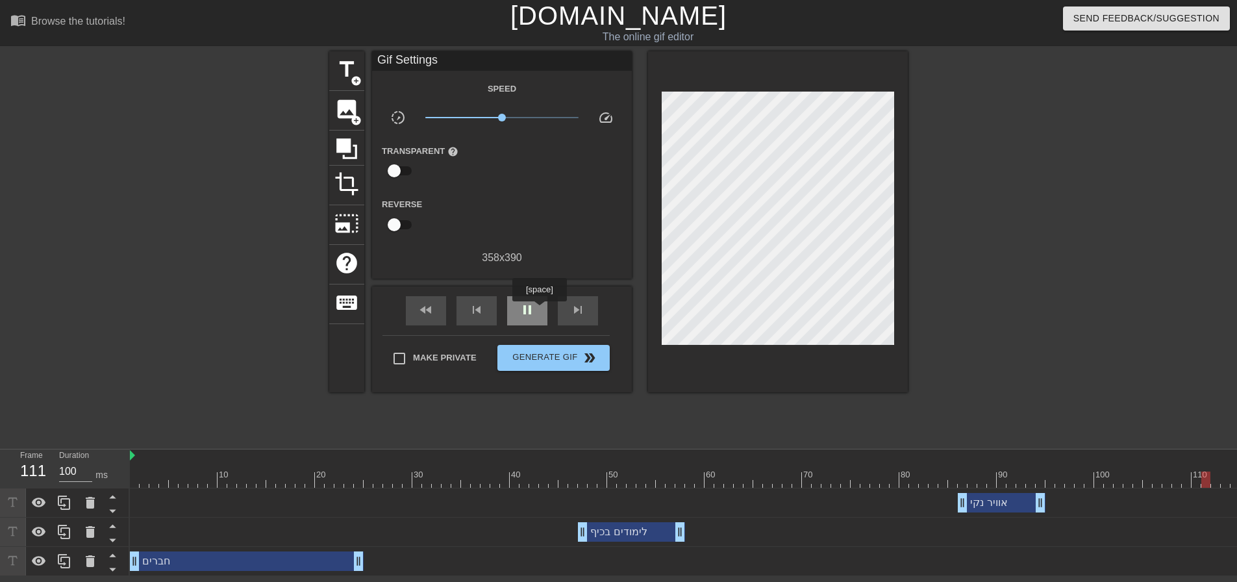
click at [535, 310] on div "pause" at bounding box center [527, 310] width 40 height 29
click at [345, 82] on div "title add_circle" at bounding box center [346, 71] width 35 height 40
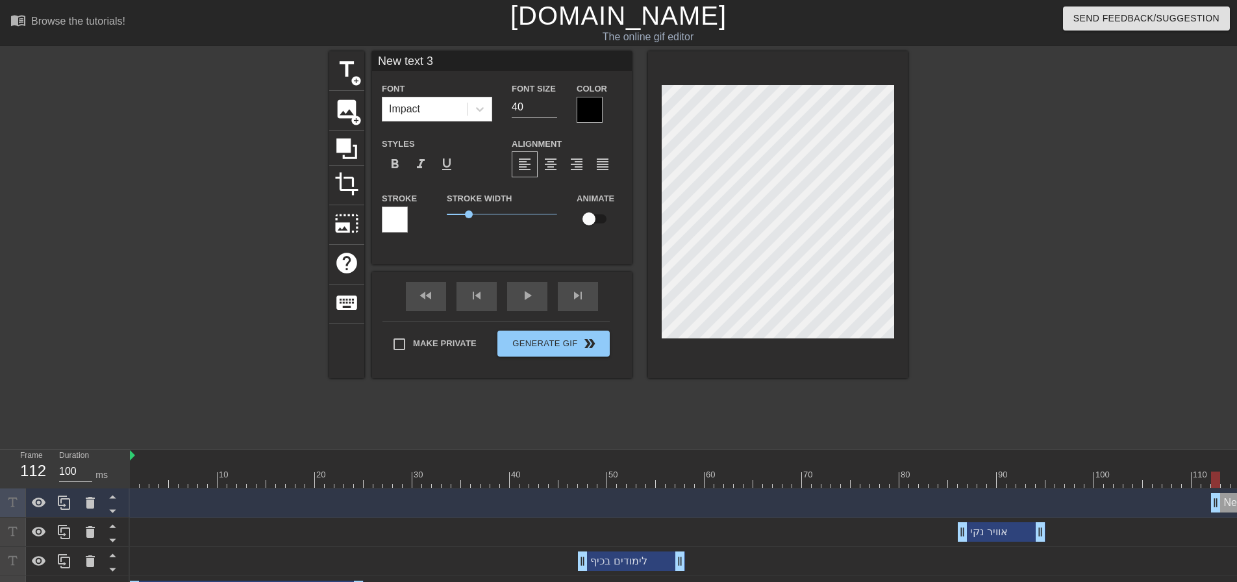
scroll to position [2, 4]
type input "מ"
type textarea "מ"
type input "מצ"
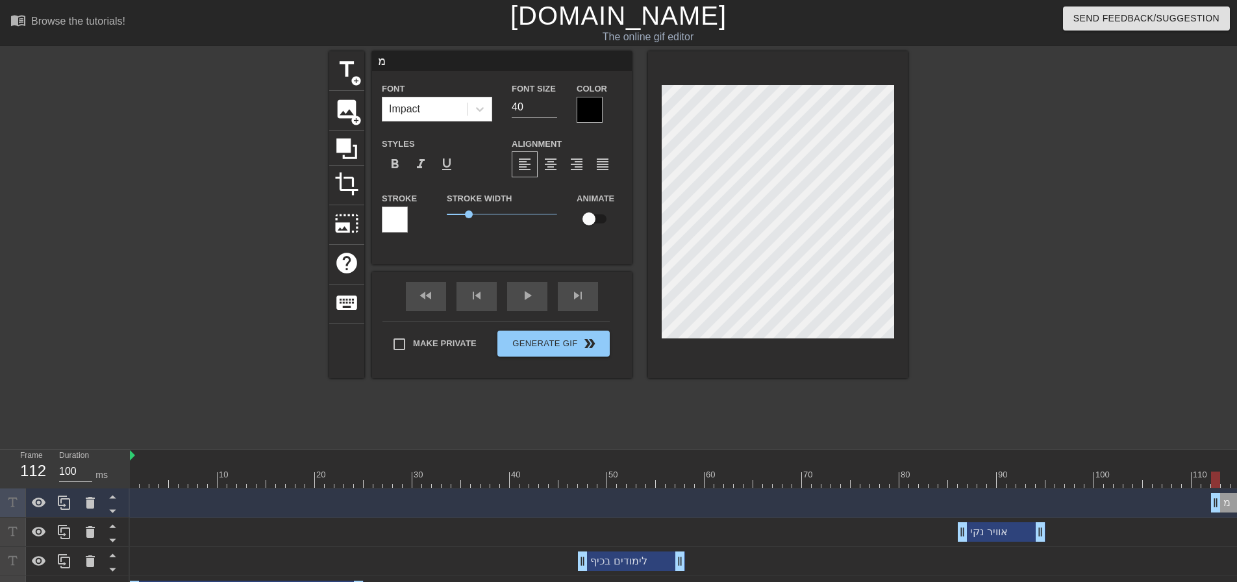
type textarea "מצ"
type input "מצט"
type textarea "מצט"
type input "מצטי"
type textarea "מצטי"
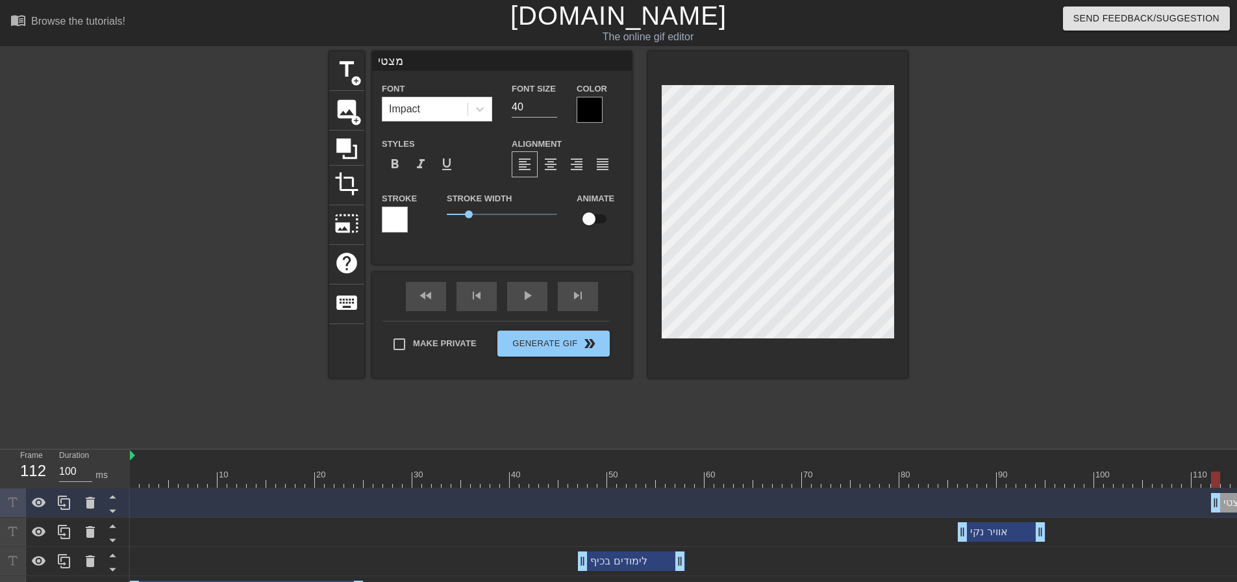
type input "מצטיי"
type textarea "מצטיי"
type input "מצטיין"
type textarea "מצטיין"
type input "מצטיין"
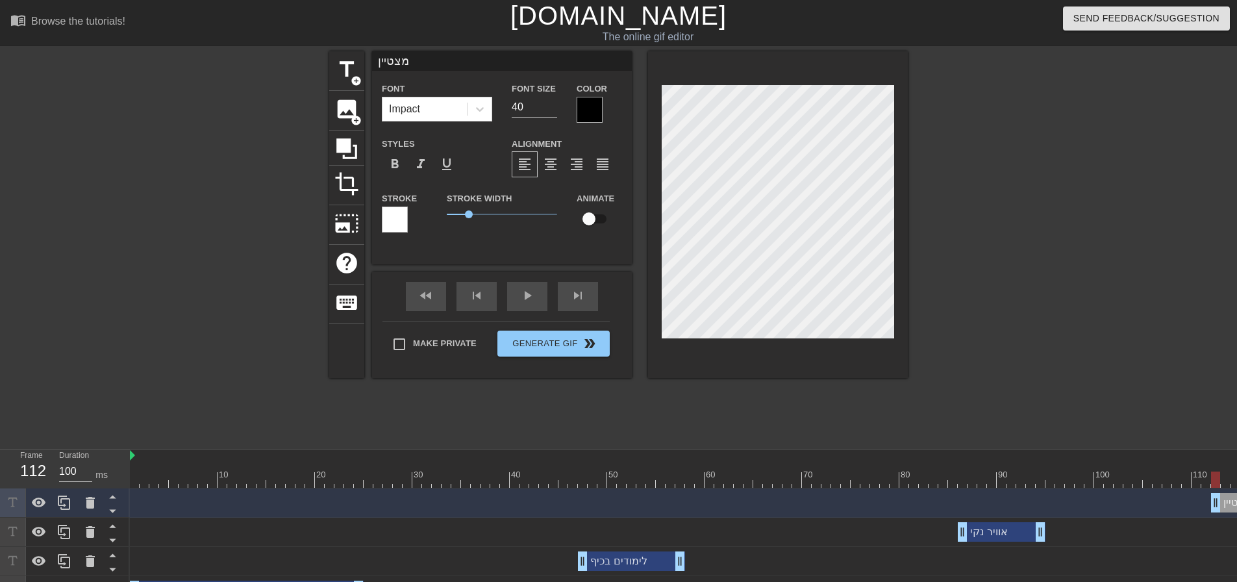
type textarea "מצטיין"
type input "מצטיין ד"
type textarea "מצטיין ד"
type input "מצטיין די"
type textarea "מצטיין די"
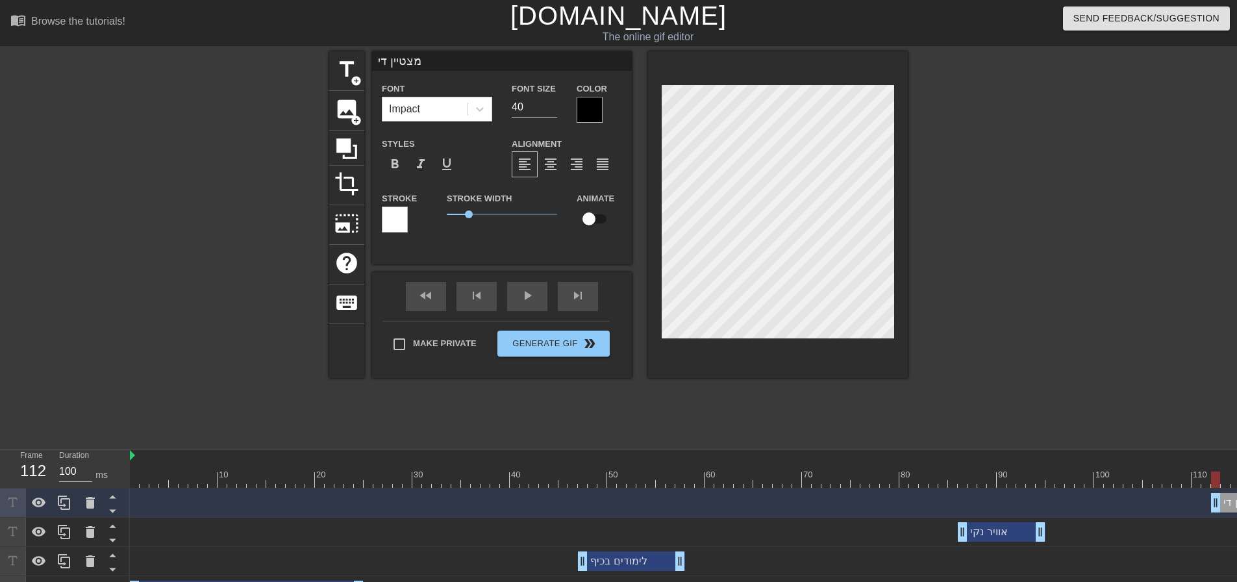
type input "מצטיין דיק"
type textarea "מצטיין דיק"
type input "מצטיין דיקן"
type textarea "מצטיין דיקן"
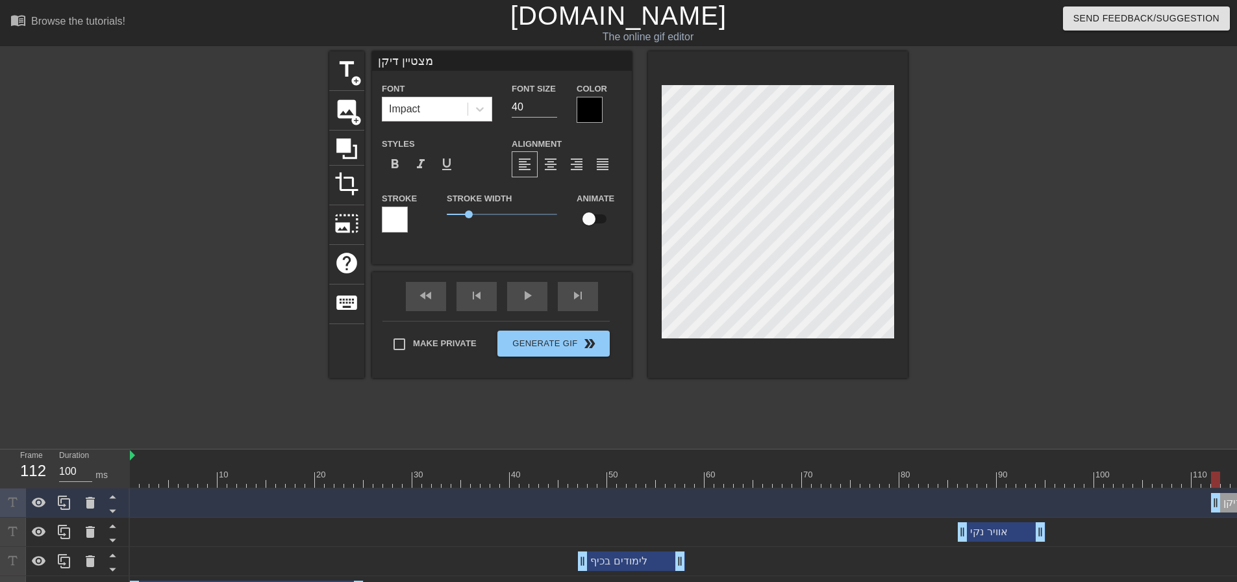
scroll to position [2, 1]
click at [597, 100] on div at bounding box center [590, 110] width 26 height 26
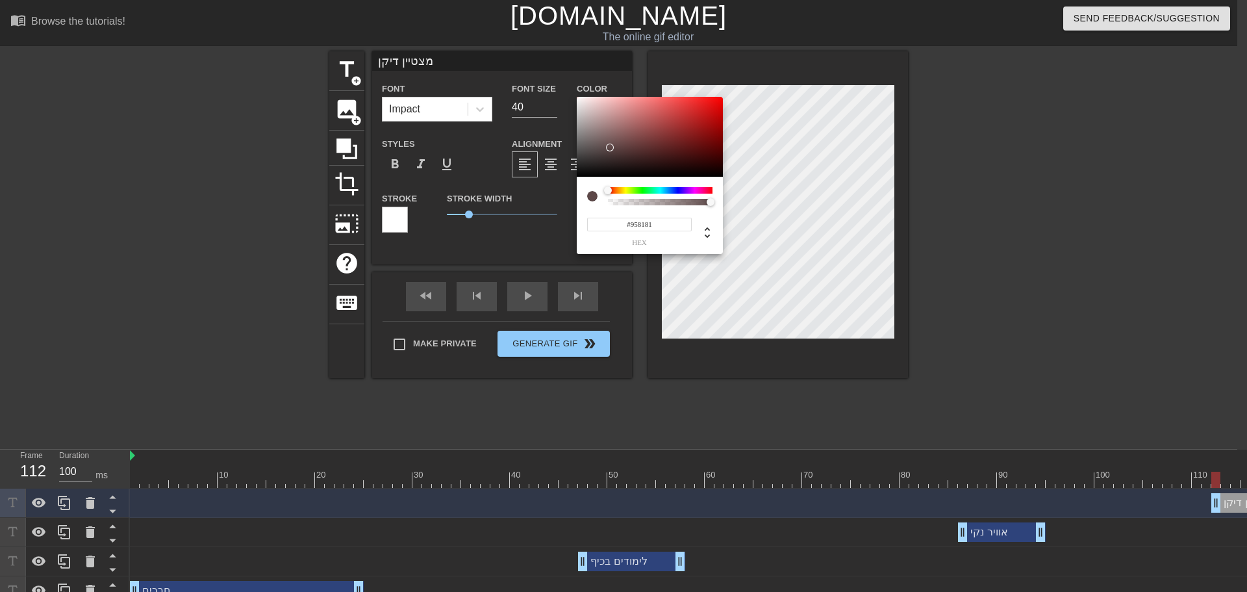
type input "#FFFFFF"
drag, startPoint x: 610, startPoint y: 147, endPoint x: 523, endPoint y: 73, distance: 114.7
click at [524, 75] on div "#FFFFFF hex" at bounding box center [623, 296] width 1247 height 592
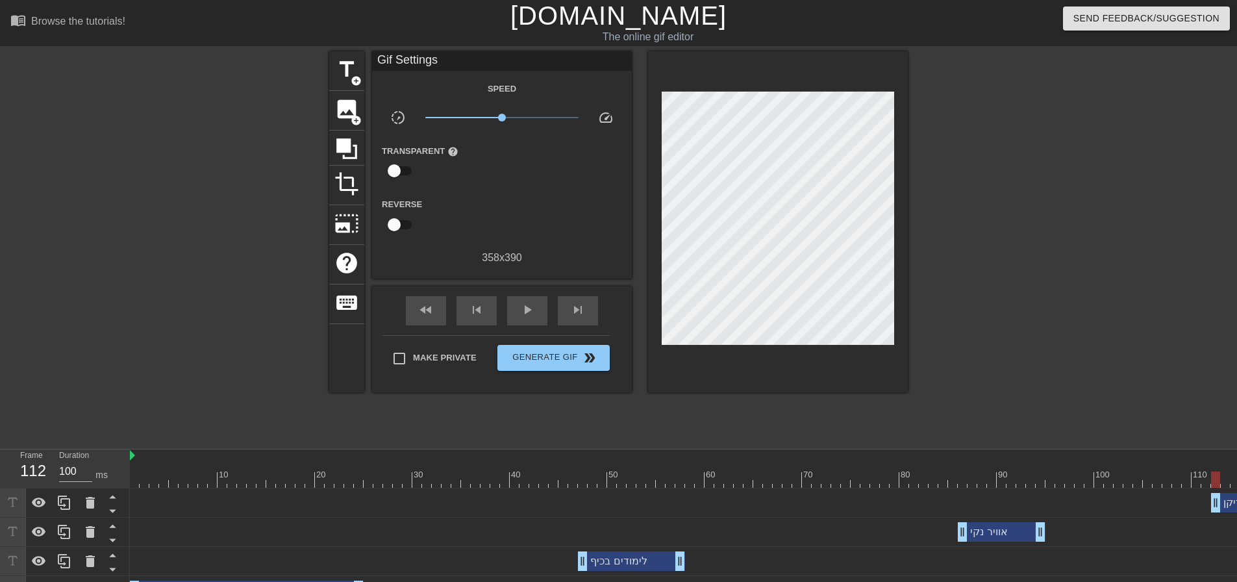
scroll to position [0, 10]
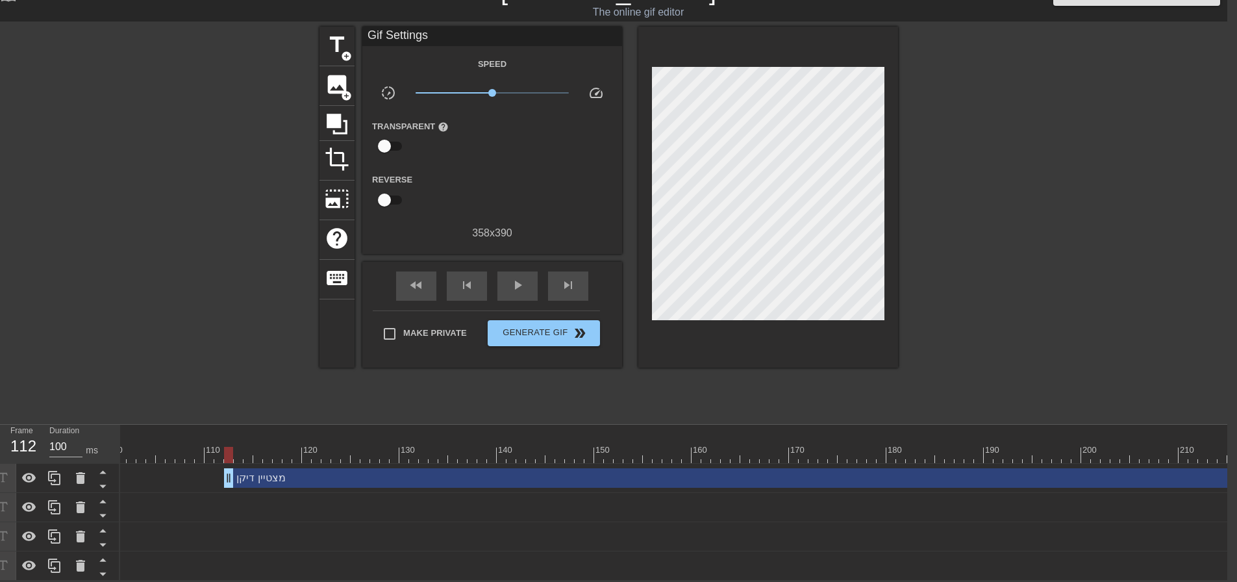
scroll to position [0, 1370]
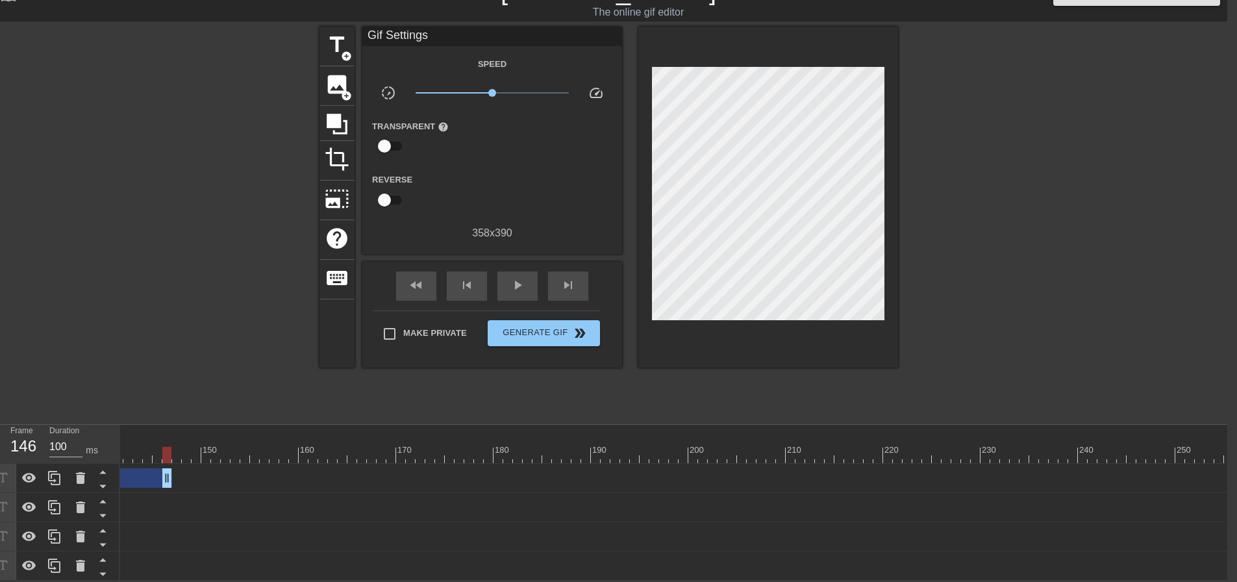
drag, startPoint x: 1229, startPoint y: 465, endPoint x: 169, endPoint y: 486, distance: 1060.6
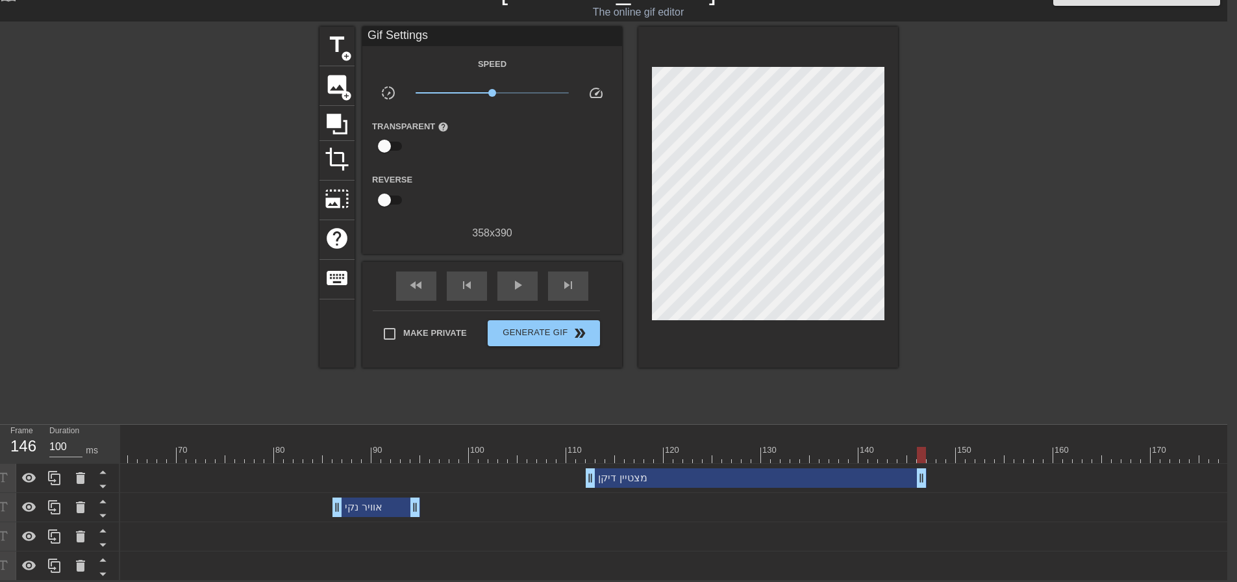
scroll to position [0, 594]
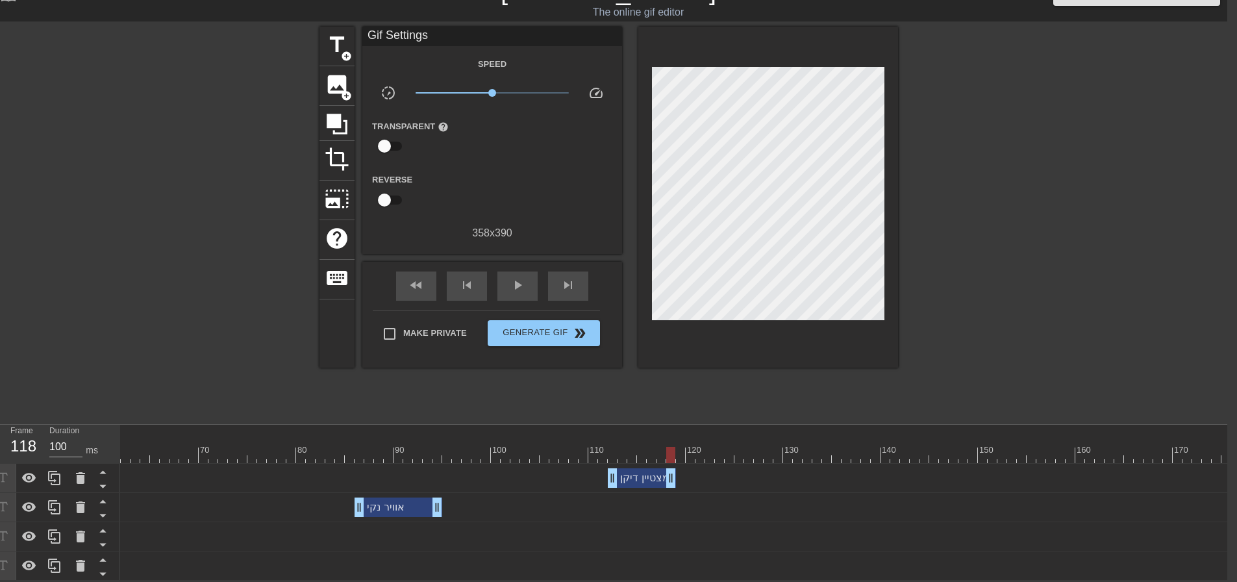
drag, startPoint x: 944, startPoint y: 471, endPoint x: 671, endPoint y: 471, distance: 273.4
drag, startPoint x: 669, startPoint y: 446, endPoint x: 321, endPoint y: 398, distance: 351.4
click at [295, 453] on div at bounding box center [769, 455] width 2484 height 16
click at [506, 277] on div "play_arrow" at bounding box center [517, 285] width 40 height 29
click at [518, 277] on span "pause" at bounding box center [518, 285] width 16 height 16
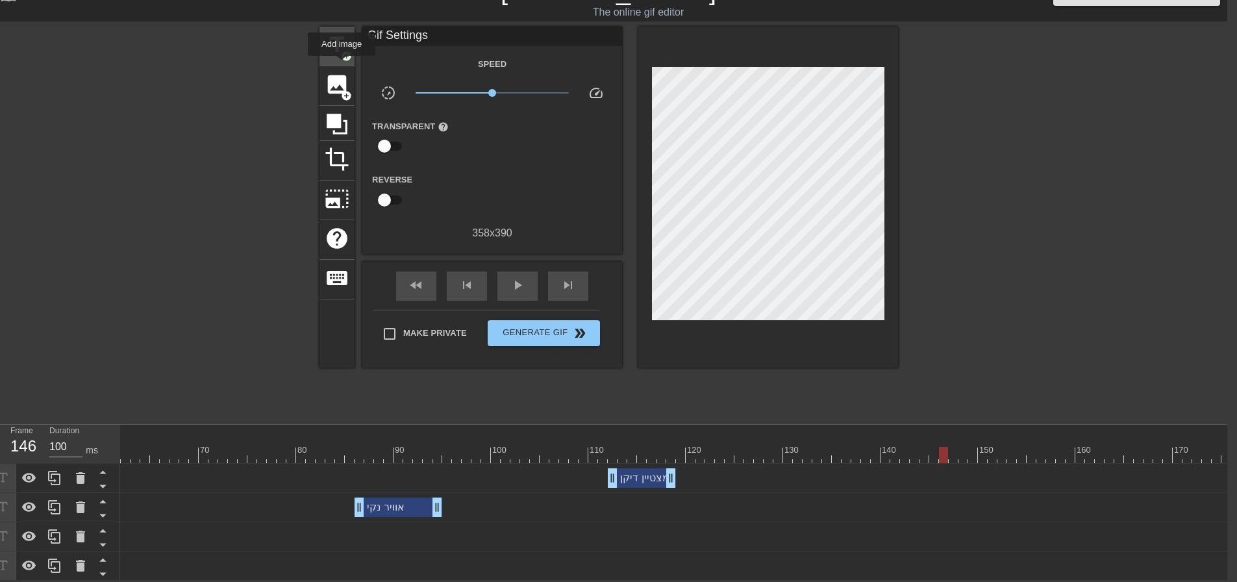
click at [339, 51] on div "title add_circle" at bounding box center [336, 47] width 35 height 40
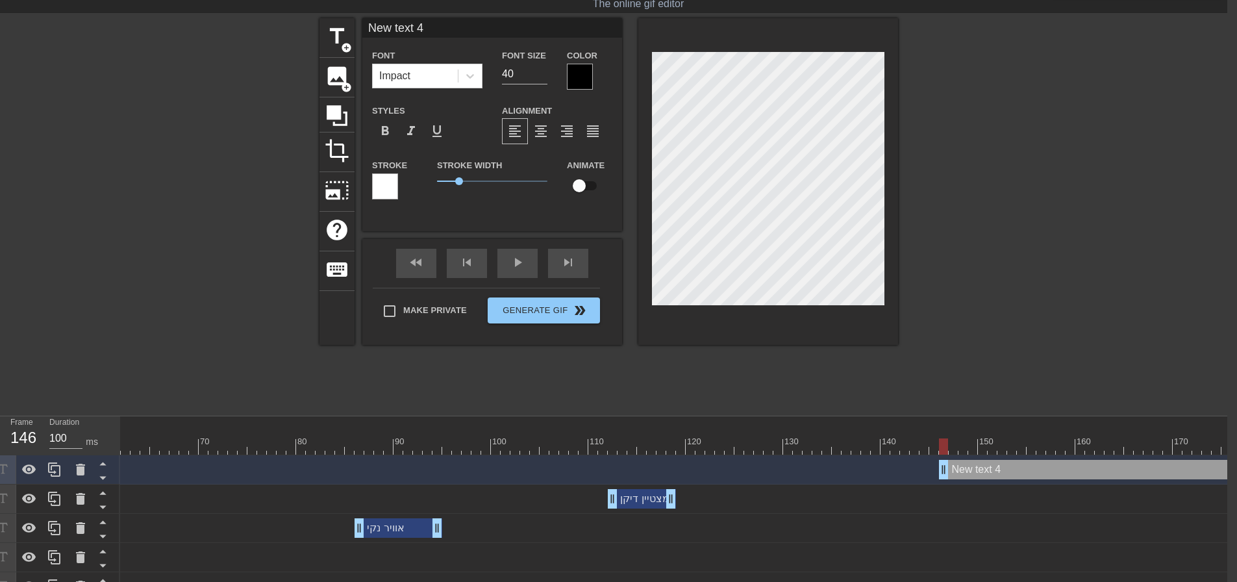
type input "ס"
type textarea "ס"
type input "סק"
type textarea "סק"
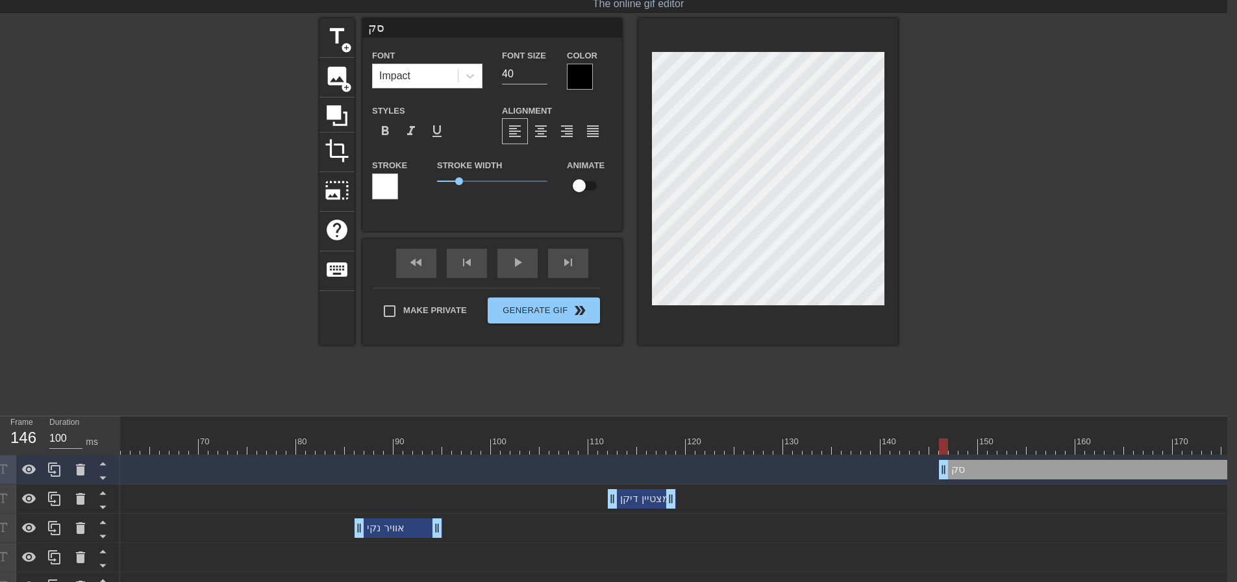
type input "סקו"
type textarea "סקו"
type input "סקוו"
type textarea "סקוו"
type input "סקווט"
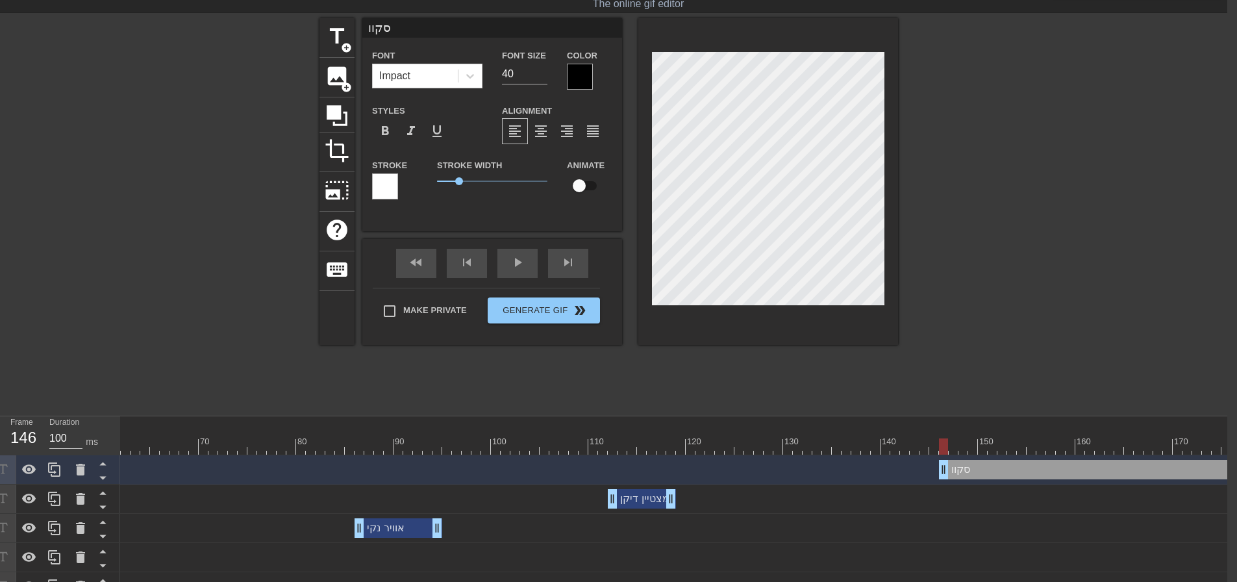
type textarea "סקווט"
type input "סקווט"
type textarea "סקווט"
type input "סקווט 1"
type textarea "סקווט 1"
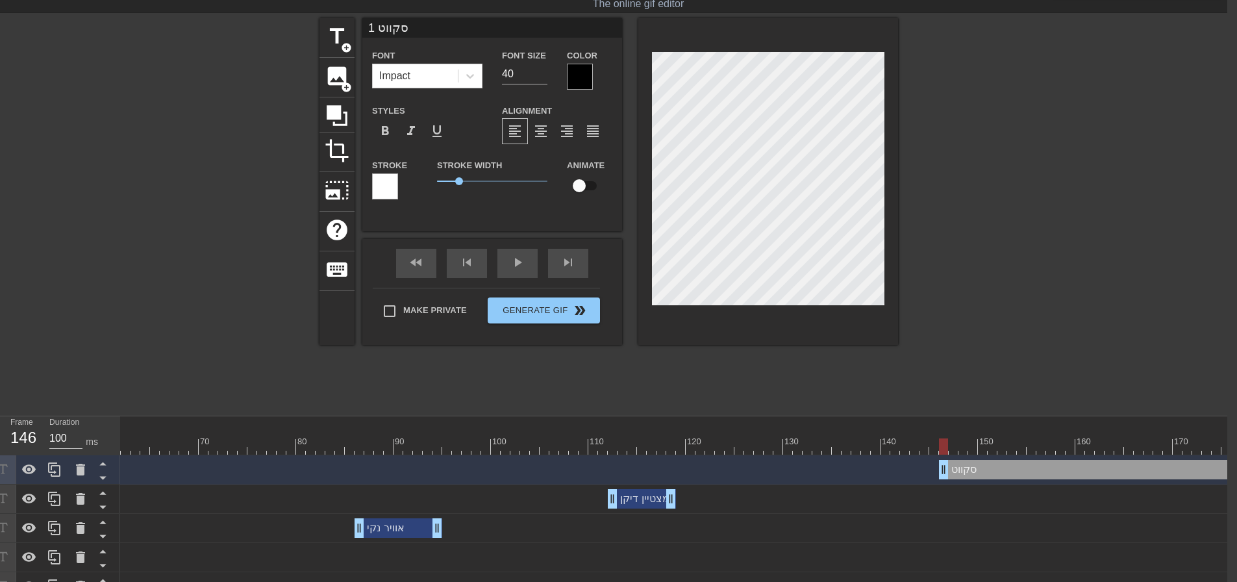
scroll to position [2, 3]
type input "סקווט 14"
type textarea "סקווט 14"
type input "סקווט 140"
type textarea "סקווט 140"
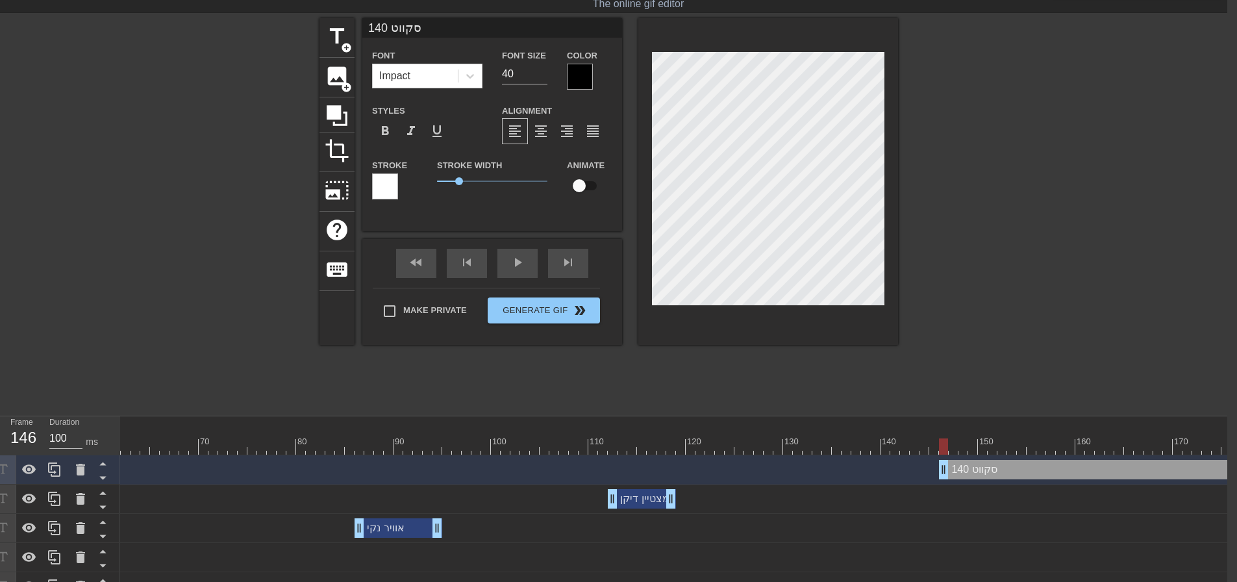
click at [582, 73] on div at bounding box center [580, 77] width 26 height 26
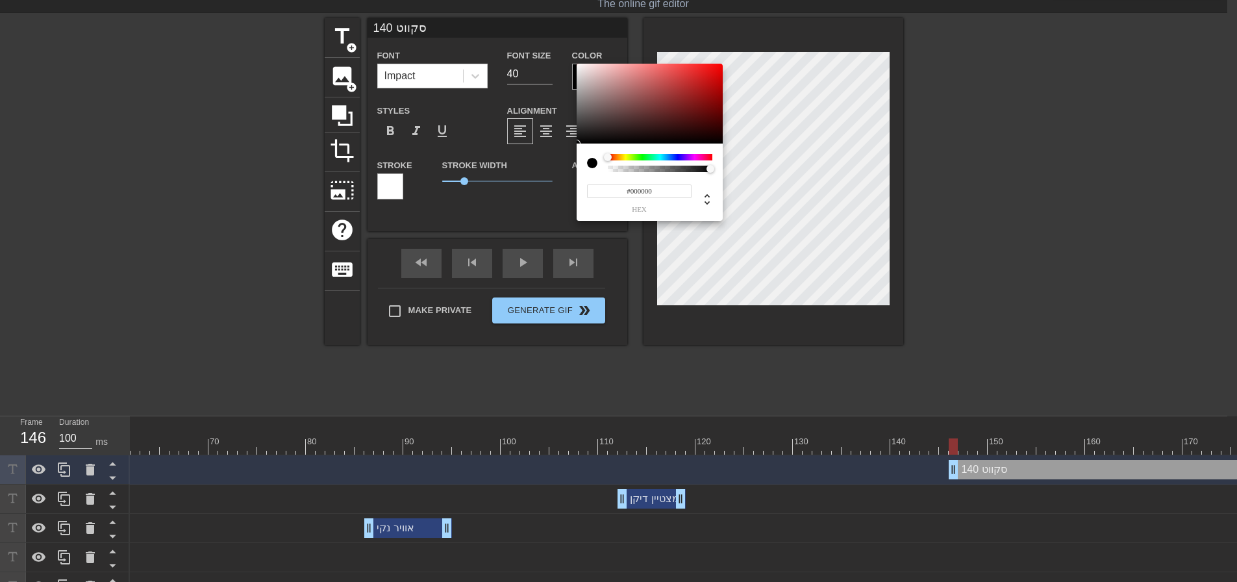
scroll to position [33, 0]
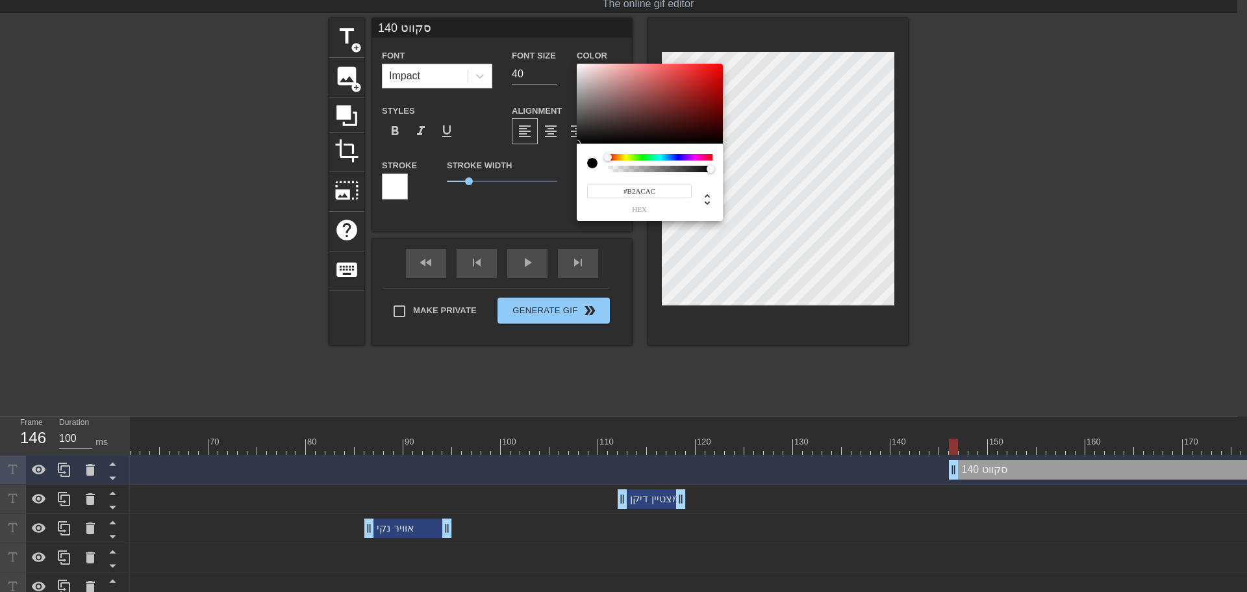
type input "#FFFFFF"
drag, startPoint x: 505, startPoint y: 38, endPoint x: 499, endPoint y: 34, distance: 7.0
click at [499, 34] on div "#FFFFFF hex" at bounding box center [623, 296] width 1247 height 592
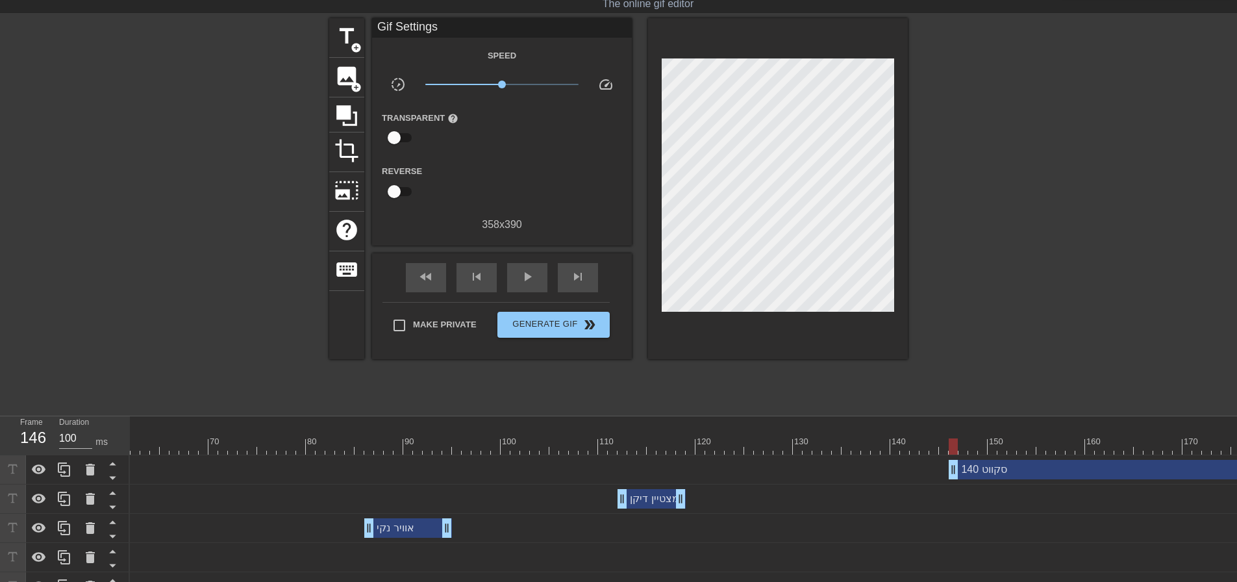
click at [980, 177] on div at bounding box center [1020, 213] width 195 height 390
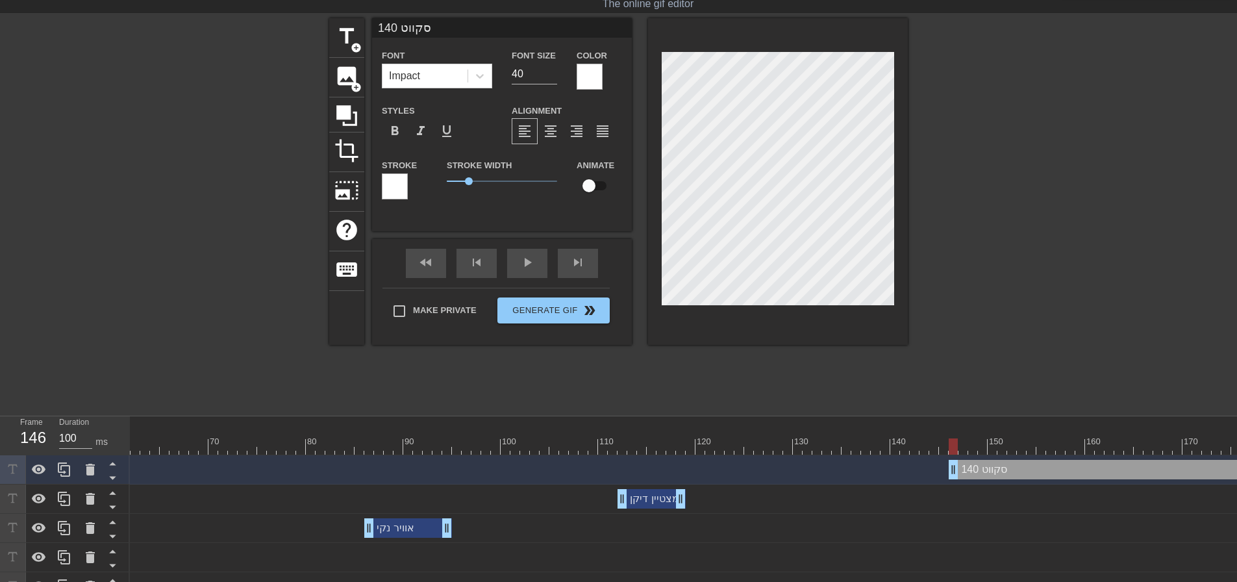
scroll to position [2, 3]
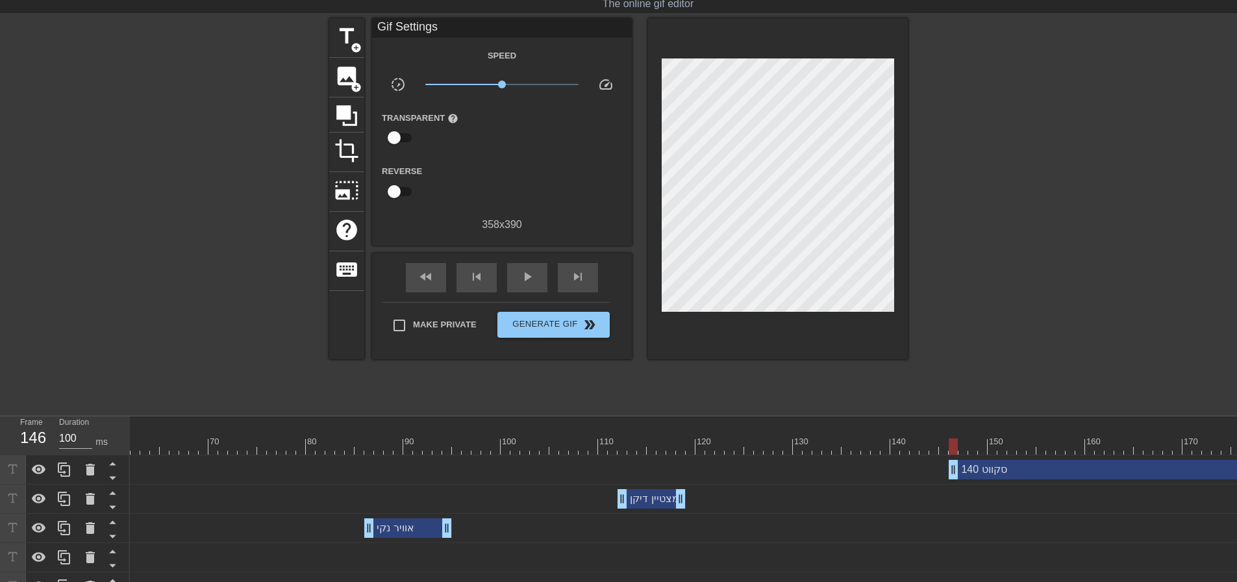
click at [1091, 152] on div at bounding box center [1020, 213] width 195 height 390
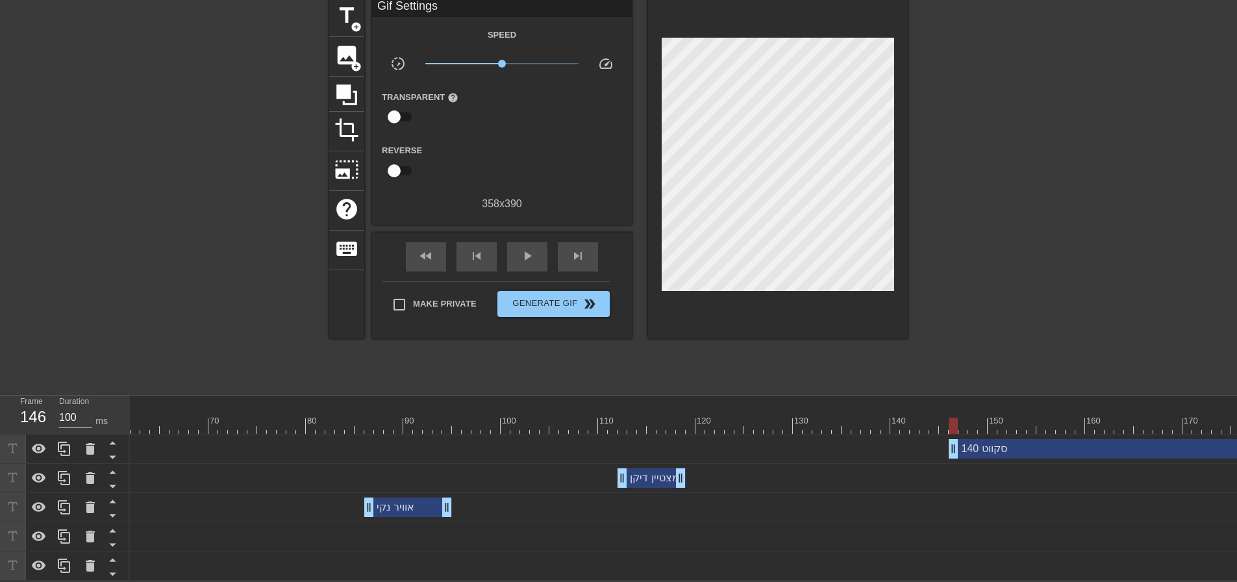
scroll to position [0, 1370]
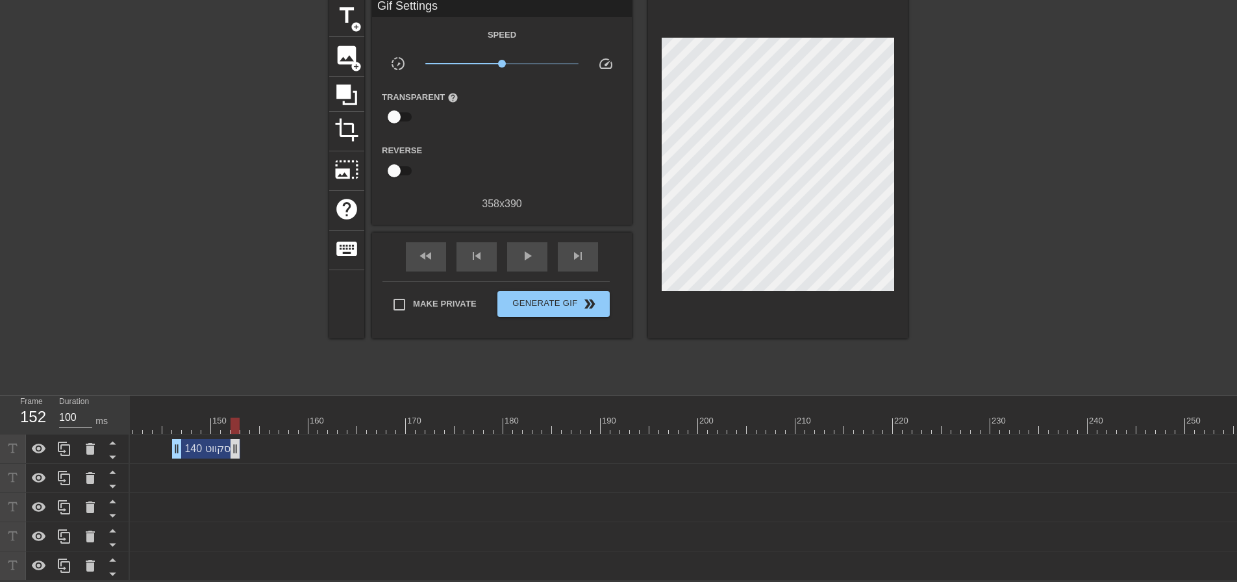
drag, startPoint x: 1232, startPoint y: 438, endPoint x: 232, endPoint y: 438, distance: 1000.6
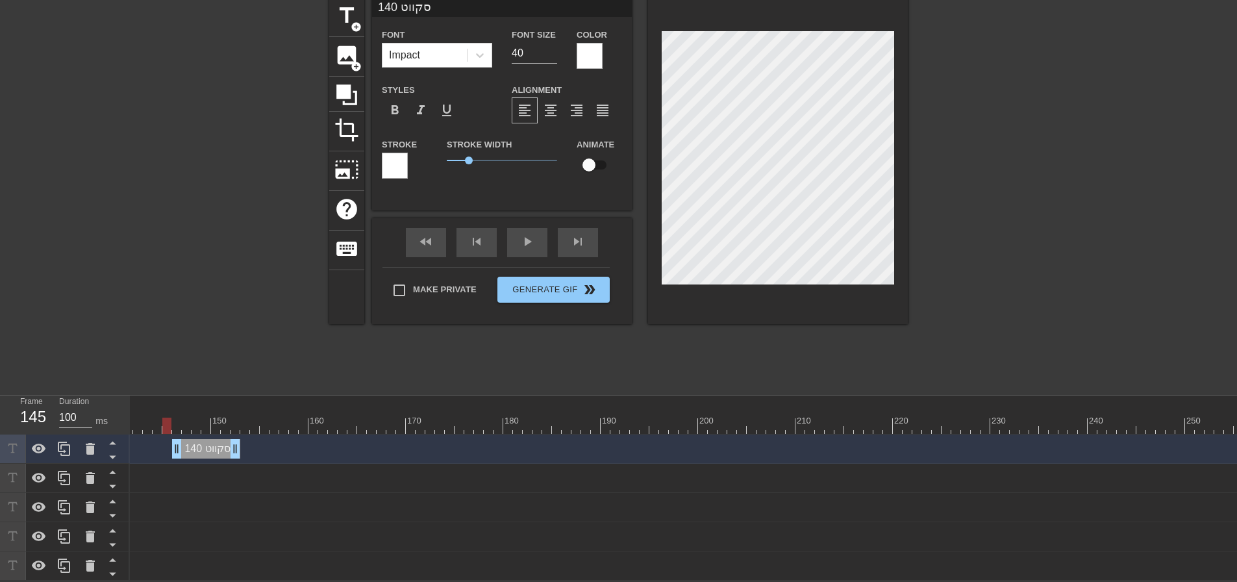
drag, startPoint x: 234, startPoint y: 416, endPoint x: 167, endPoint y: 414, distance: 66.9
click at [169, 419] on div at bounding box center [2, 426] width 2484 height 16
click at [536, 227] on div "fast_rewind skip_previous play_arrow skip_next" at bounding box center [502, 242] width 212 height 49
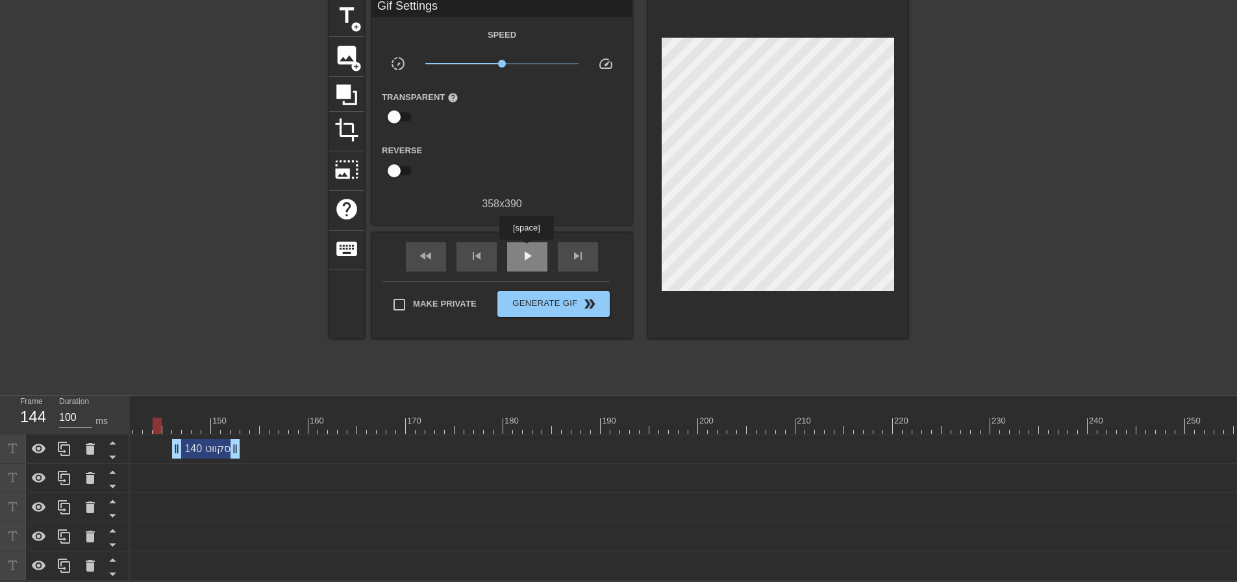
click at [526, 249] on span "play_arrow" at bounding box center [527, 256] width 16 height 16
click at [526, 249] on span "pause" at bounding box center [527, 256] width 16 height 16
drag, startPoint x: 236, startPoint y: 446, endPoint x: 267, endPoint y: 450, distance: 31.4
click at [266, 450] on div "סקווט 140 drag_handle drag_handle" at bounding box center [2, 448] width 2484 height 29
drag, startPoint x: 264, startPoint y: 444, endPoint x: 272, endPoint y: 429, distance: 17.7
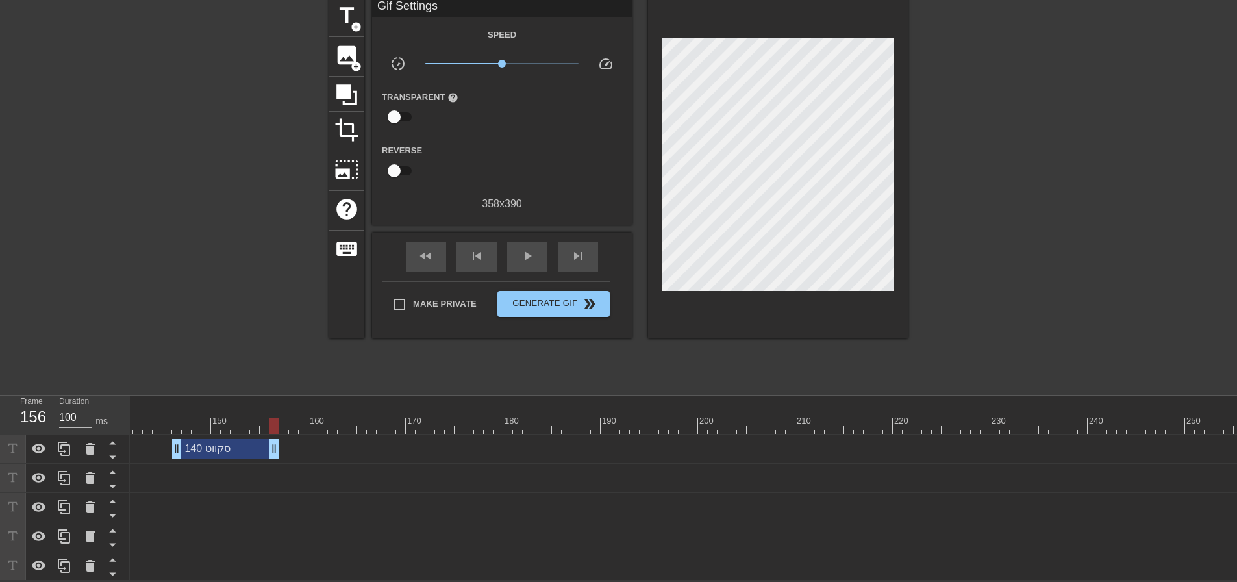
click at [269, 418] on div at bounding box center [2, 426] width 2484 height 16
drag, startPoint x: 264, startPoint y: 417, endPoint x: 172, endPoint y: 414, distance: 91.6
click at [168, 418] on div at bounding box center [166, 426] width 9 height 16
click at [532, 242] on div "play_arrow" at bounding box center [527, 256] width 40 height 29
click at [525, 242] on div "pause" at bounding box center [527, 256] width 40 height 29
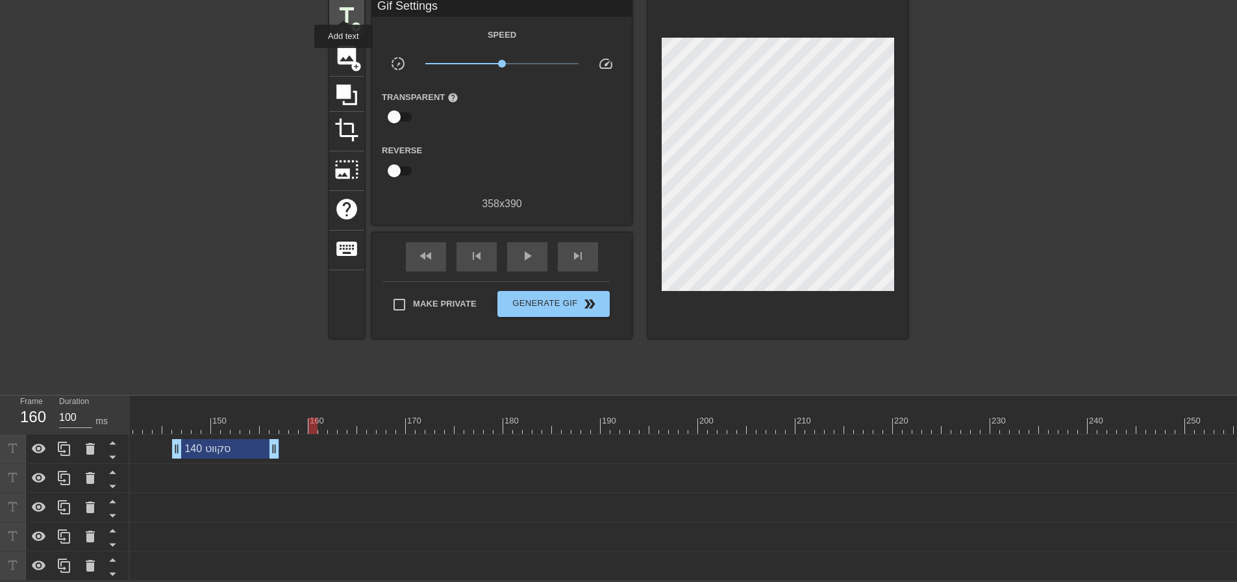
click at [344, 8] on span "title" at bounding box center [346, 15] width 25 height 25
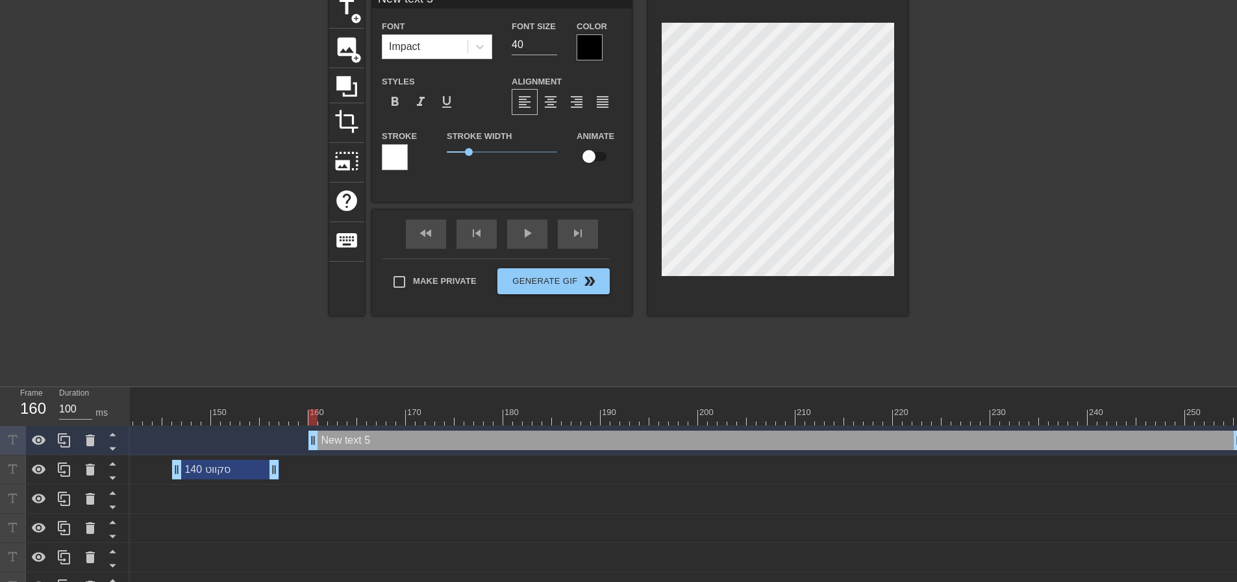
type input "ב"
type textarea "ב"
type input "בנ"
type textarea "בנ"
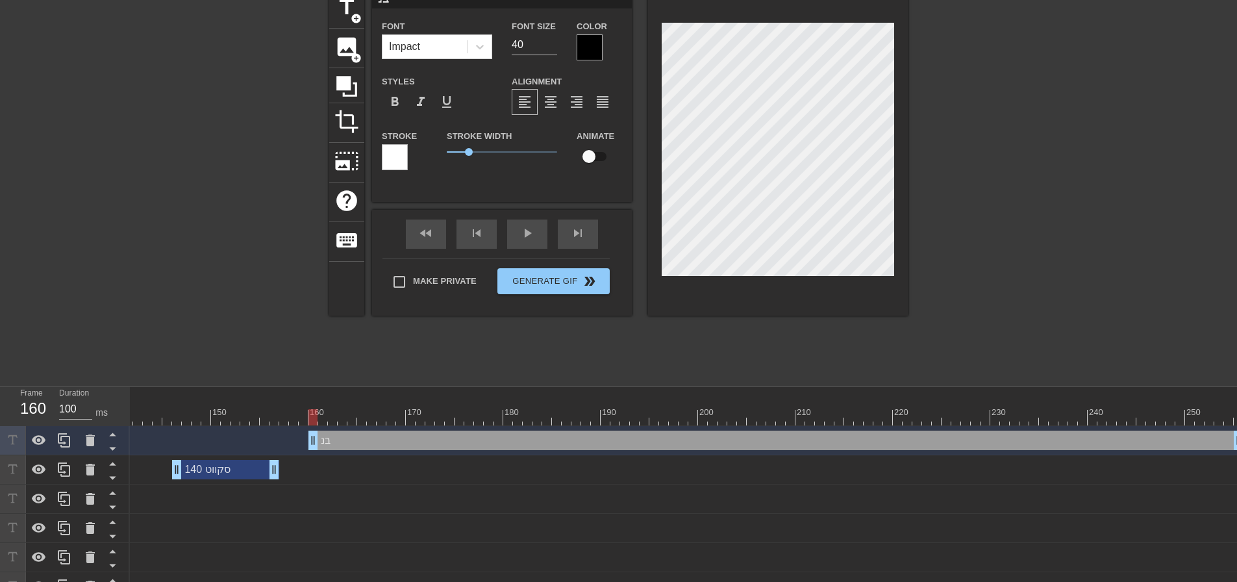
type input "בנץ"
type textarea "בנץ"
type input "בנץ'"
type textarea "בנץ'"
type input "בנץ'"
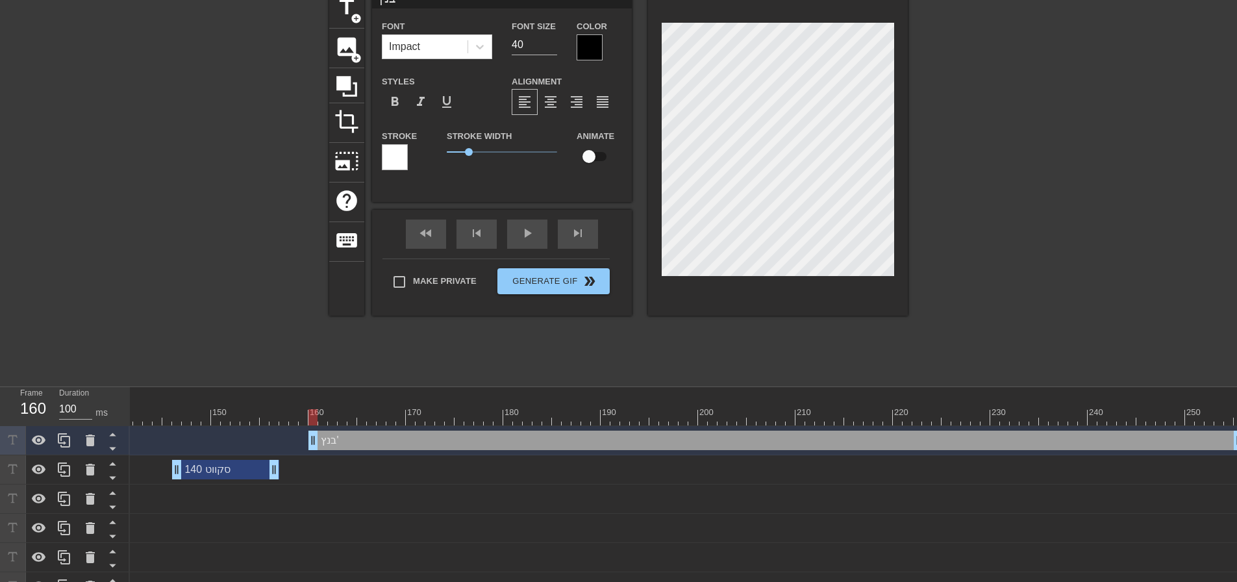
type textarea "בנץ'"
type input "בנץ' 1"
type textarea "בנץ' 1"
type input "בנץ' 12"
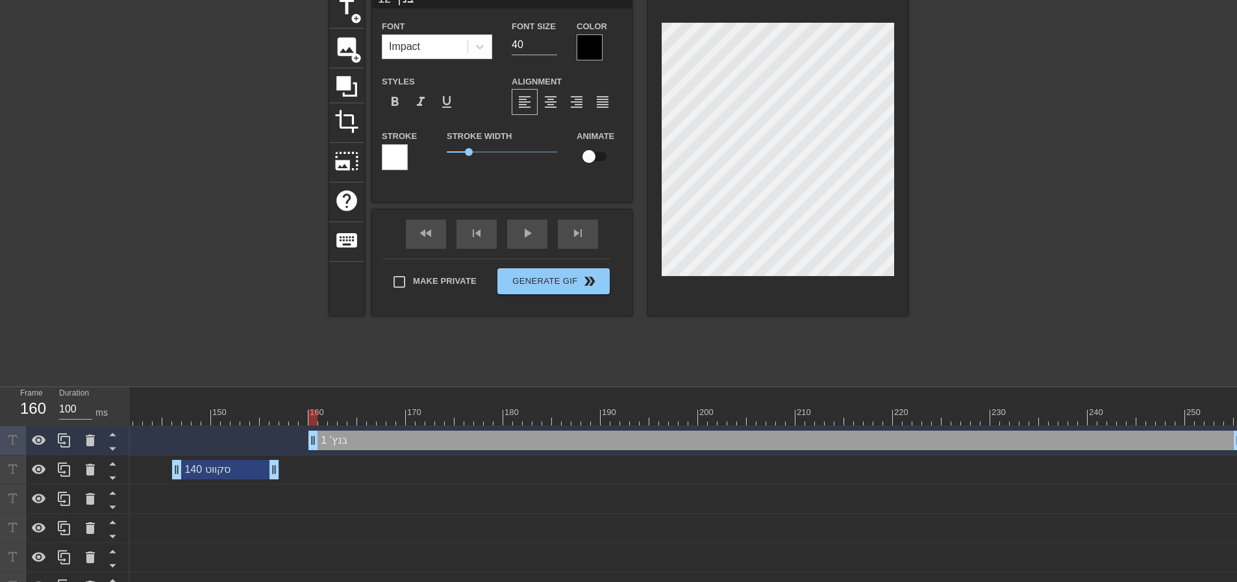
type textarea "בנץ' 12"
type input "בנץ' 125"
type textarea "בנץ' 125"
click at [961, 116] on div at bounding box center [1020, 184] width 195 height 390
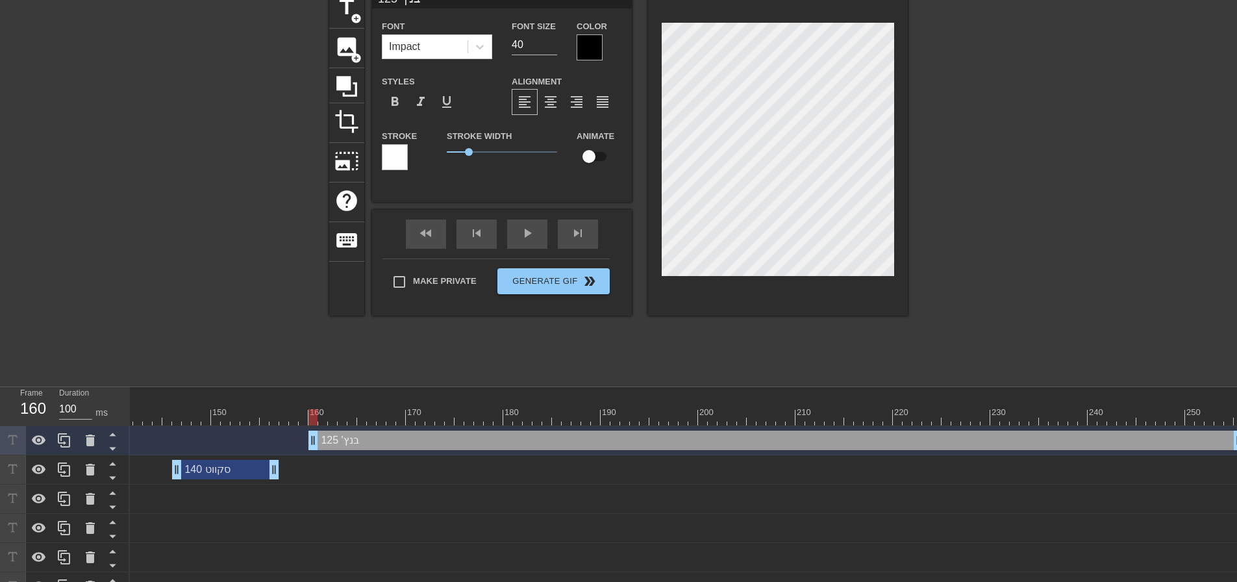
click at [594, 42] on div at bounding box center [590, 47] width 26 height 26
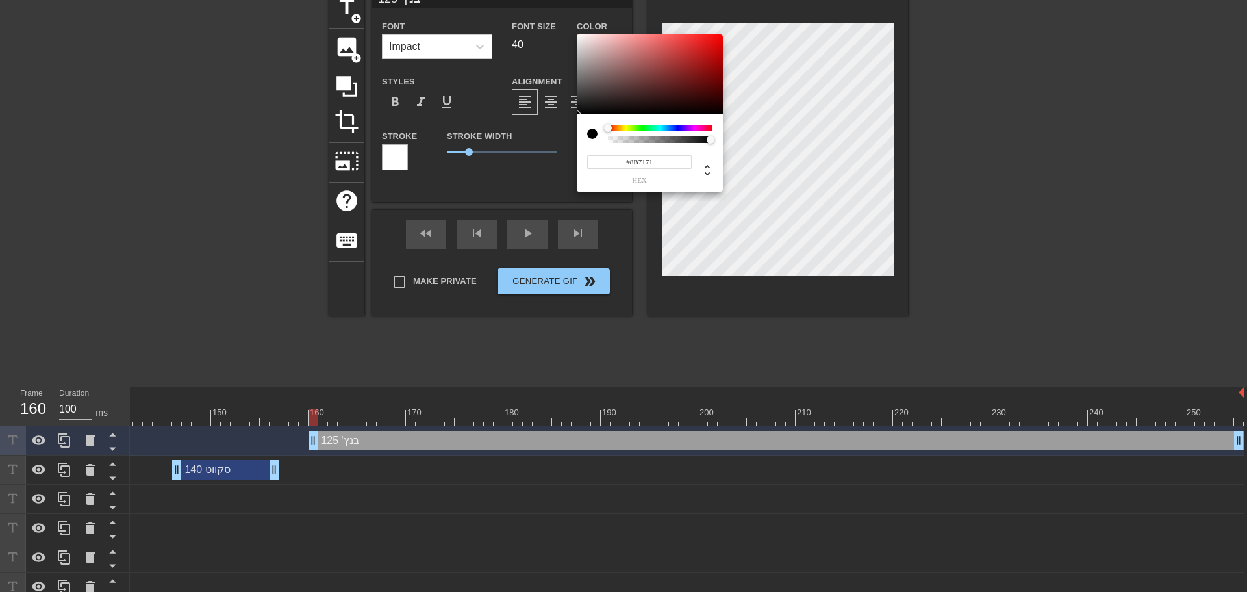
type input "#FFFFFF"
drag, startPoint x: 584, startPoint y: 60, endPoint x: 499, endPoint y: 8, distance: 100.2
click at [503, 10] on div "#FFFFFF hex" at bounding box center [623, 296] width 1247 height 592
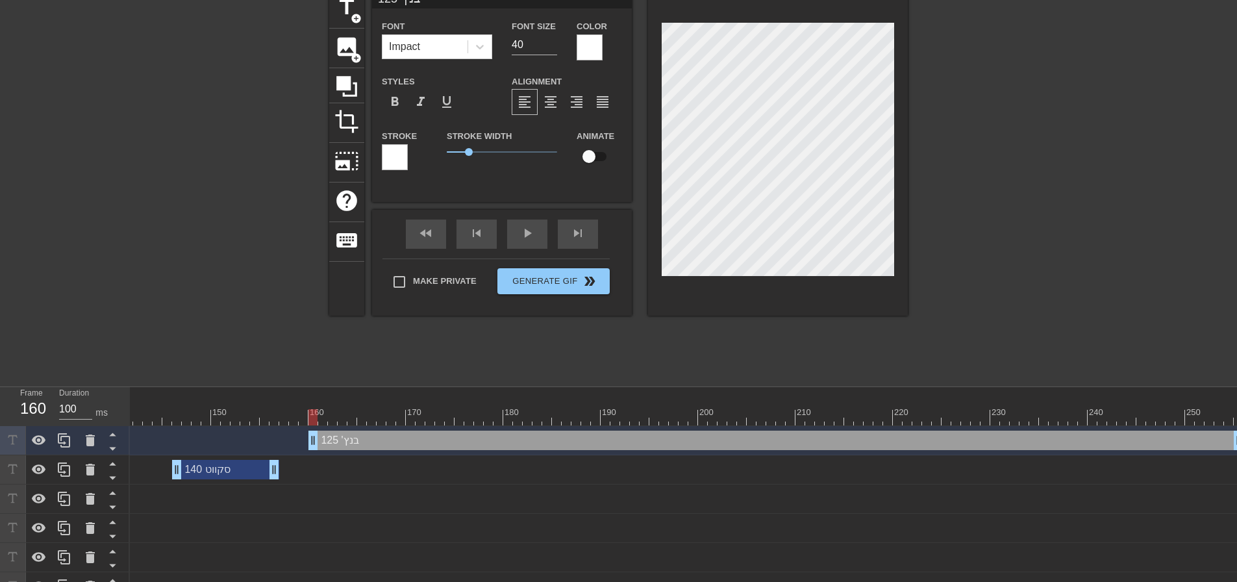
click at [1054, 165] on div at bounding box center [1020, 184] width 195 height 390
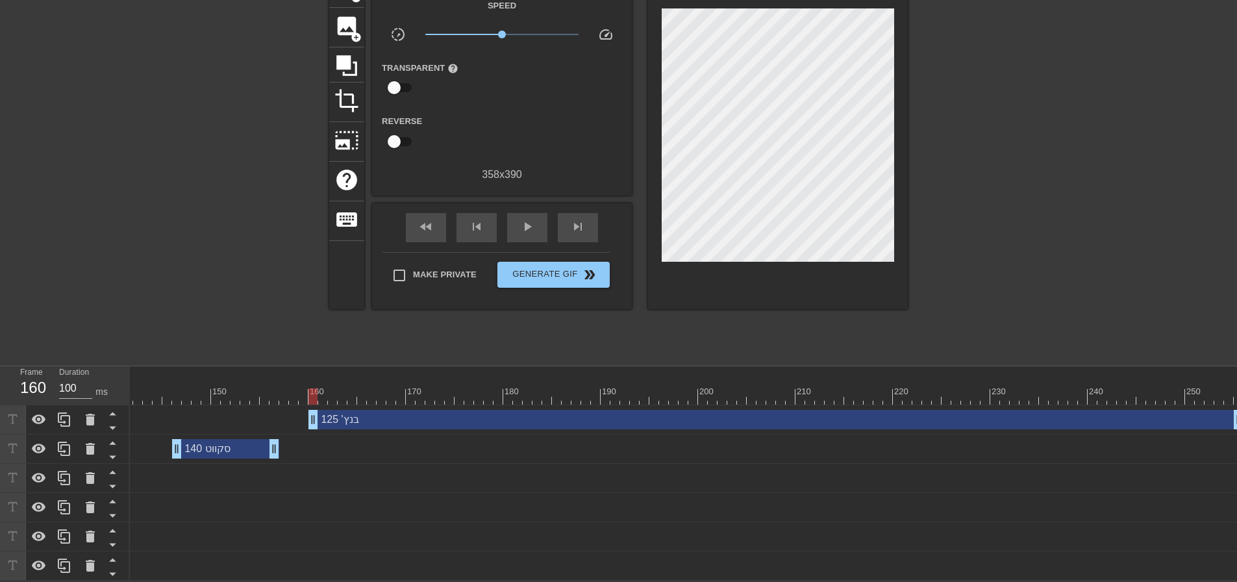
scroll to position [92, 0]
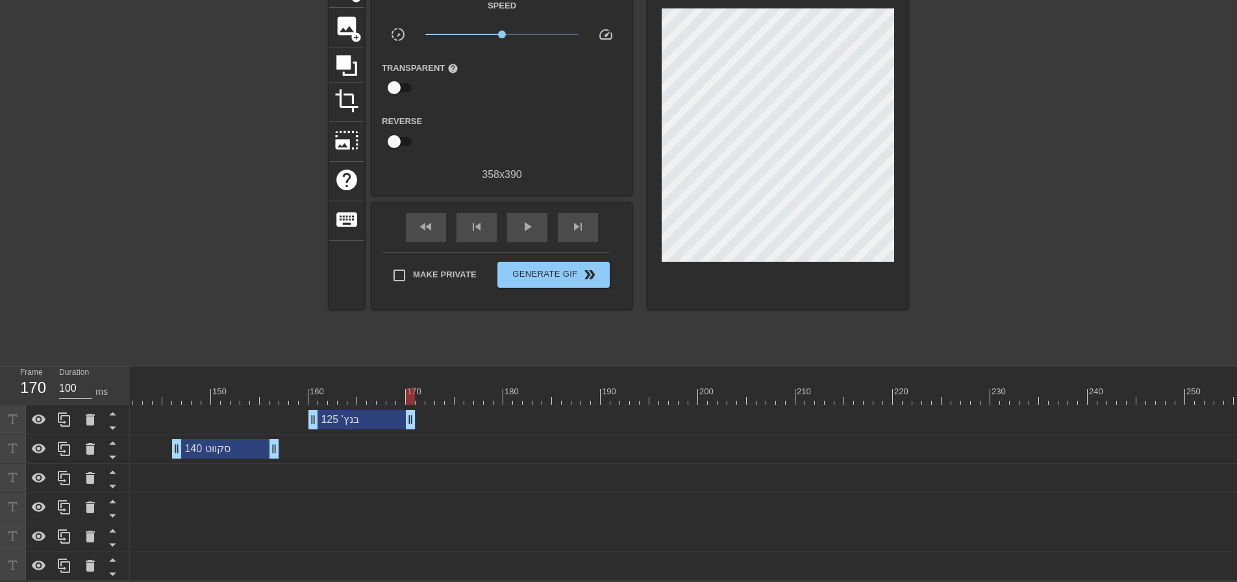
drag, startPoint x: 1235, startPoint y: 414, endPoint x: 407, endPoint y: 414, distance: 827.9
drag, startPoint x: 408, startPoint y: 418, endPoint x: 418, endPoint y: 418, distance: 9.7
click at [346, 16] on span "image" at bounding box center [346, 26] width 25 height 25
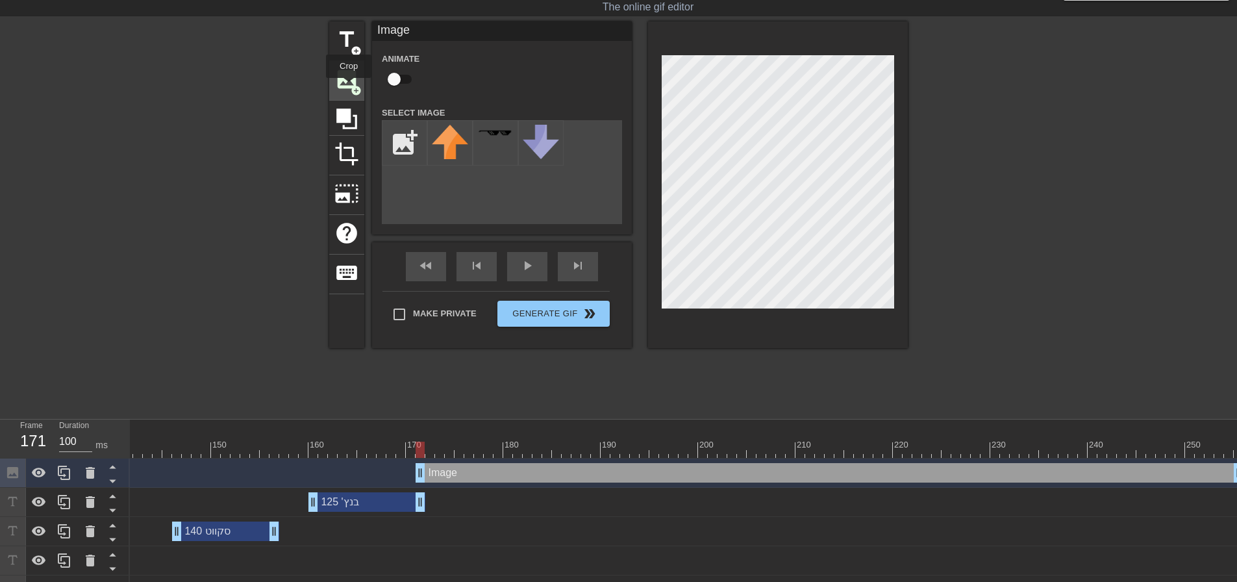
scroll to position [0, 0]
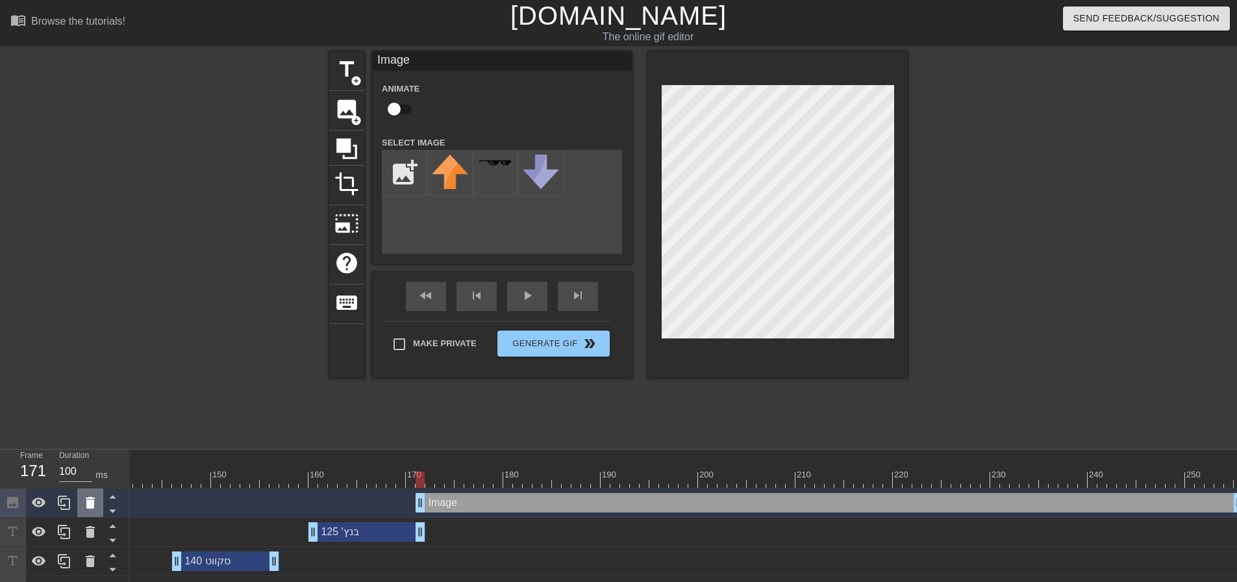
click at [90, 503] on icon at bounding box center [90, 503] width 9 height 12
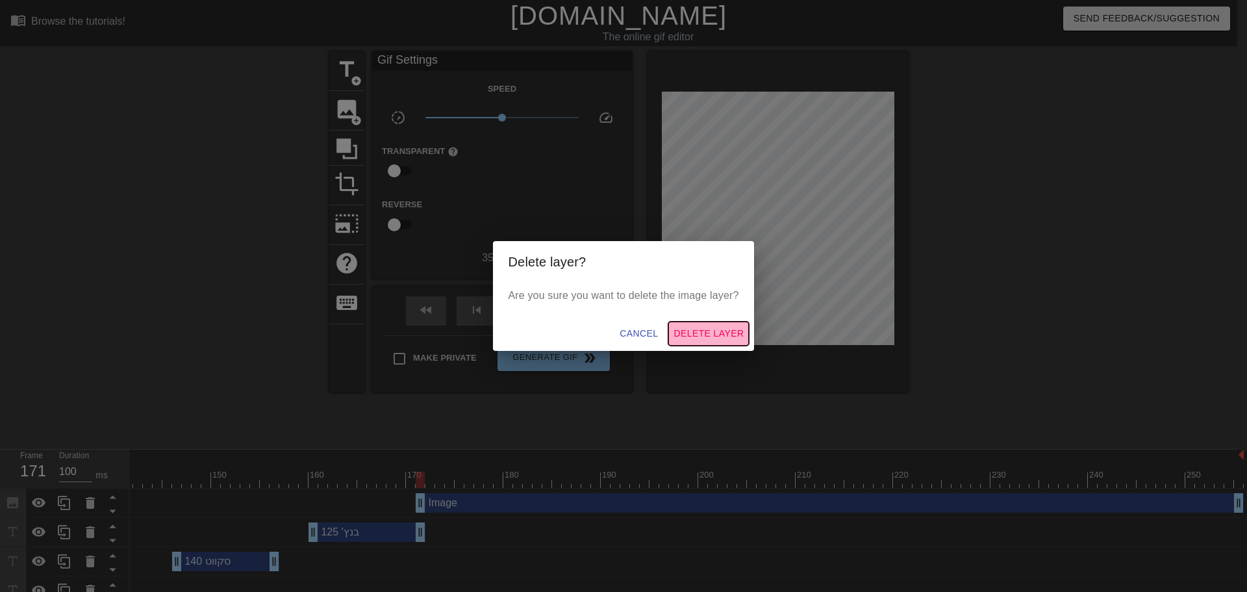
click at [704, 330] on span "Delete Layer" at bounding box center [708, 333] width 70 height 16
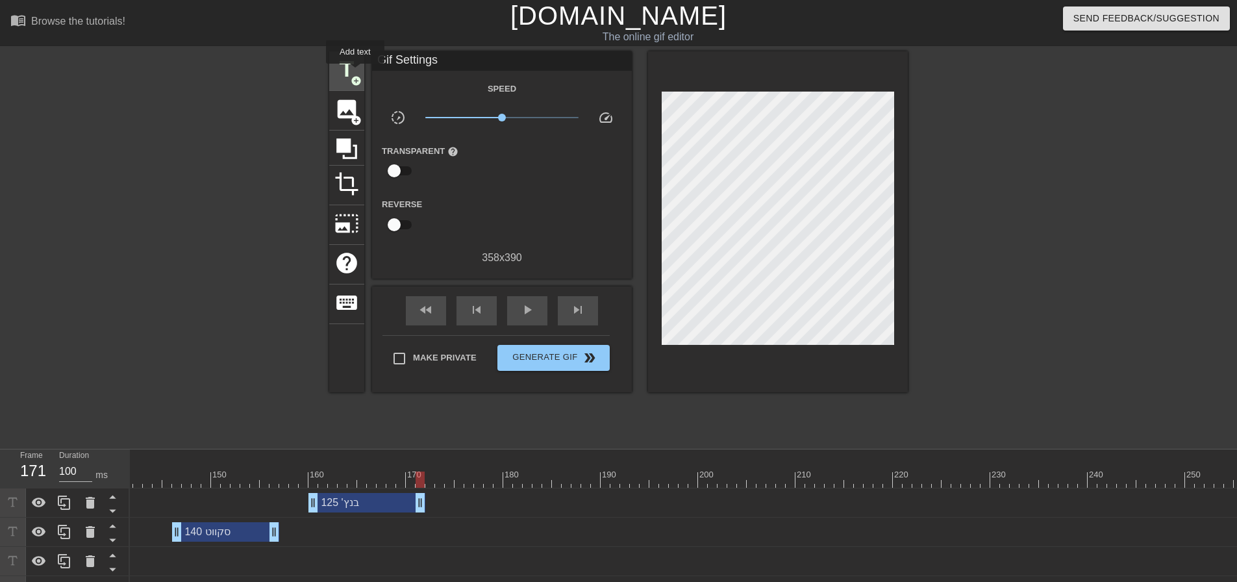
click at [355, 73] on span "title" at bounding box center [346, 69] width 25 height 25
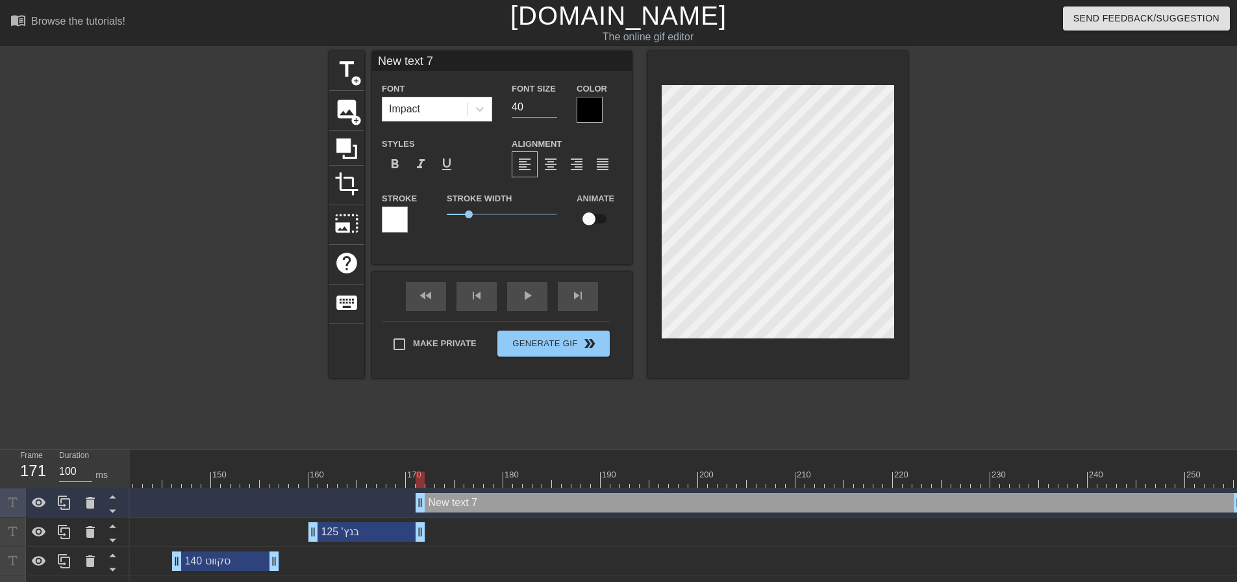
scroll to position [2, 3]
type input "New 7"
type textarea "New 7"
type input "New 7"
type textarea "New 7"
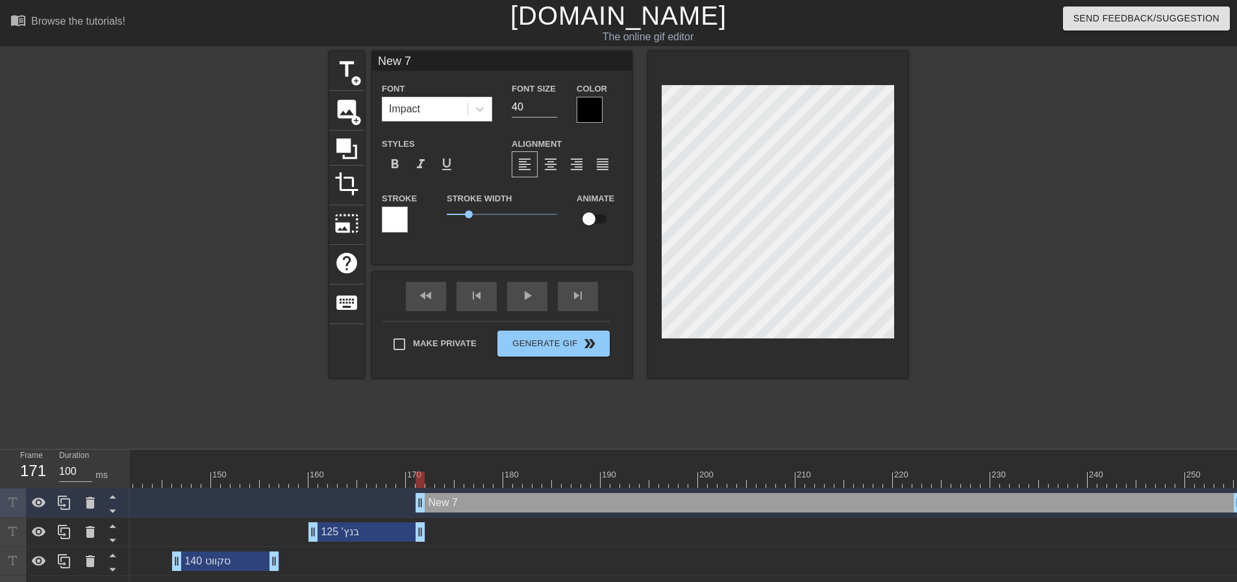
type input "Ne 7"
type textarea "Ne 7"
type input "N 7"
type textarea "N 7"
type input "7"
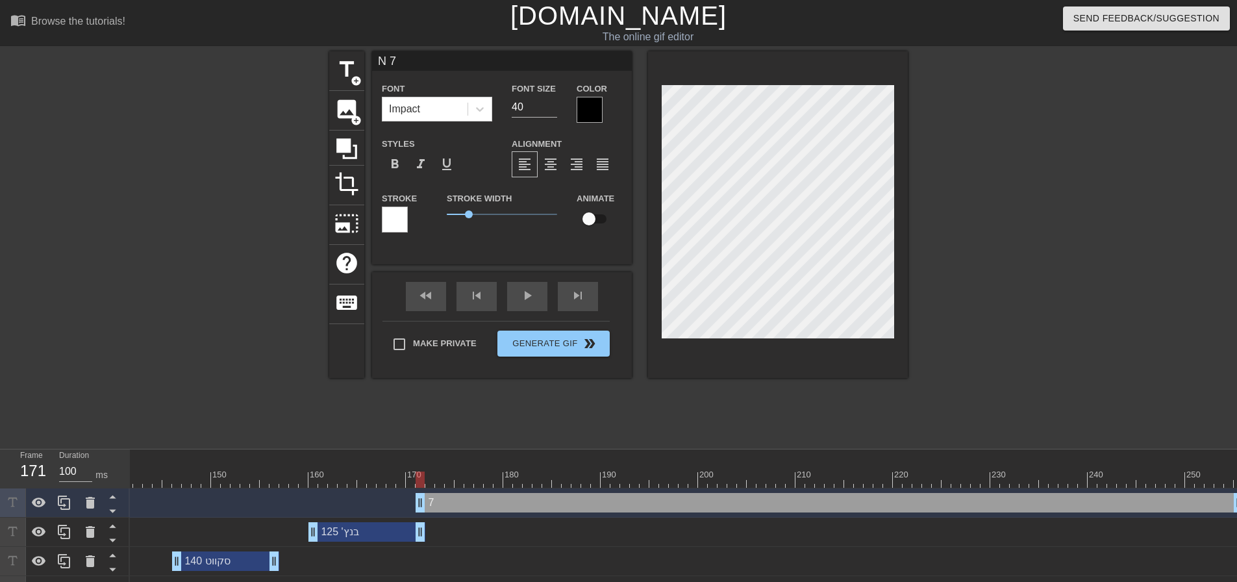
type textarea "7"
type input "7"
type textarea "7"
type input "ד"
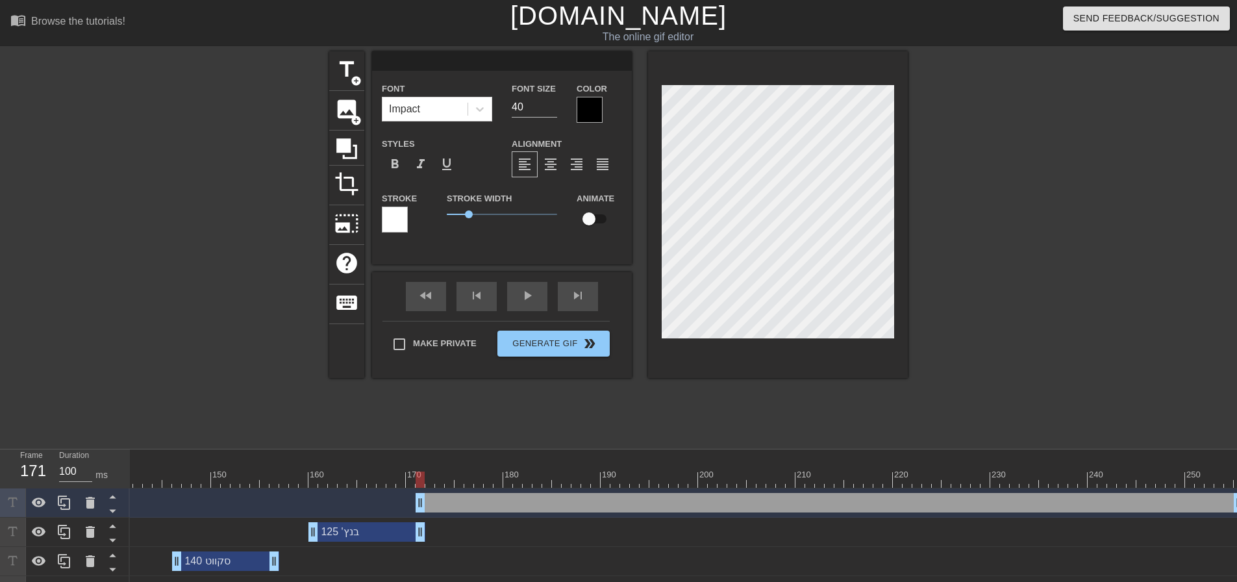
type textarea "ד"
type input "דד"
type textarea "דד"
type input "דדל"
type textarea "דדלי"
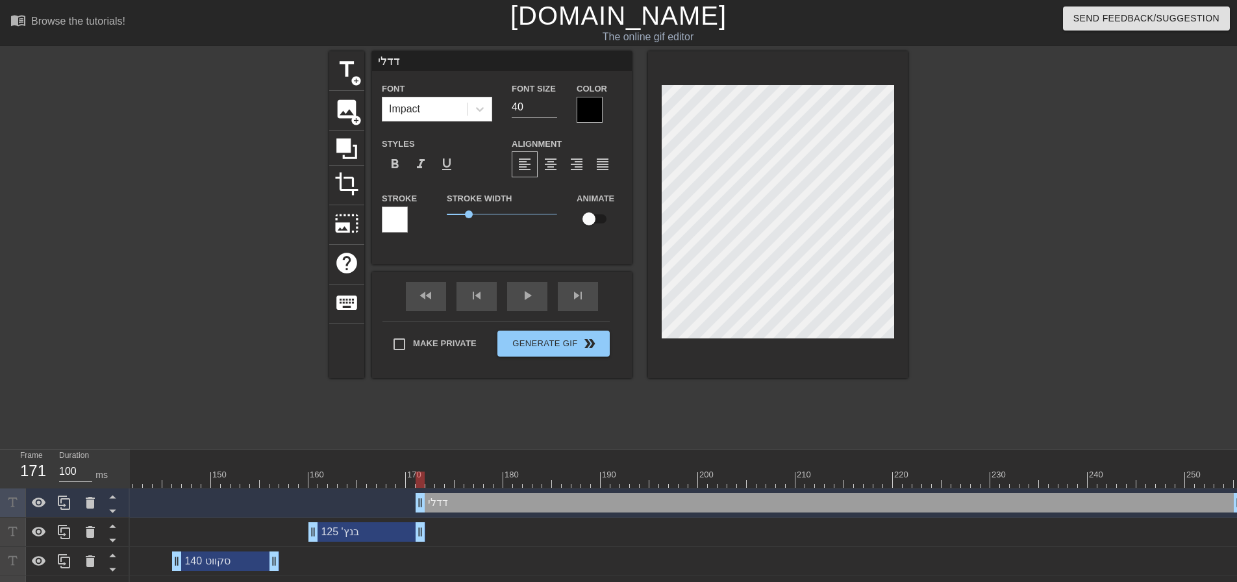
type input "דדליפ"
type textarea "דדליפ"
type input "דדליפט"
type textarea "דדליפט"
type input "דדליפט"
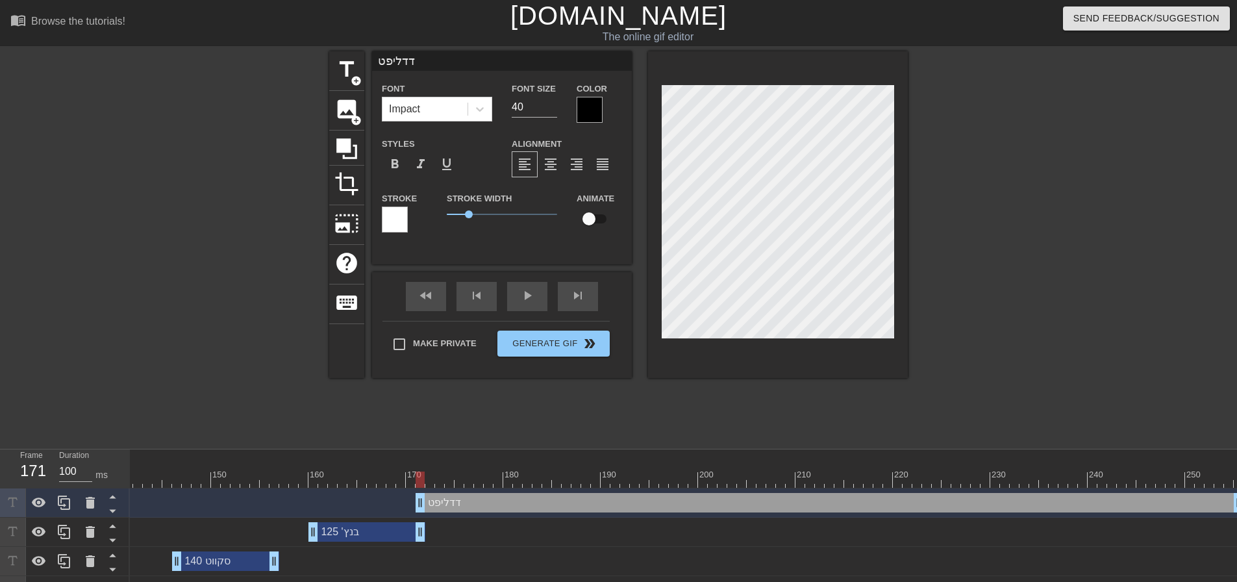
type textarea "דדליפט"
type input "דדליפט 2"
type textarea "דדליפט 2"
type input "דדליפט 20"
type textarea "דדליפט 20"
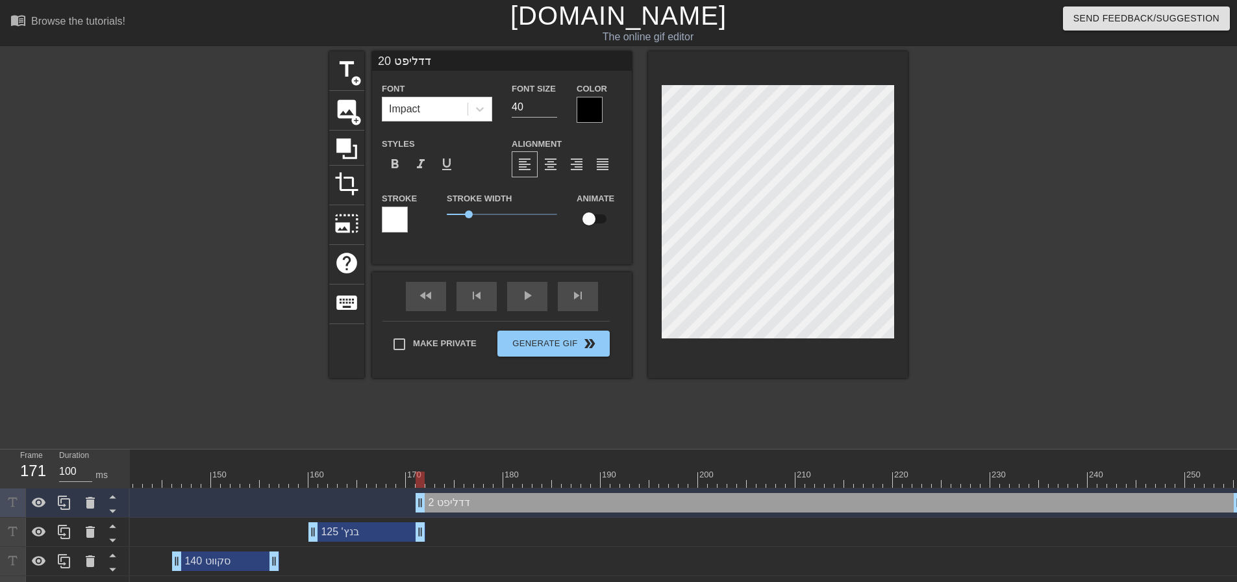
type input "דדליפט 200"
type textarea "דדליפט 200"
click at [591, 100] on div at bounding box center [590, 110] width 26 height 26
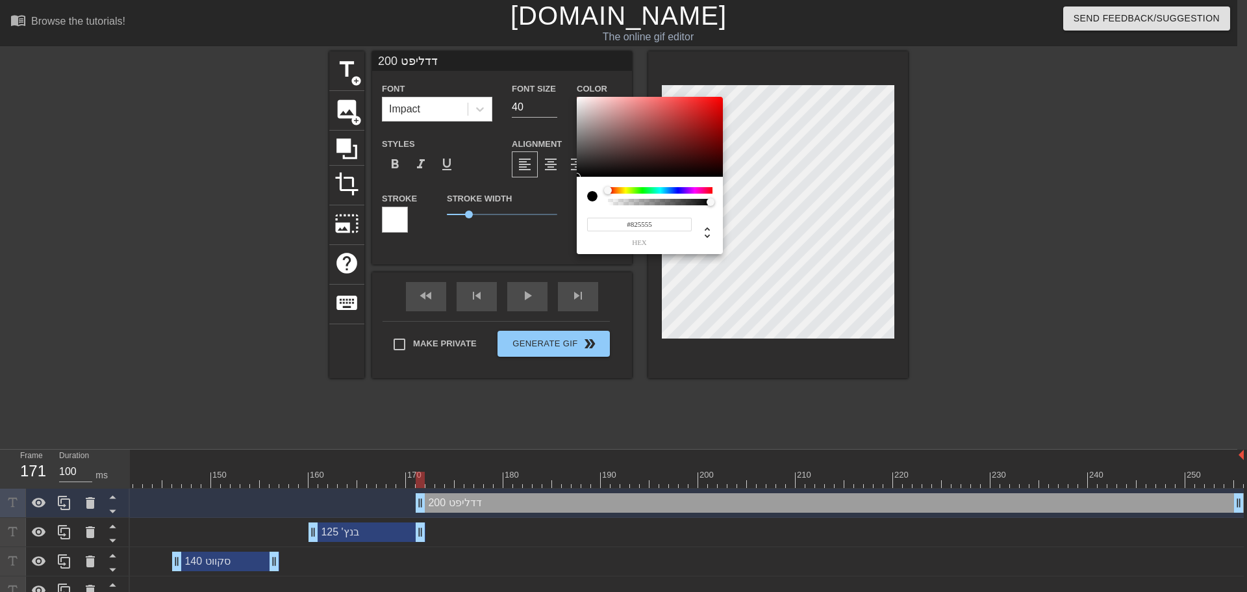
type input "#FFFFFF"
drag, startPoint x: 523, startPoint y: 90, endPoint x: 495, endPoint y: 69, distance: 34.8
click at [495, 69] on div "#FFFFFF hex" at bounding box center [623, 296] width 1247 height 592
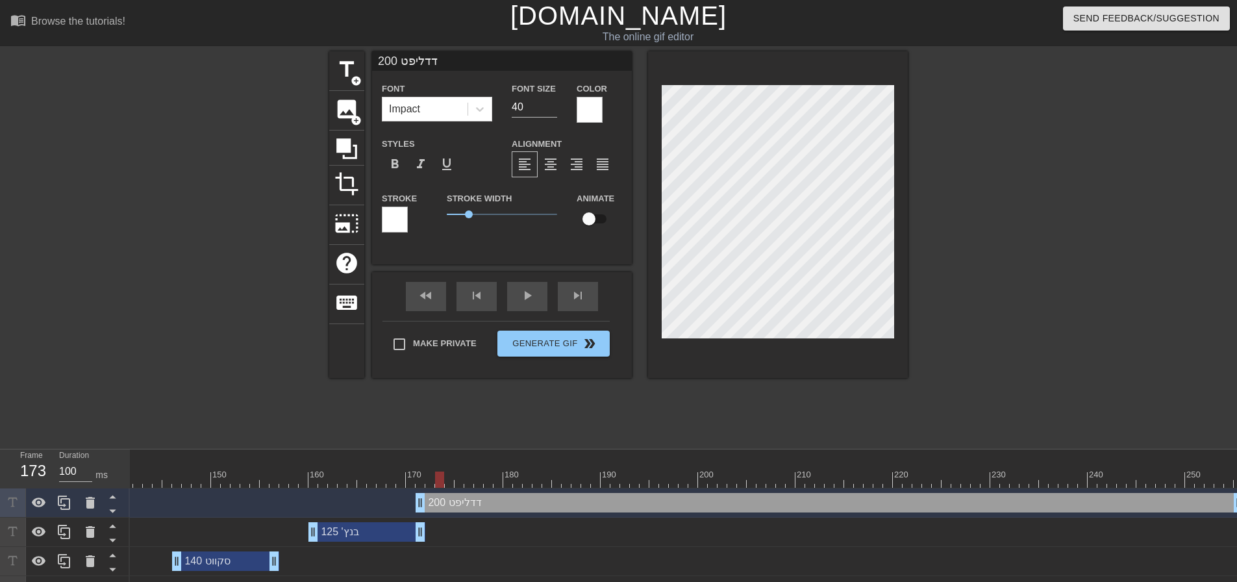
click at [435, 481] on div at bounding box center [439, 479] width 9 height 16
click at [523, 497] on div "דדליפט 200 drag_handle drag_handle" at bounding box center [830, 502] width 828 height 19
drag, startPoint x: 410, startPoint y: 474, endPoint x: 425, endPoint y: 475, distance: 15.0
click at [425, 475] on div at bounding box center [2, 479] width 2484 height 16
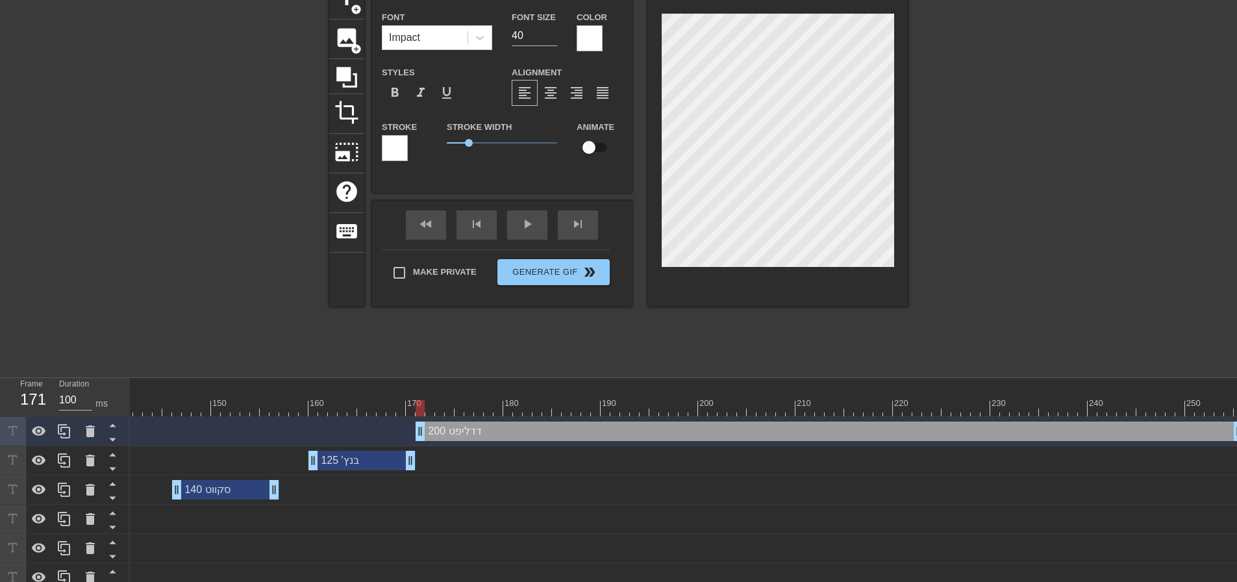
scroll to position [121, 0]
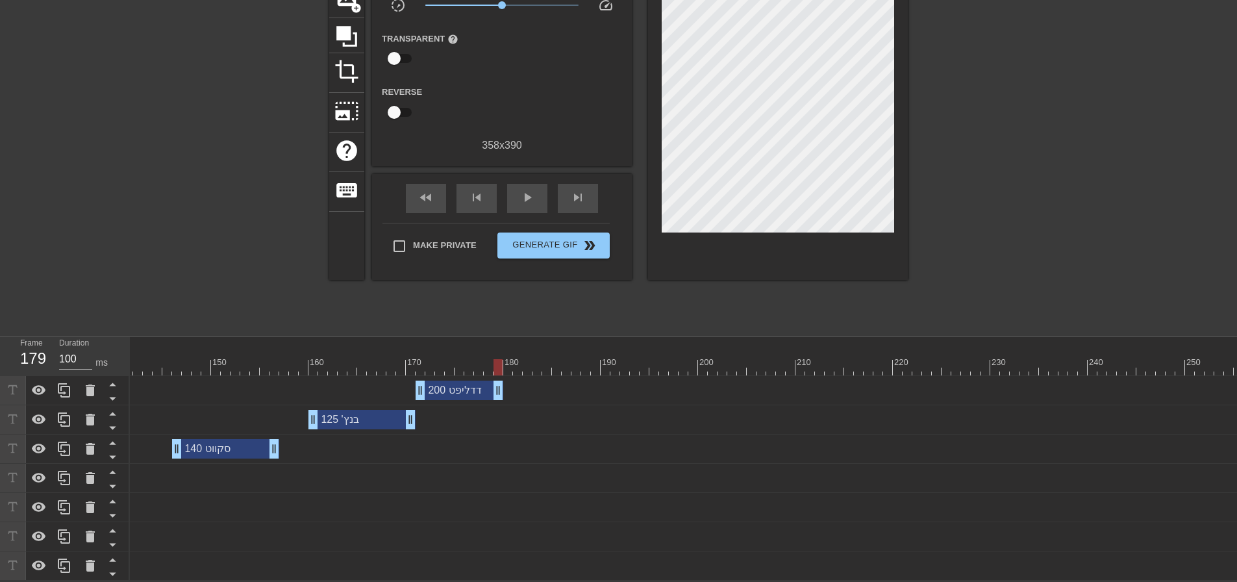
drag, startPoint x: 1236, startPoint y: 379, endPoint x: 496, endPoint y: 356, distance: 740.0
click at [496, 356] on div "10 20 30 40 50 60 70 80 90 100 110 120 130 140 150 160" at bounding box center [683, 459] width 1107 height 244
click at [221, 359] on div at bounding box center [2, 367] width 2484 height 16
click at [155, 360] on div at bounding box center [2, 367] width 2484 height 16
click at [528, 190] on span "play_arrow" at bounding box center [527, 198] width 16 height 16
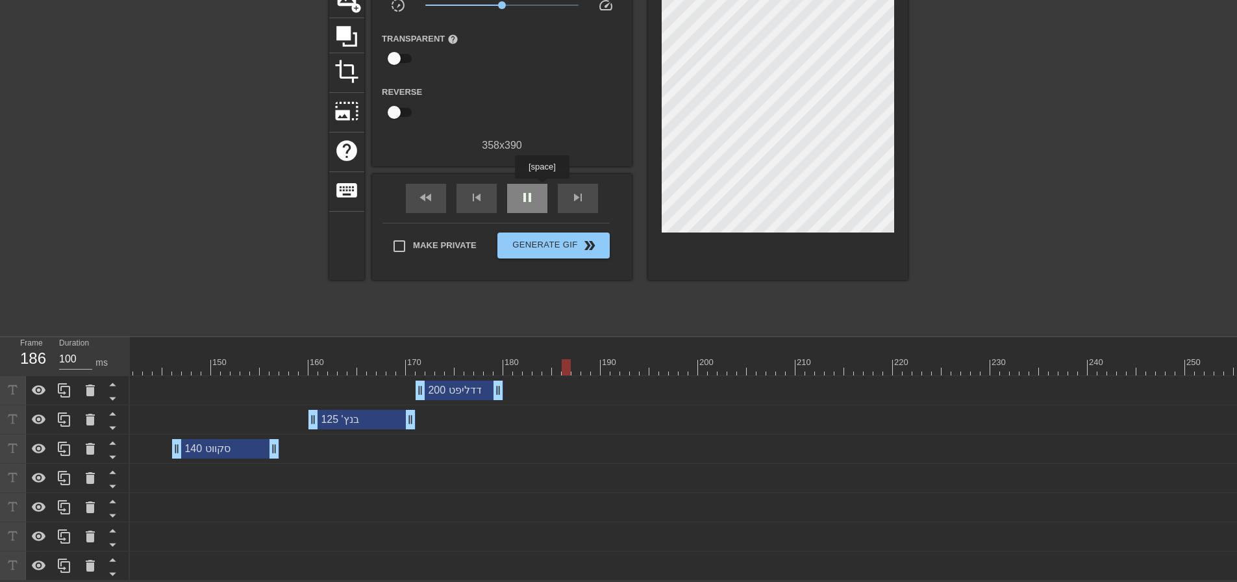
click at [542, 188] on div "pause" at bounding box center [527, 198] width 40 height 29
click at [532, 376] on div "דדליפט 200 drag_handle drag_handle" at bounding box center [2, 390] width 2484 height 29
click at [529, 361] on div at bounding box center [2, 367] width 2484 height 16
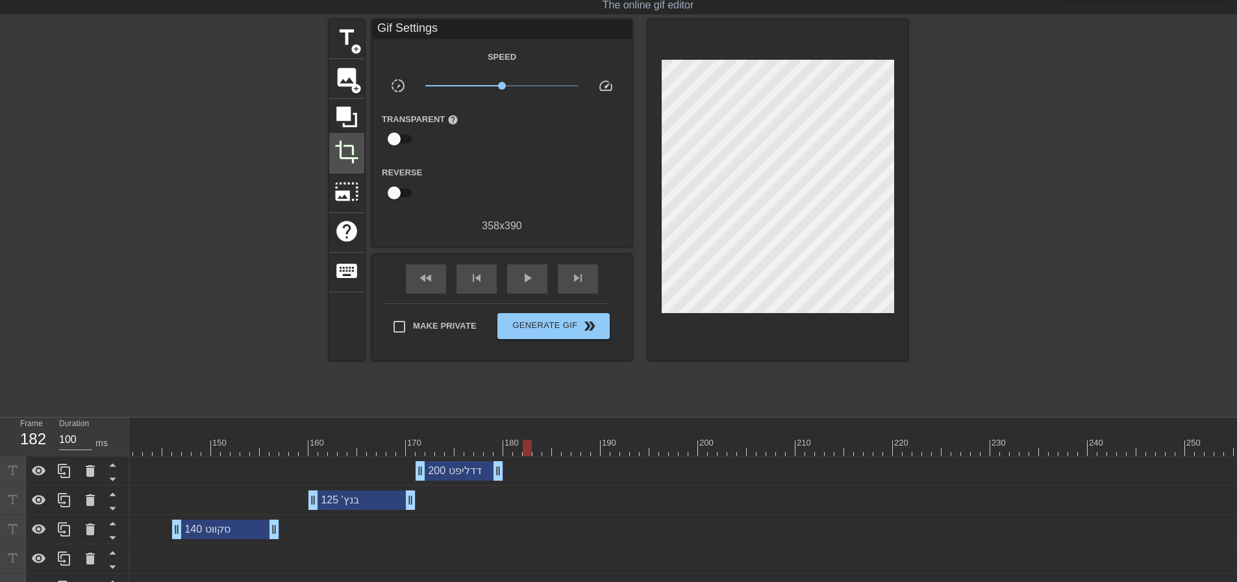
scroll to position [0, 0]
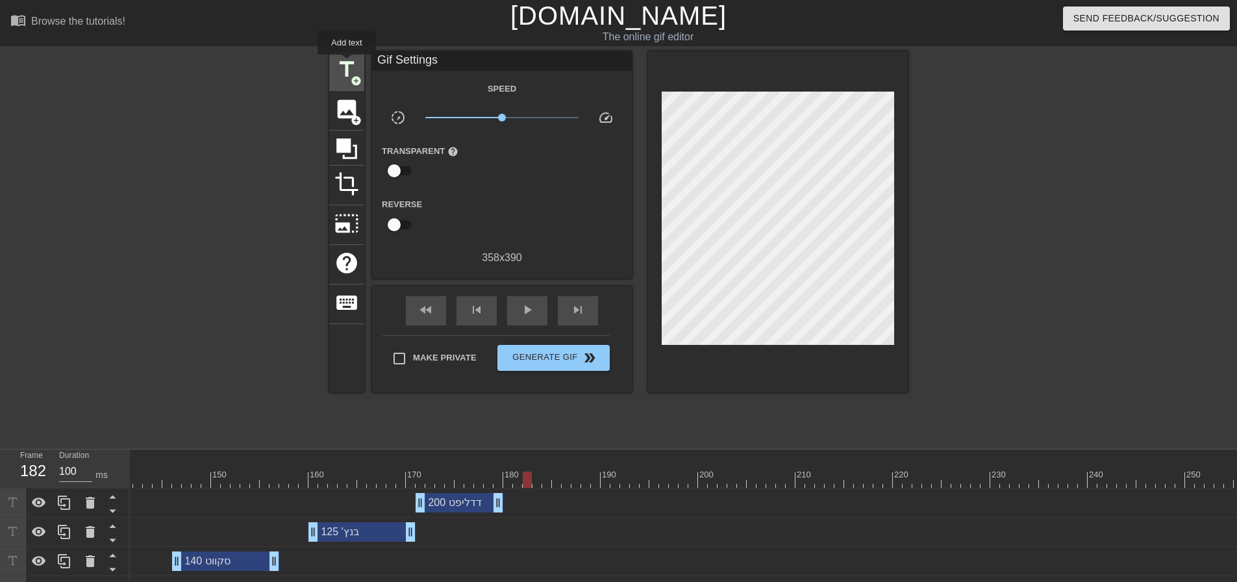
click at [347, 64] on span "title" at bounding box center [346, 69] width 25 height 25
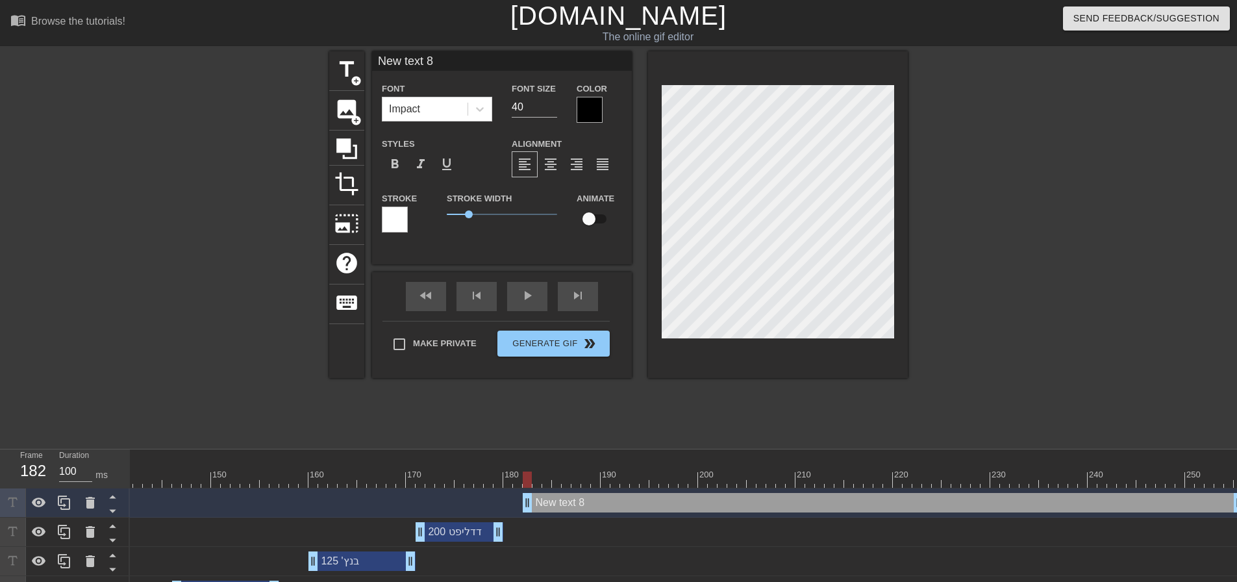
scroll to position [2, 3]
type input "New O 8"
type textarea "New O 8"
type input "New OH 8"
type textarea "New OH 8"
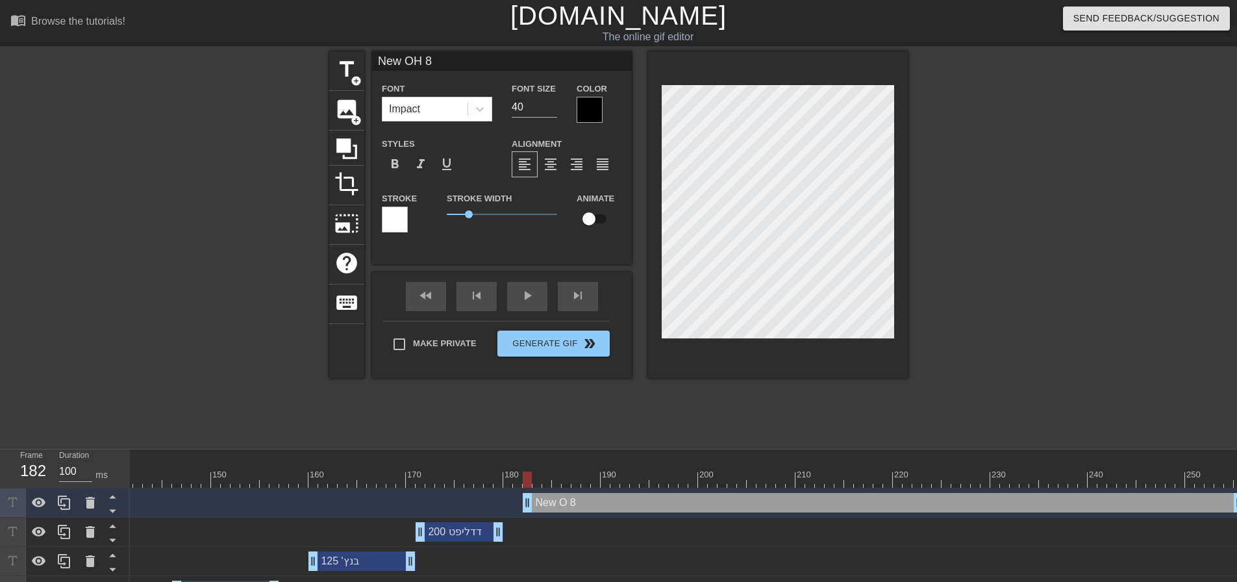
type input "New OHP 8"
type textarea "New OHP 8"
type input "New OHP 8"
type textarea "New OHP 8"
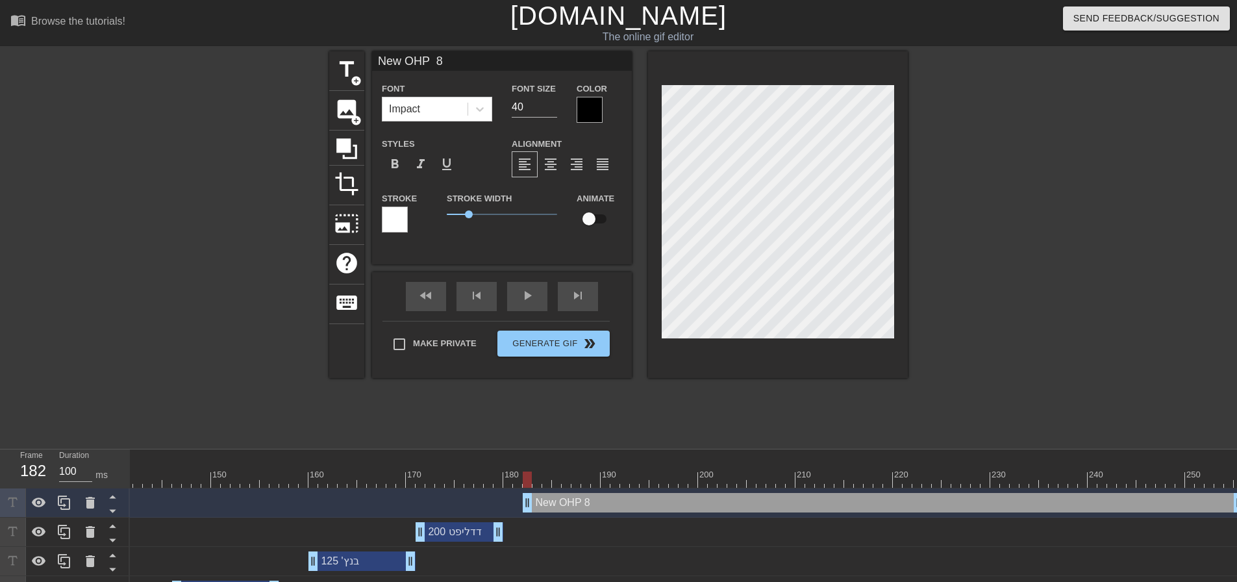
type input "New OHP 7 8"
type textarea "New OHP 7 8"
type input "New OHP 75 8"
type textarea "New OHP 75 8"
type input "OHP 75 8"
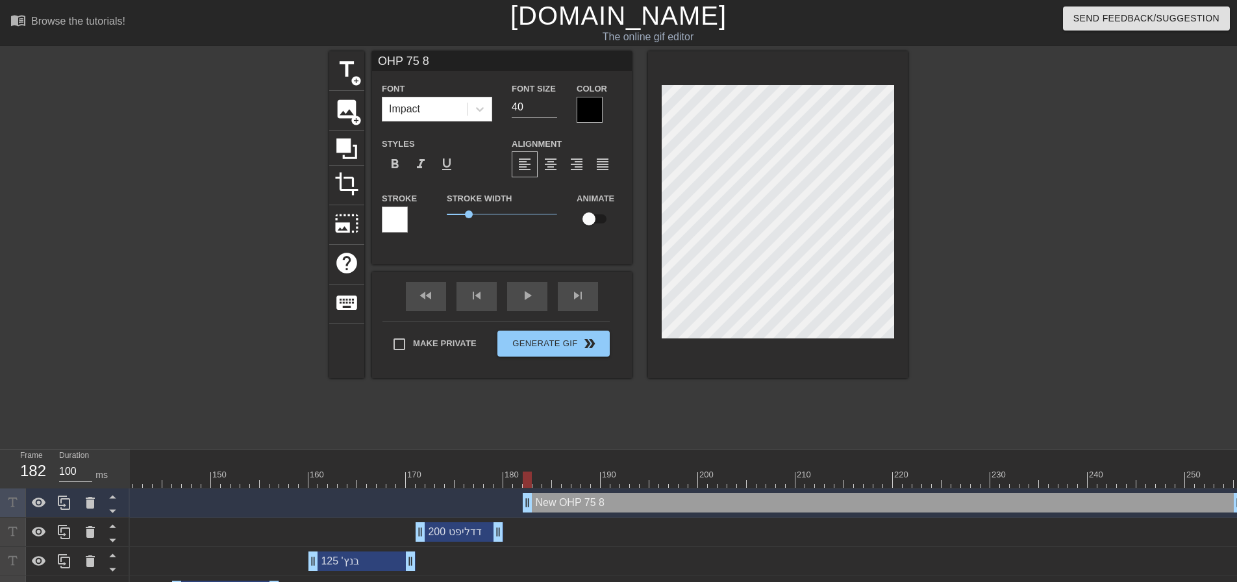
scroll to position [2, 2]
type textarea "OHP 75 8"
type input "OHP 75"
type textarea "OHP 75"
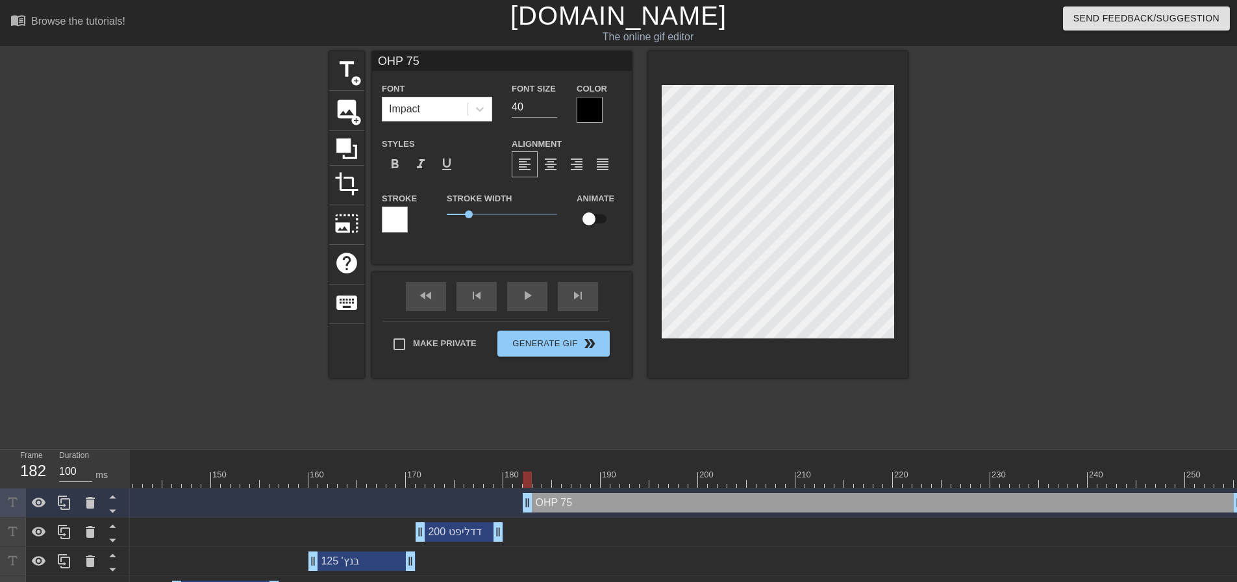
click at [595, 98] on div at bounding box center [590, 110] width 26 height 26
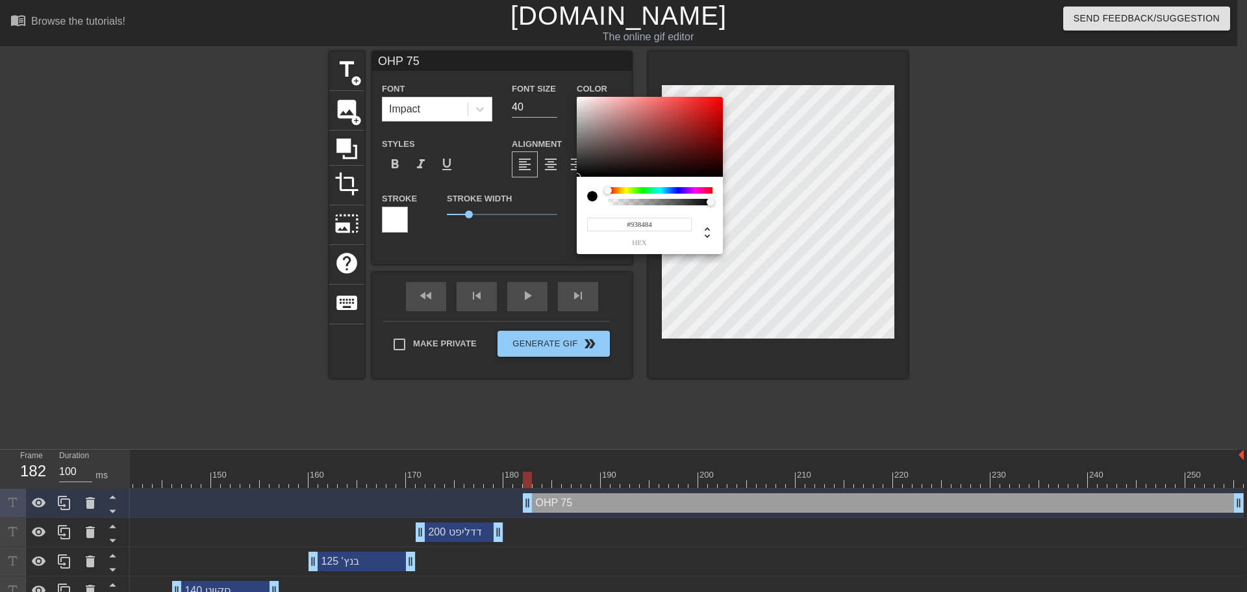
type input "#FFFFFF"
drag, startPoint x: 611, startPoint y: 151, endPoint x: 481, endPoint y: 44, distance: 168.8
click at [481, 44] on div "#FFFFFF hex" at bounding box center [623, 296] width 1247 height 592
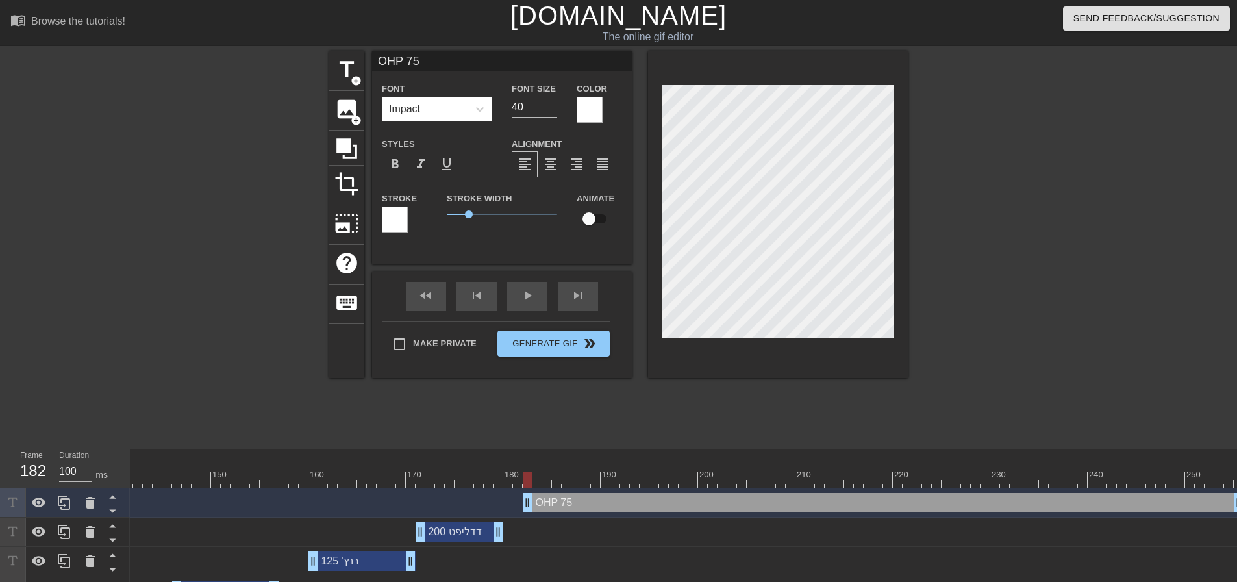
click at [1029, 164] on div at bounding box center [1020, 246] width 195 height 390
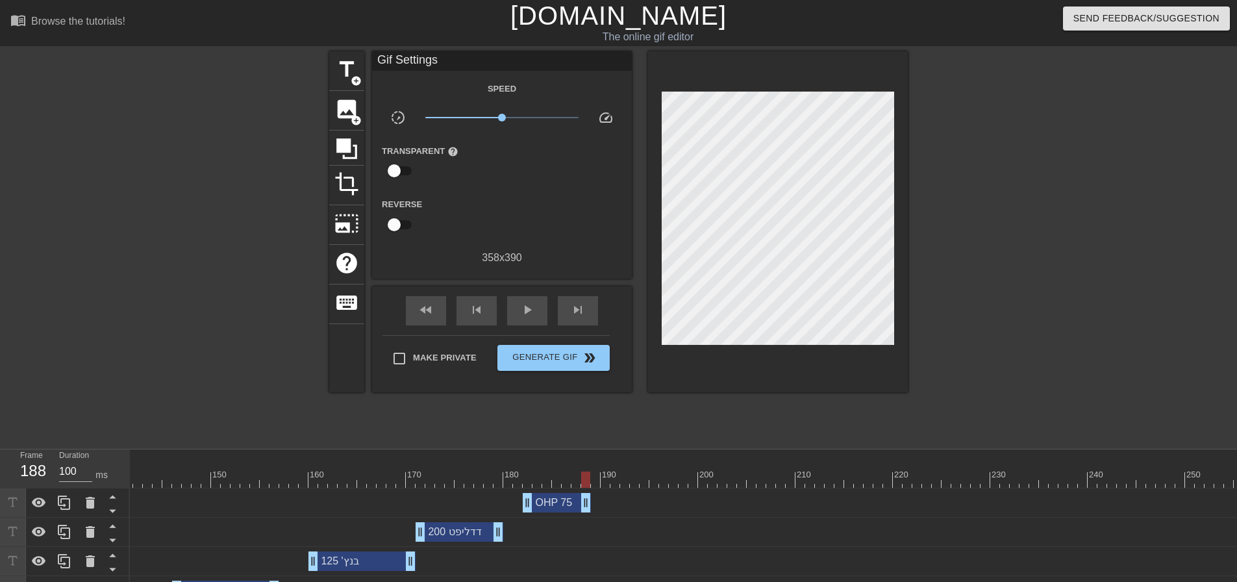
drag, startPoint x: 1236, startPoint y: 503, endPoint x: 582, endPoint y: 509, distance: 653.9
drag, startPoint x: 585, startPoint y: 479, endPoint x: 701, endPoint y: 492, distance: 117.0
click at [701, 492] on div "10 20 30 40 50 60 70 80 90 100 110 120 130 140 150 160" at bounding box center [683, 585] width 1107 height 273
drag, startPoint x: 703, startPoint y: 484, endPoint x: 743, endPoint y: 489, distance: 40.6
click at [743, 489] on div "10 20 30 40 50 60 70 80 90 100 110 120 130 140 150 160" at bounding box center [683, 585] width 1107 height 273
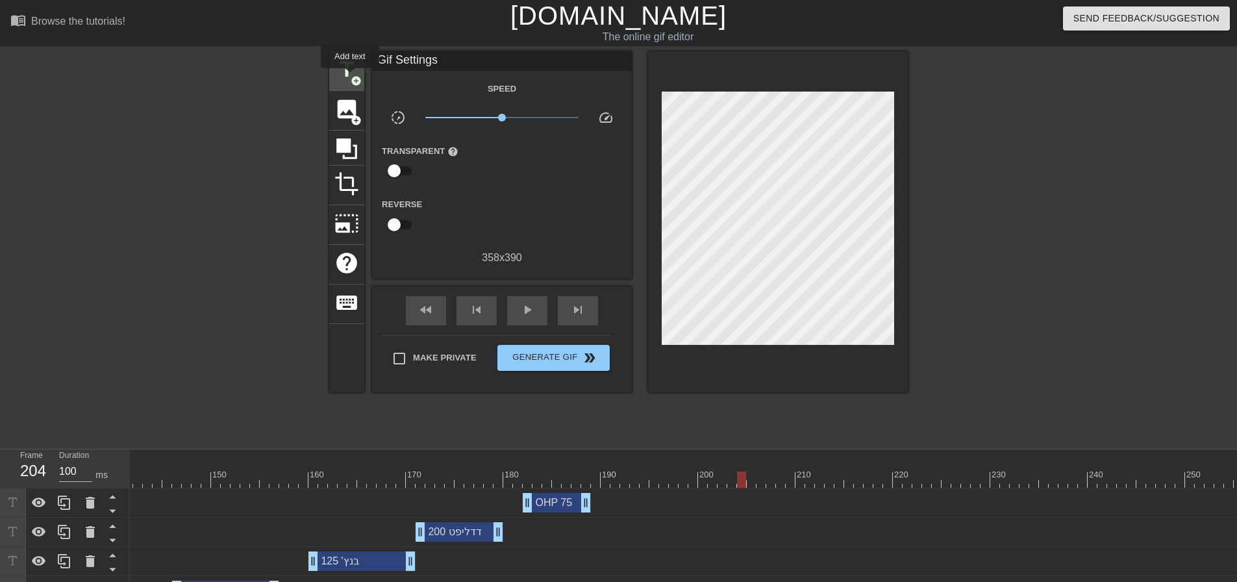
click at [354, 75] on span "add_circle" at bounding box center [356, 80] width 11 height 11
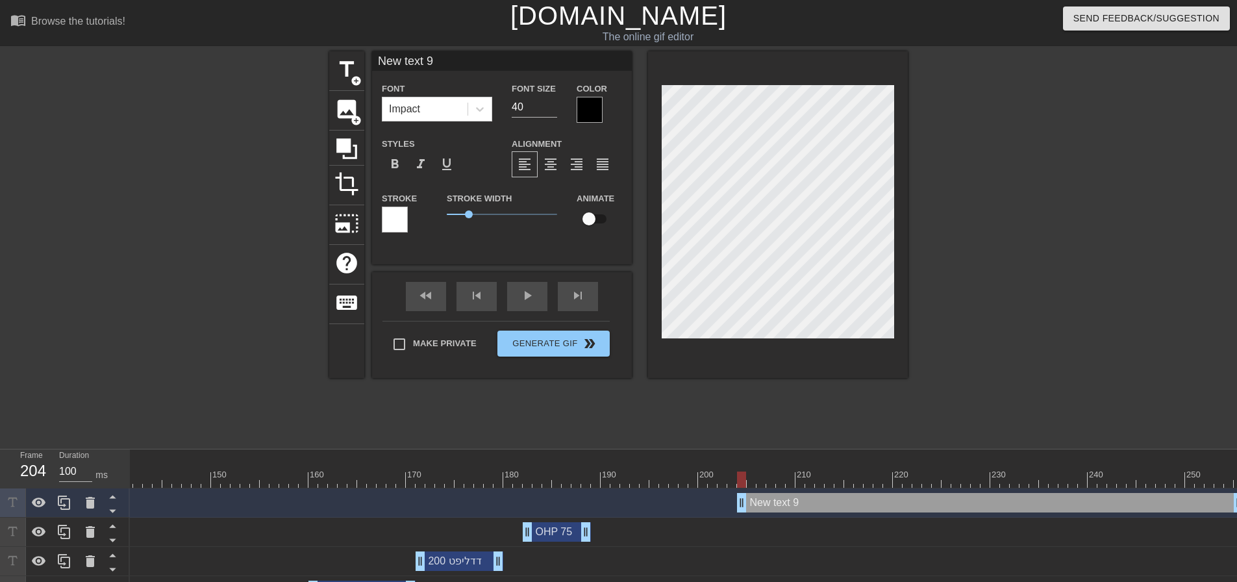
scroll to position [2, 4]
type input "מ"
type textarea "מ"
type input "מע"
type textarea "מע"
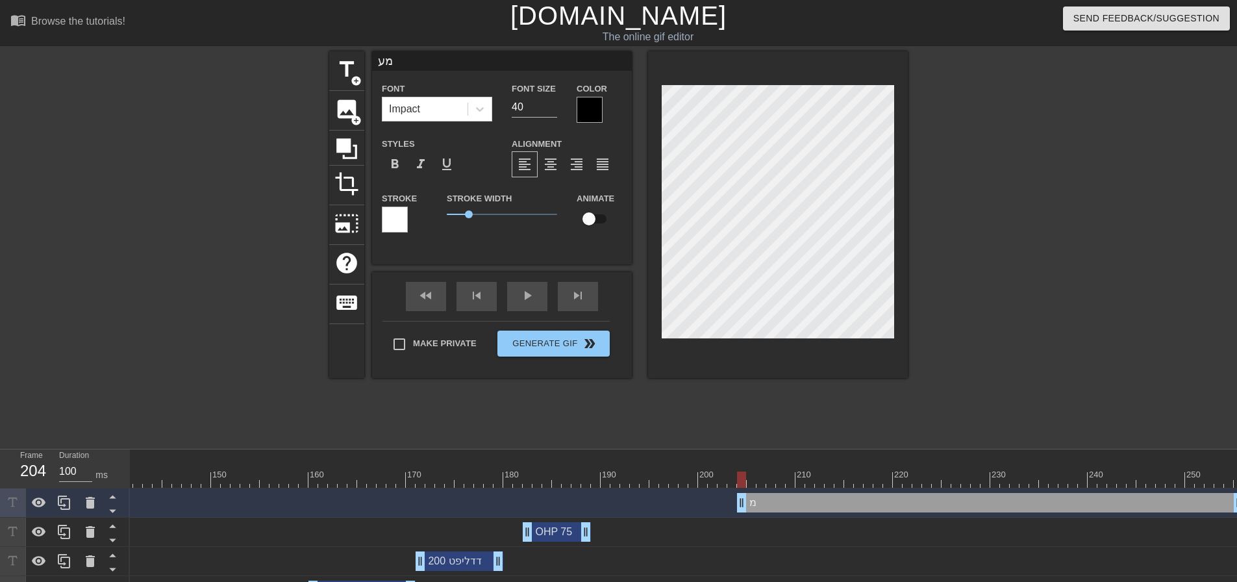
type input "מעב"
type textarea "מעב"
type input "מעבר"
type textarea "מעבר"
type input "מעבר"
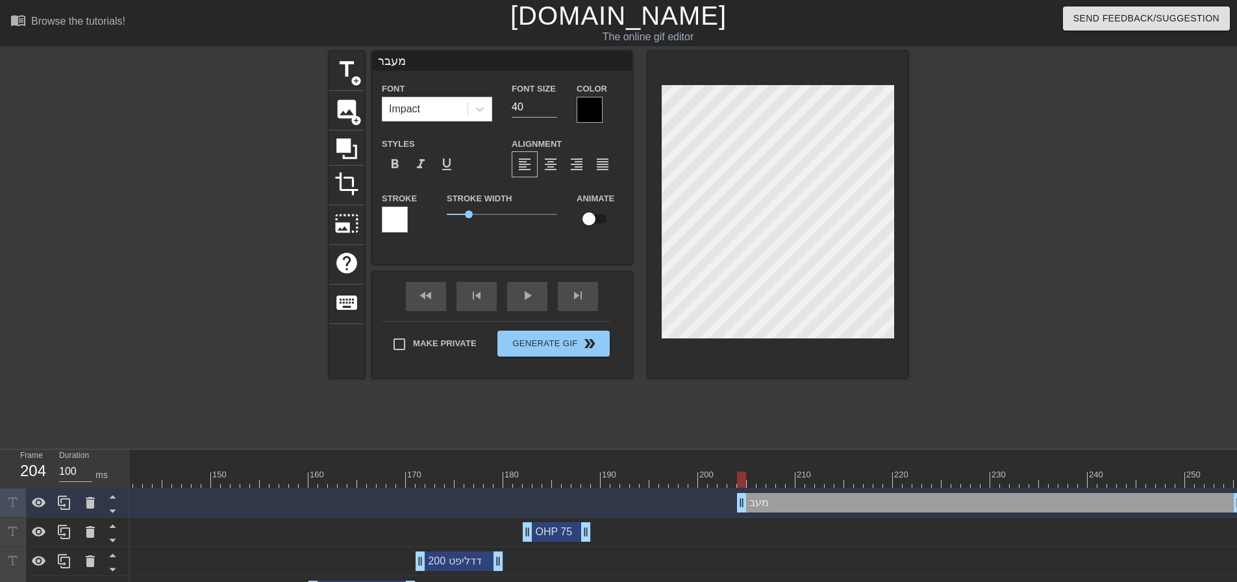
type textarea "מעבר"
drag, startPoint x: 619, startPoint y: 110, endPoint x: 595, endPoint y: 109, distance: 24.0
click at [619, 110] on div "Color" at bounding box center [599, 102] width 45 height 42
click at [595, 109] on div at bounding box center [590, 110] width 26 height 26
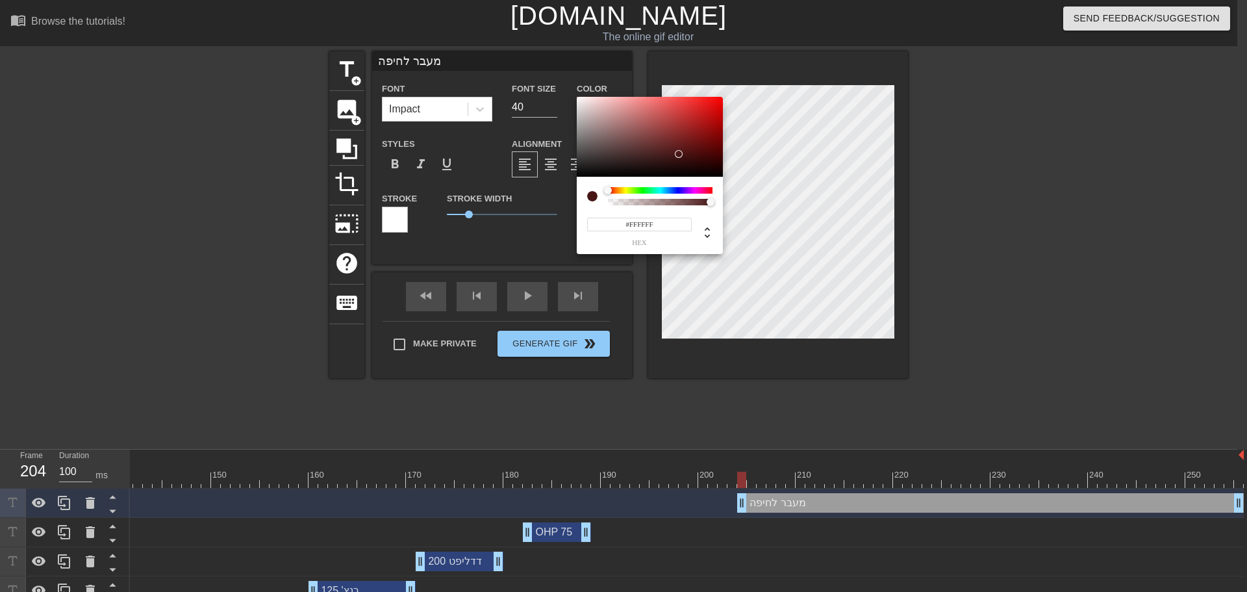
drag, startPoint x: 678, startPoint y: 154, endPoint x: 531, endPoint y: 78, distance: 165.3
click at [519, 56] on div "#FFFFFF hex" at bounding box center [623, 296] width 1247 height 592
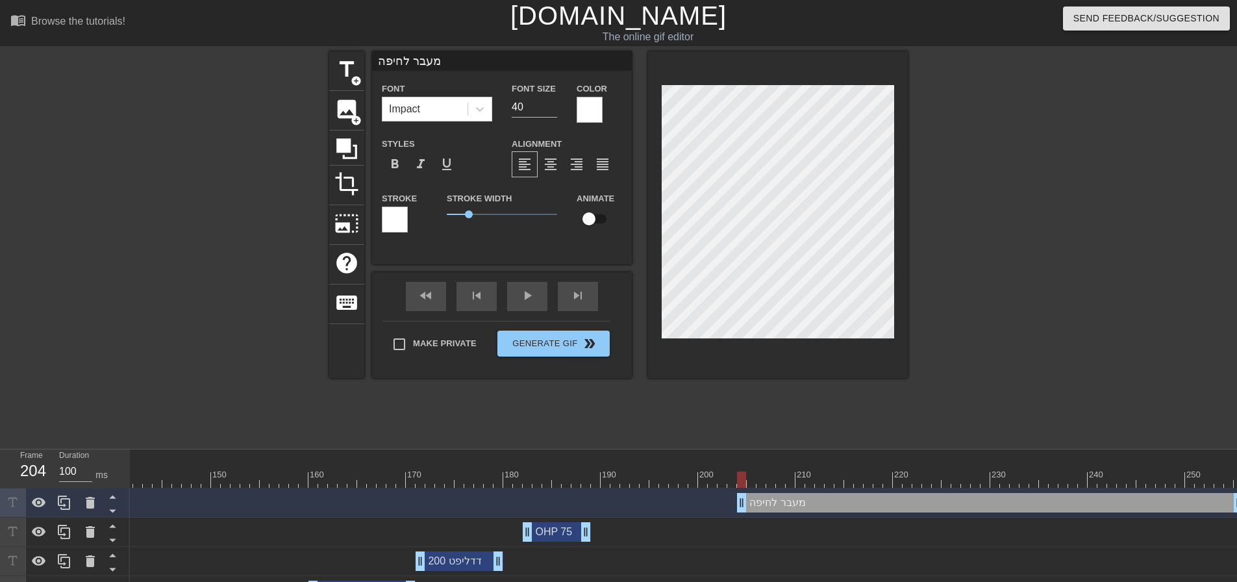
click at [1019, 183] on div at bounding box center [1020, 246] width 195 height 390
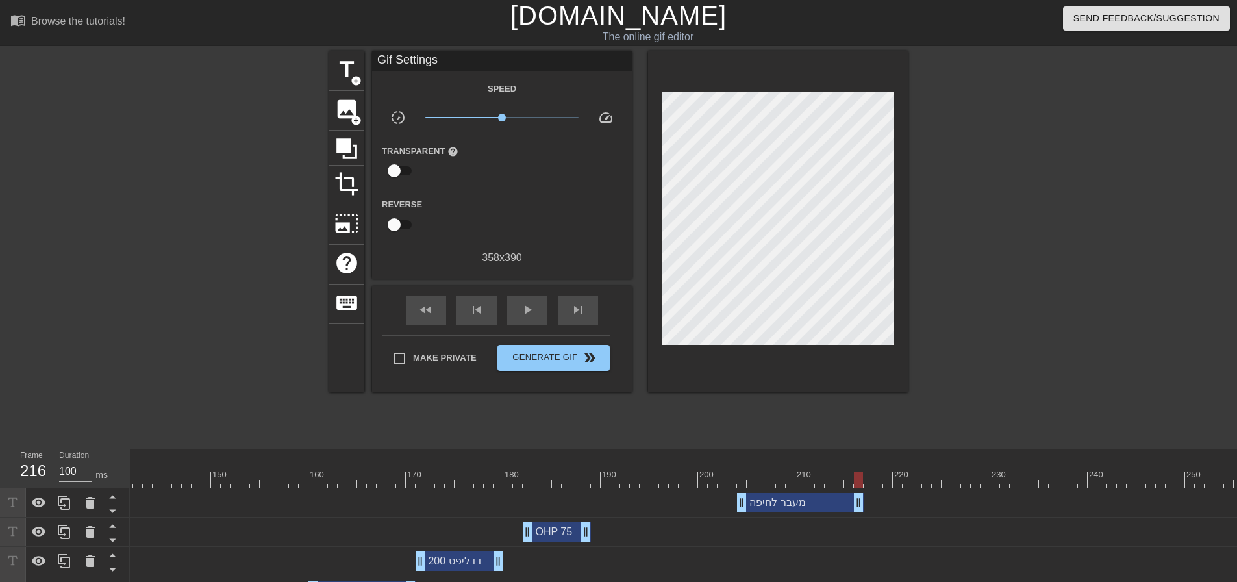
drag, startPoint x: 1236, startPoint y: 506, endPoint x: 860, endPoint y: 508, distance: 376.0
drag, startPoint x: 858, startPoint y: 510, endPoint x: 775, endPoint y: 518, distance: 84.1
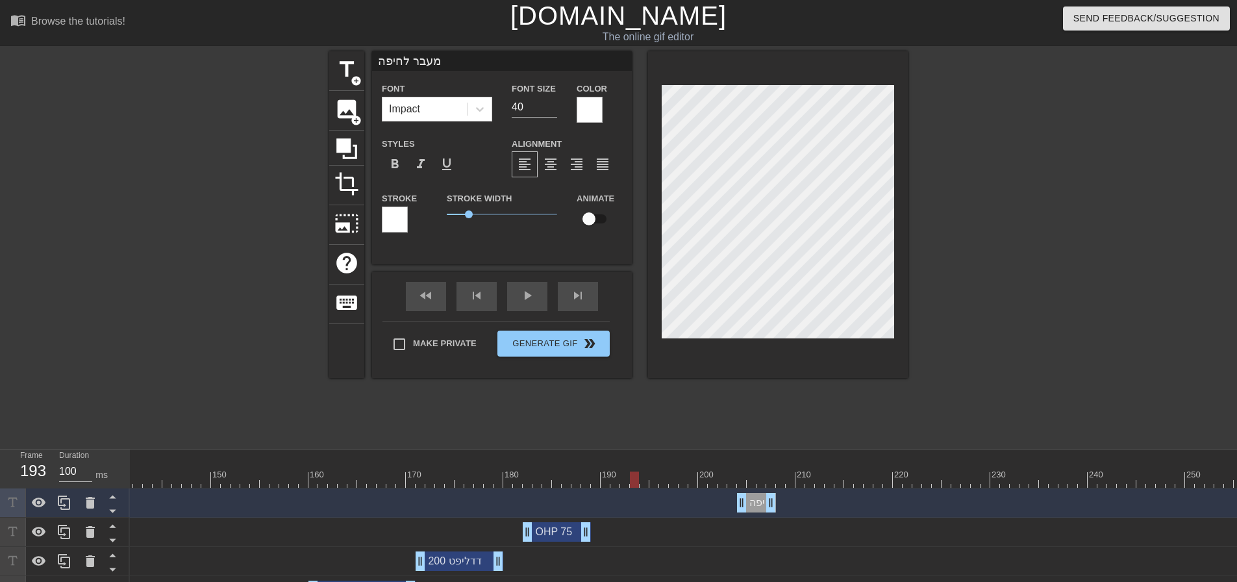
drag, startPoint x: 769, startPoint y: 479, endPoint x: 645, endPoint y: 483, distance: 124.1
click at [645, 483] on div at bounding box center [2, 479] width 2484 height 16
click at [521, 295] on div "play_arrow" at bounding box center [527, 296] width 40 height 29
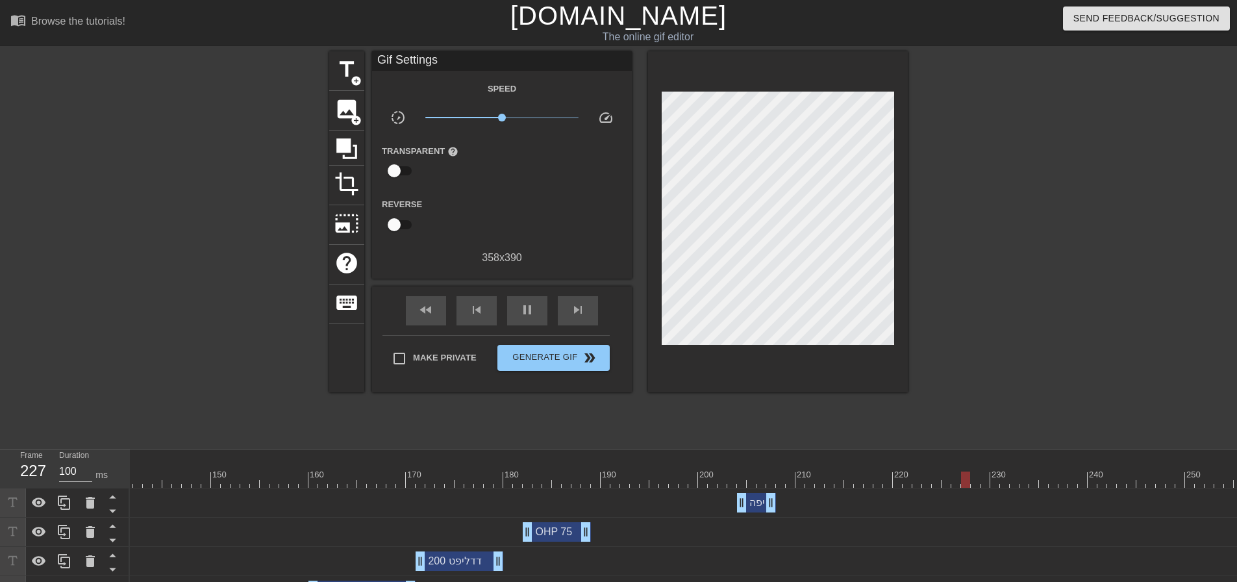
drag, startPoint x: 763, startPoint y: 504, endPoint x: 769, endPoint y: 505, distance: 6.5
click at [769, 505] on div "מעבר לחיפה drag_handle drag_handle" at bounding box center [756, 502] width 39 height 19
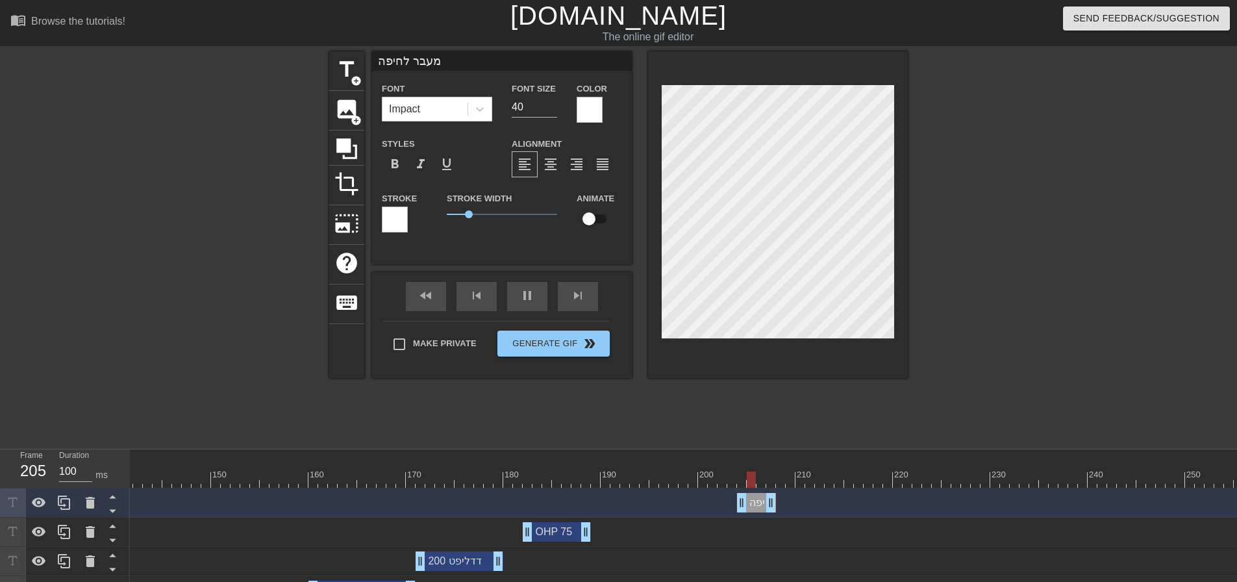
drag, startPoint x: 769, startPoint y: 505, endPoint x: 755, endPoint y: 503, distance: 13.7
click at [755, 503] on div "מעבר לחיפה drag_handle drag_handle" at bounding box center [756, 502] width 39 height 19
drag, startPoint x: 773, startPoint y: 503, endPoint x: 860, endPoint y: 507, distance: 87.8
click at [654, 473] on div at bounding box center [2, 479] width 2484 height 16
click at [530, 304] on div "play_arrow" at bounding box center [527, 296] width 40 height 29
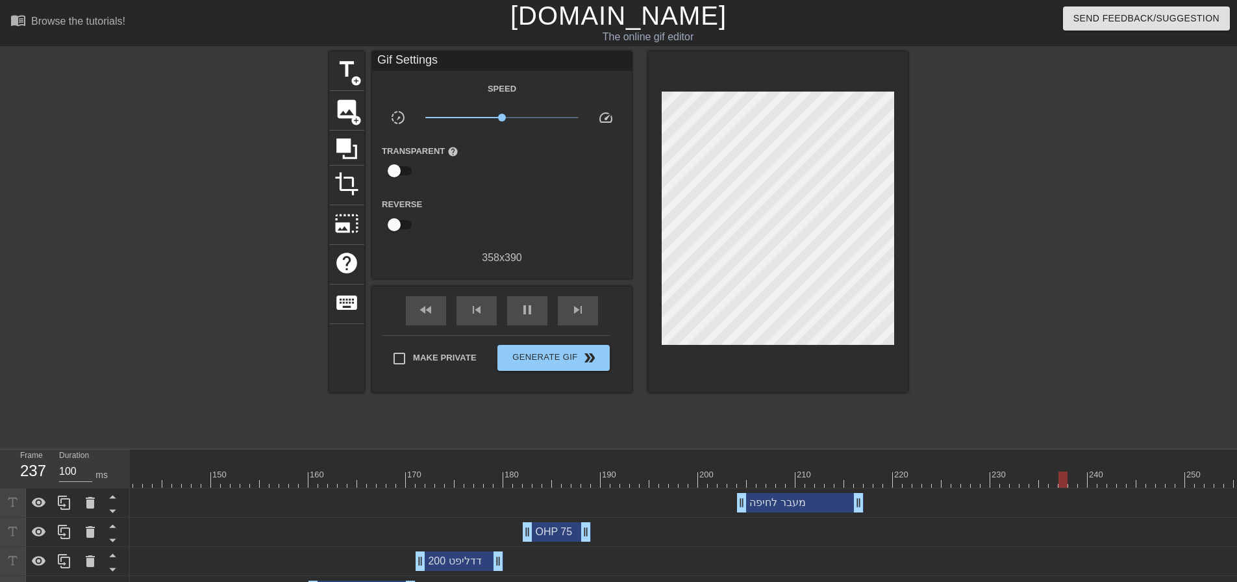
click at [766, 505] on div "מעבר לחיפה drag_handle drag_handle" at bounding box center [800, 502] width 127 height 19
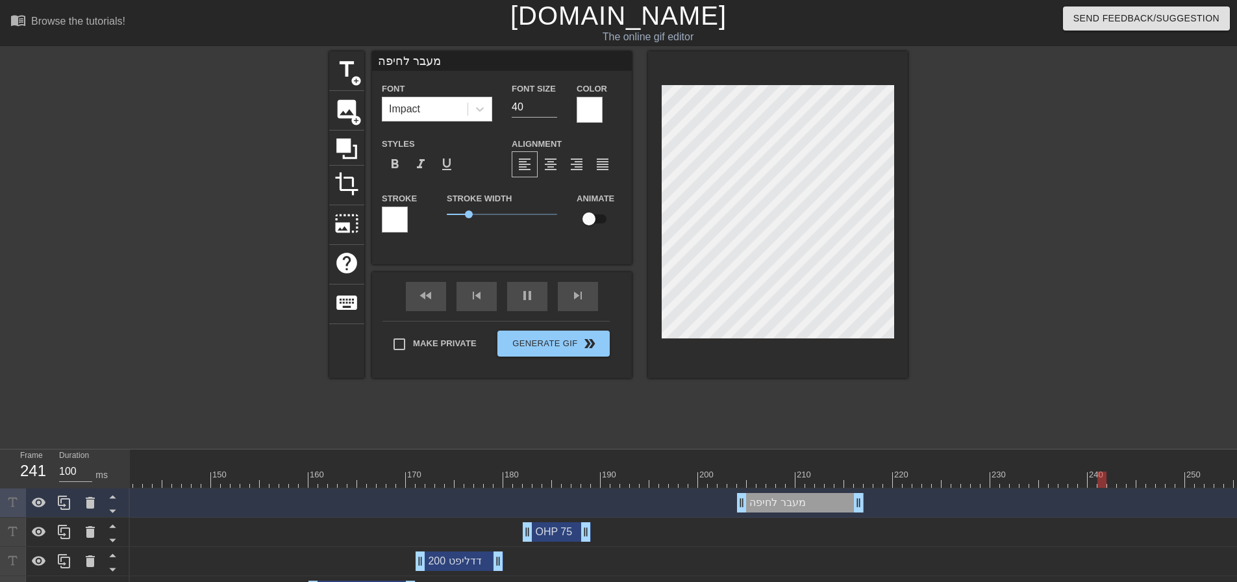
click at [753, 474] on div at bounding box center [2, 479] width 2484 height 16
drag, startPoint x: 751, startPoint y: 476, endPoint x: 788, endPoint y: 481, distance: 36.7
click at [788, 481] on div at bounding box center [790, 479] width 9 height 16
click at [679, 482] on div at bounding box center [2, 479] width 2484 height 16
click at [536, 301] on div "play_arrow" at bounding box center [527, 296] width 40 height 29
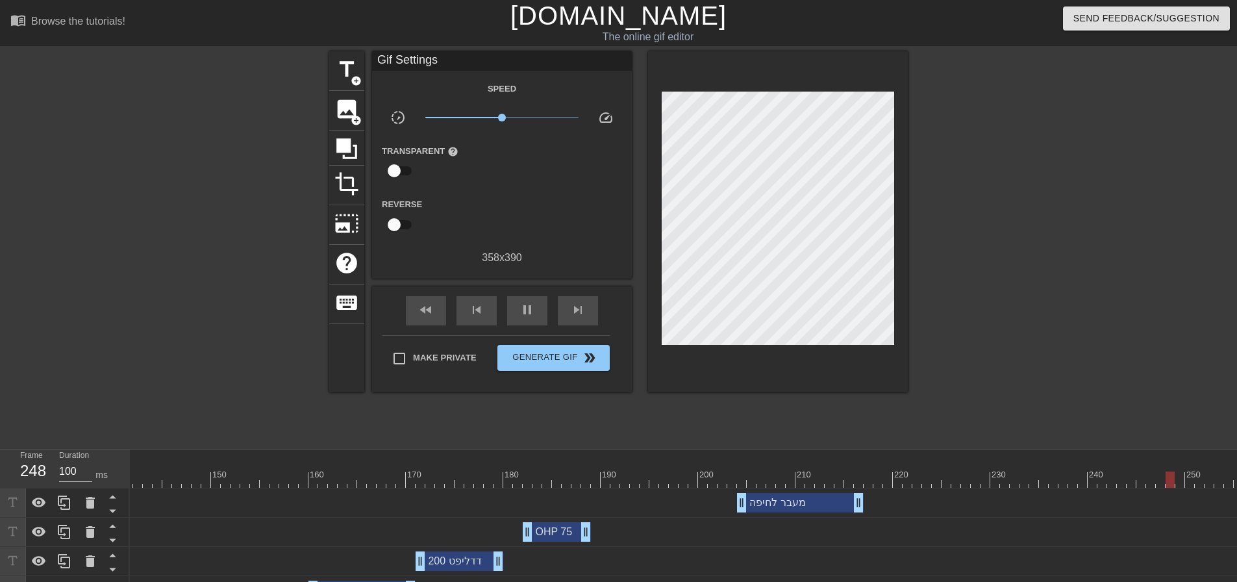
click at [807, 502] on div "מעבר לחיפה drag_handle drag_handle" at bounding box center [800, 502] width 127 height 19
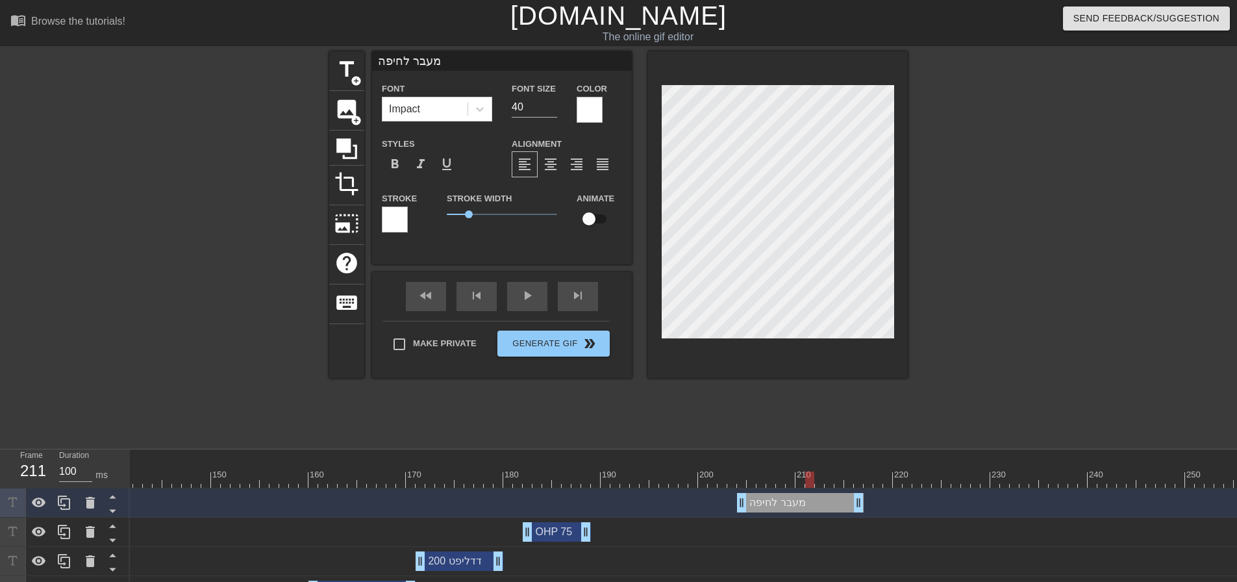
click at [807, 486] on div at bounding box center [2, 479] width 2484 height 16
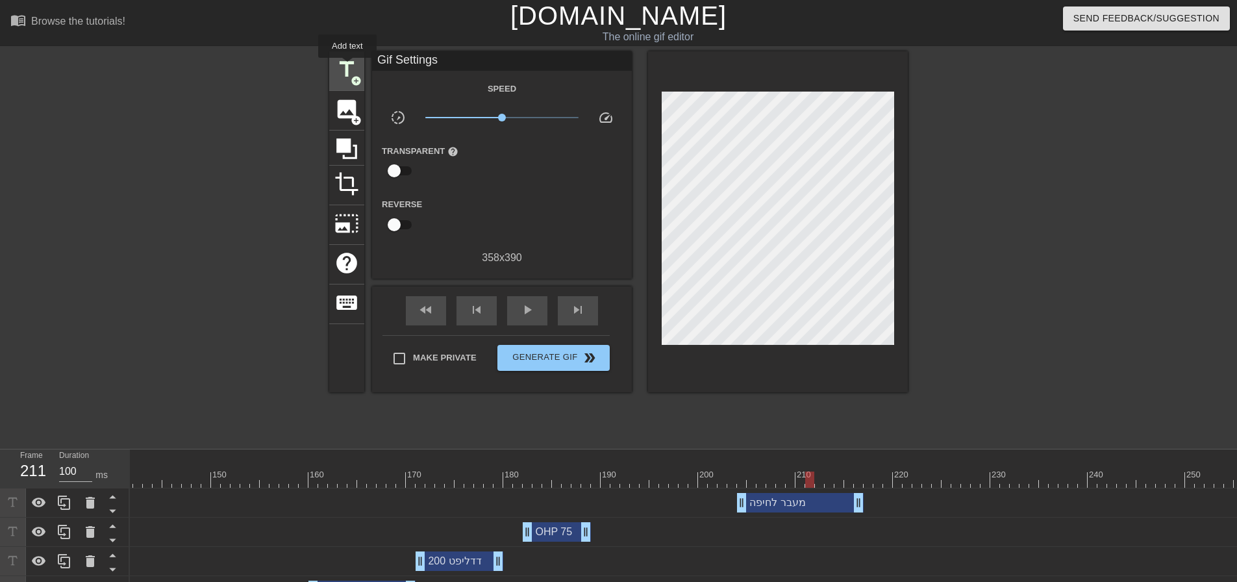
click at [347, 67] on span "title" at bounding box center [346, 69] width 25 height 25
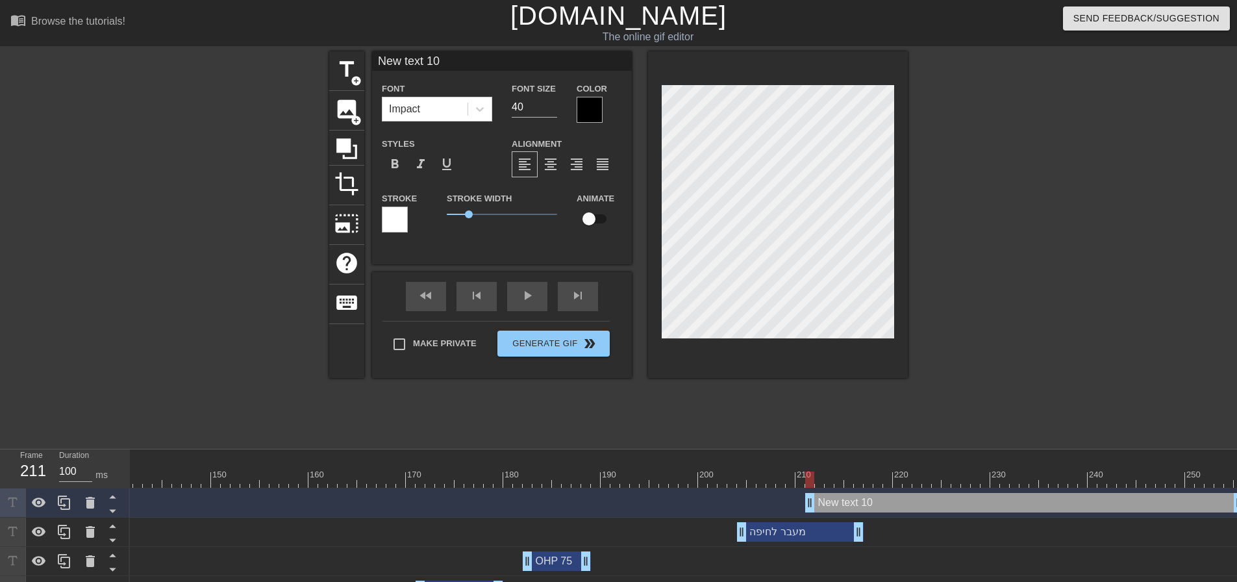
click at [855, 497] on div "New text 10 drag_handle drag_handle" at bounding box center [1024, 502] width 438 height 19
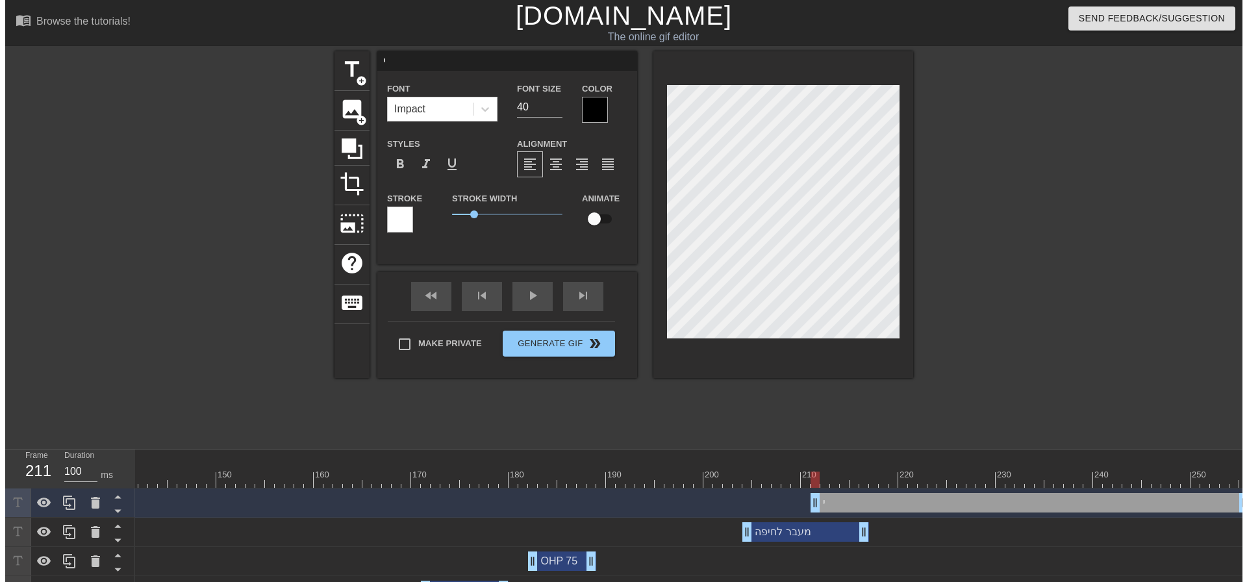
scroll to position [2, 1]
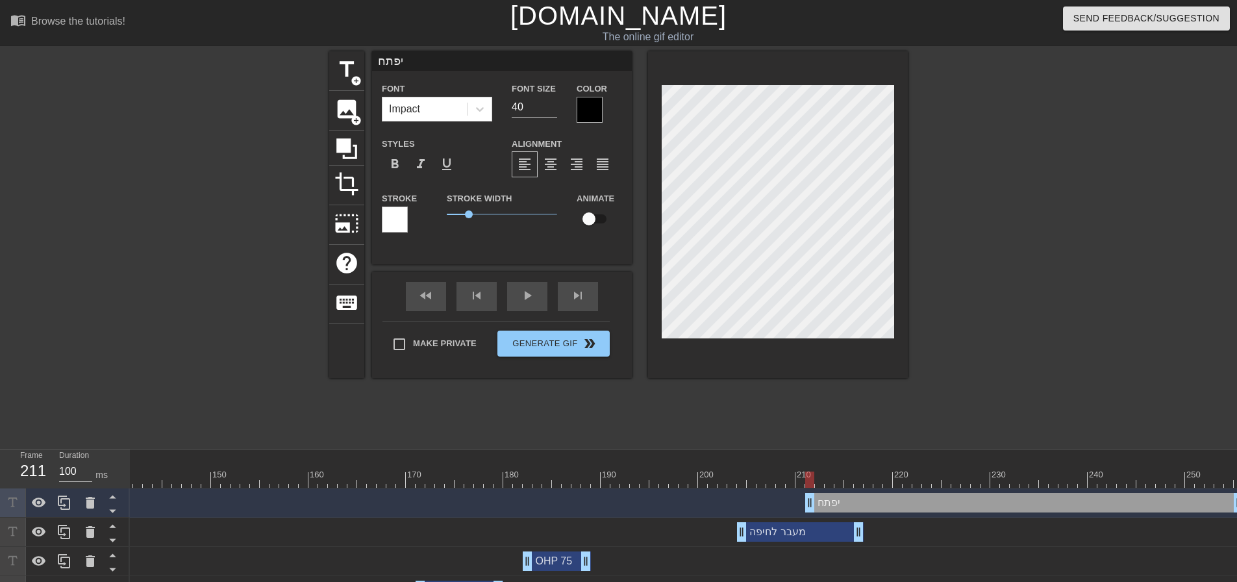
click at [601, 106] on div at bounding box center [590, 110] width 26 height 26
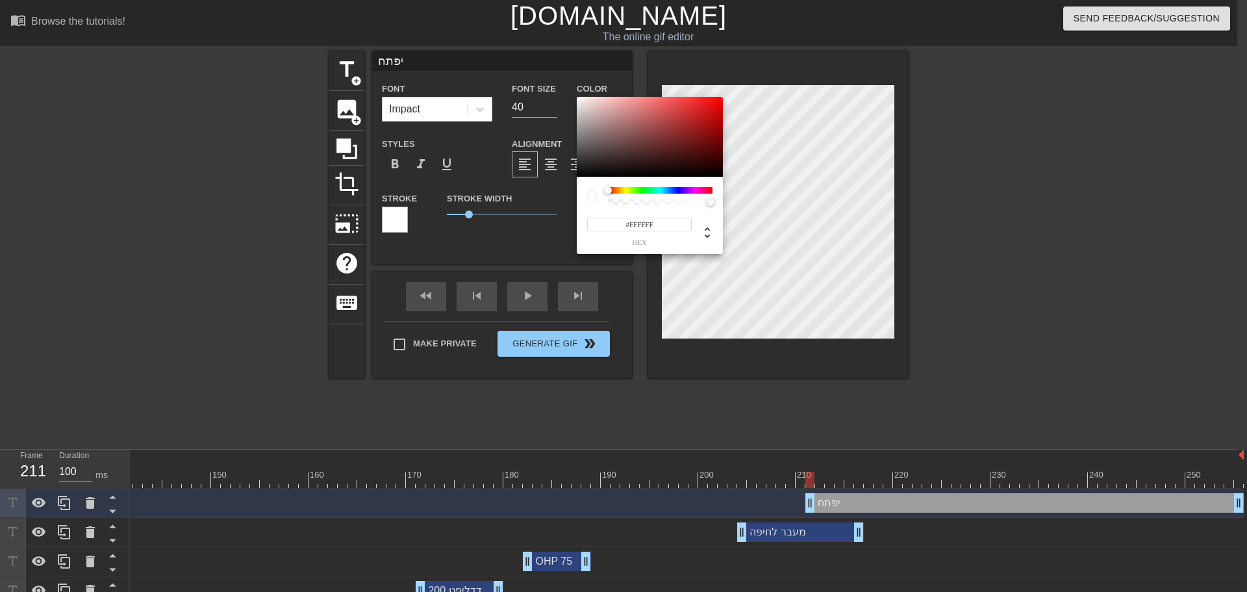
drag, startPoint x: 605, startPoint y: 141, endPoint x: 492, endPoint y: 45, distance: 148.4
click at [492, 45] on div "#FFFFFF hex" at bounding box center [623, 296] width 1247 height 592
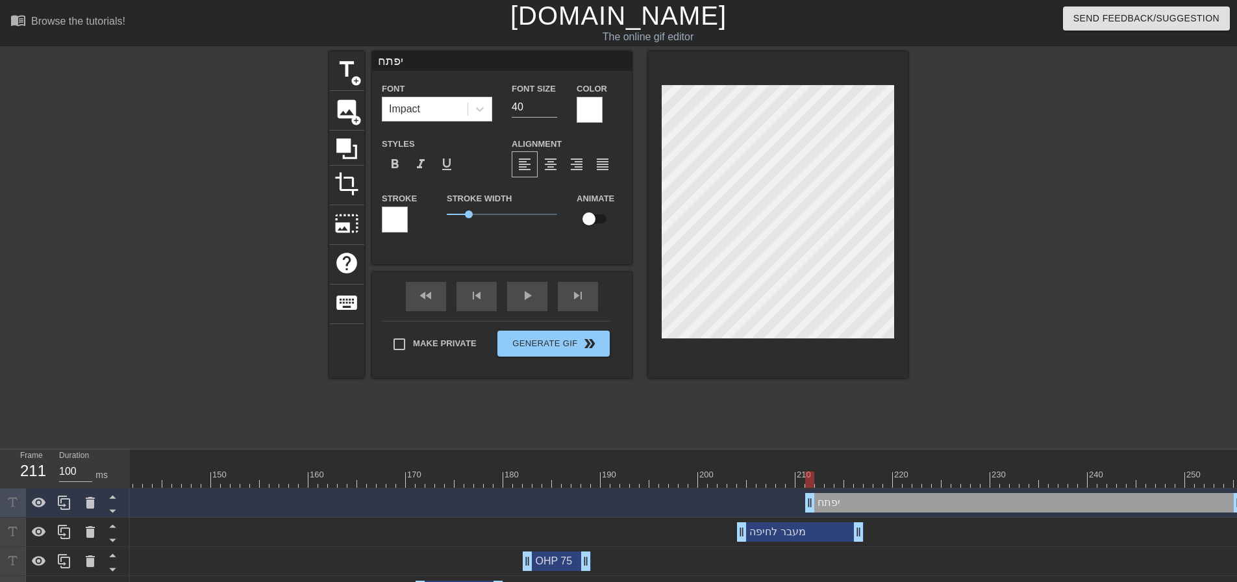
click at [624, 506] on div "יפתח drag_handle drag_handle" at bounding box center [2, 502] width 2484 height 19
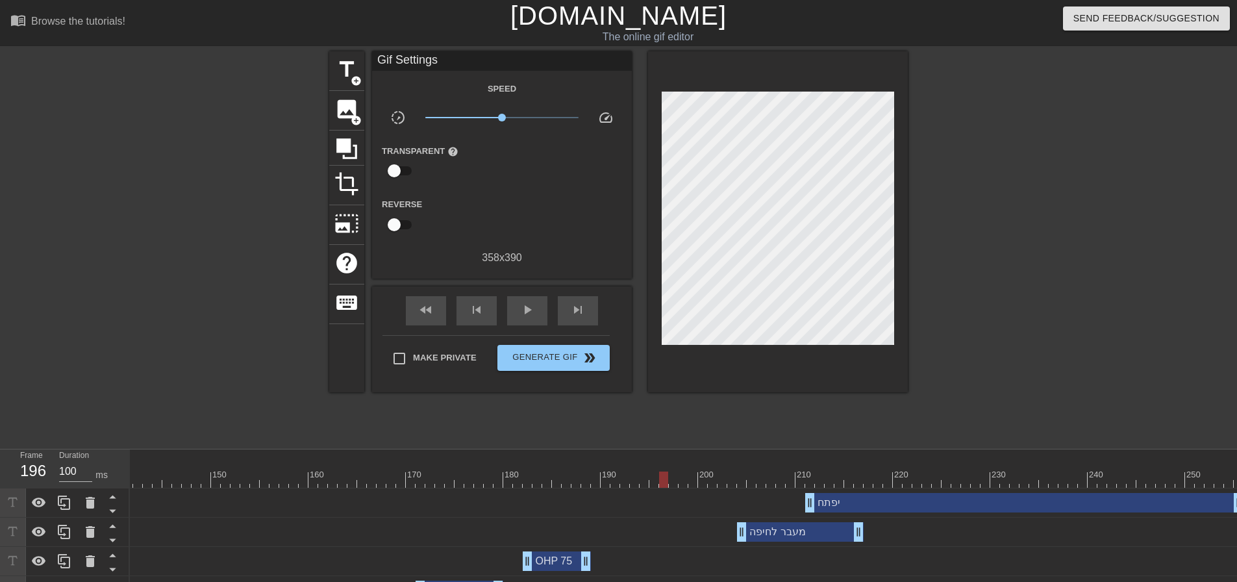
drag, startPoint x: 808, startPoint y: 484, endPoint x: 633, endPoint y: 484, distance: 174.7
click at [659, 484] on div at bounding box center [663, 479] width 9 height 16
click at [524, 316] on span "play_arrow" at bounding box center [527, 310] width 16 height 16
drag, startPoint x: 861, startPoint y: 533, endPoint x: 892, endPoint y: 536, distance: 30.6
click at [591, 493] on div "יפתח drag_handle drag_handle" at bounding box center [2, 502] width 2484 height 19
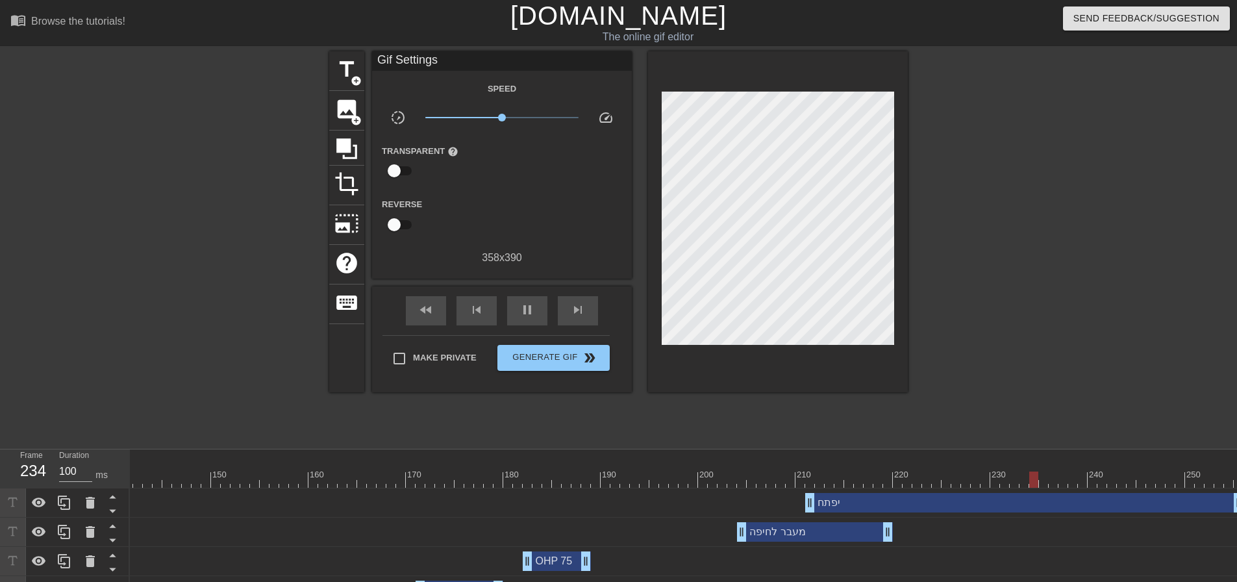
click at [594, 482] on div at bounding box center [2, 479] width 2484 height 16
click at [512, 313] on div "play_arrow" at bounding box center [527, 310] width 40 height 29
click at [551, 353] on span "Generate Gif double_arrow" at bounding box center [554, 358] width 102 height 16
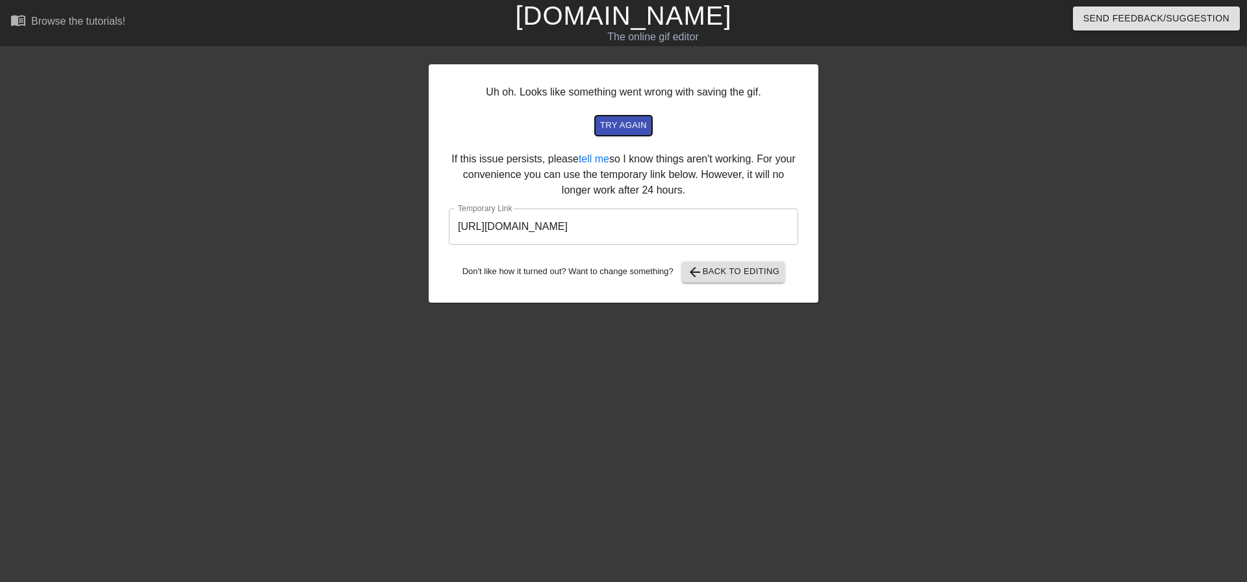
click at [628, 124] on span "try again" at bounding box center [623, 125] width 47 height 15
click at [644, 232] on input "https://www.gifntext.com/temp_generations/kjcvme13.gif" at bounding box center [623, 226] width 349 height 36
